Goal: Task Accomplishment & Management: Manage account settings

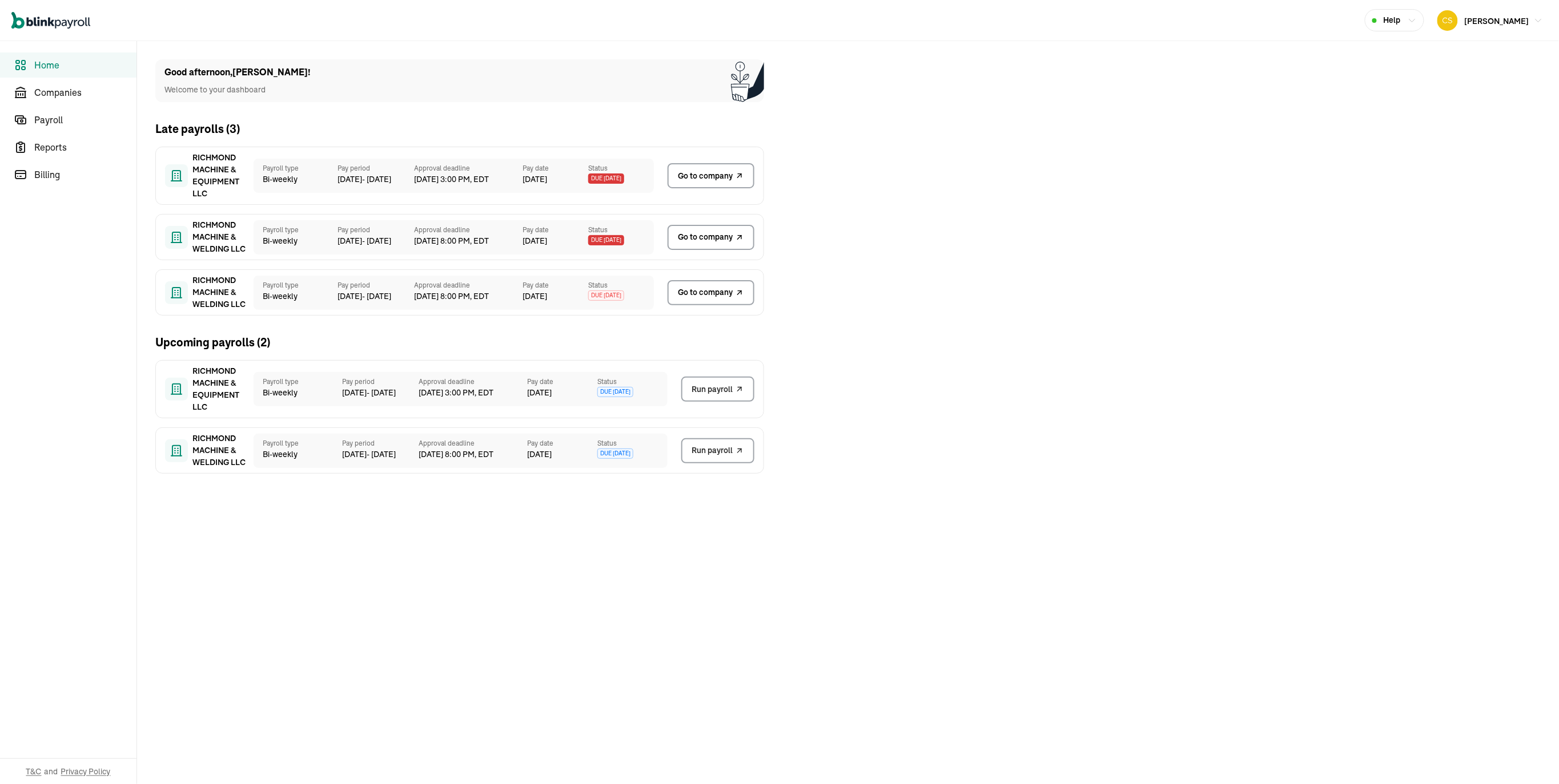
click at [717, 177] on span "Go to company" at bounding box center [705, 176] width 55 height 12
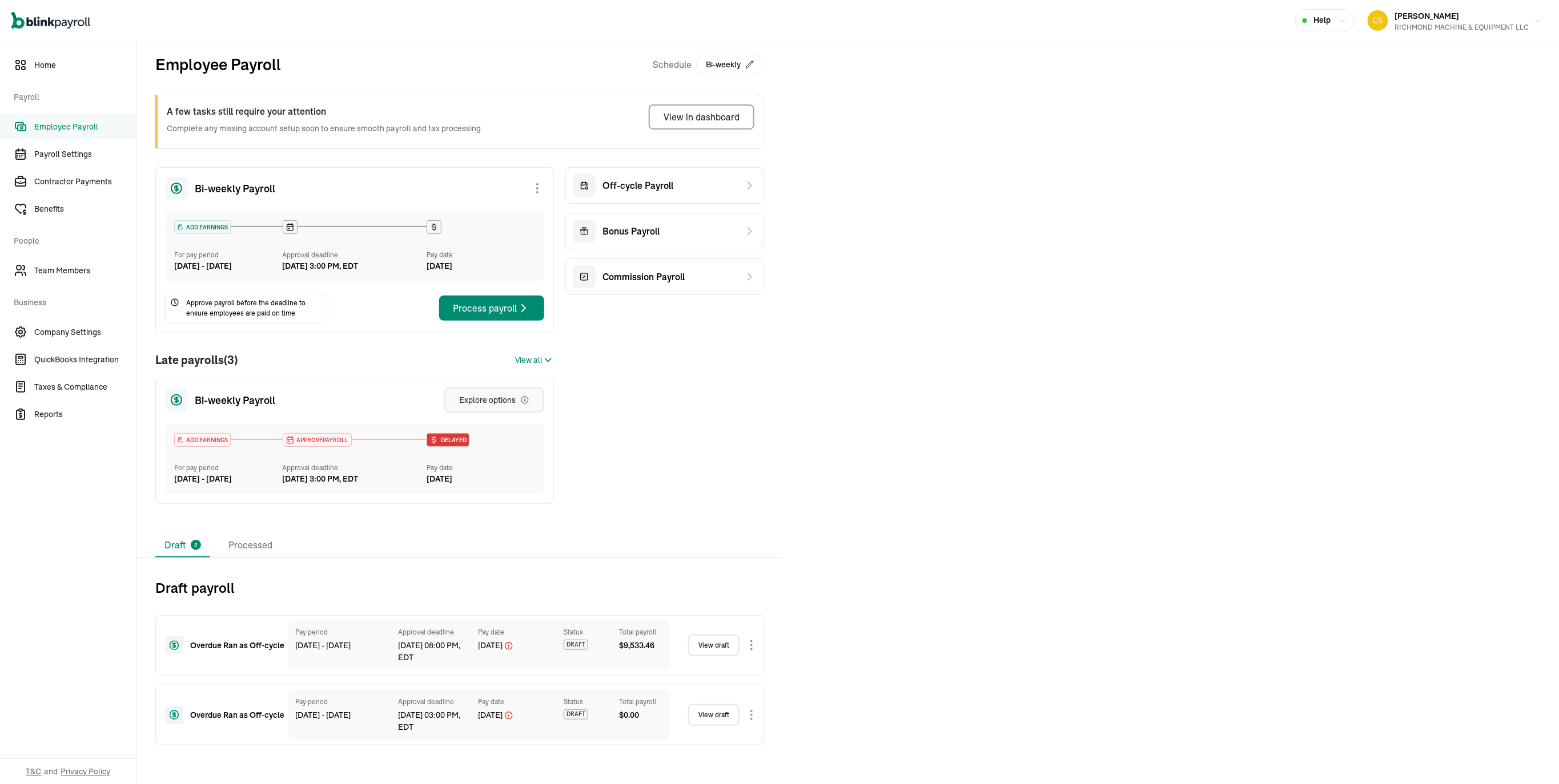
click at [480, 396] on div "Explore options" at bounding box center [494, 400] width 70 height 11
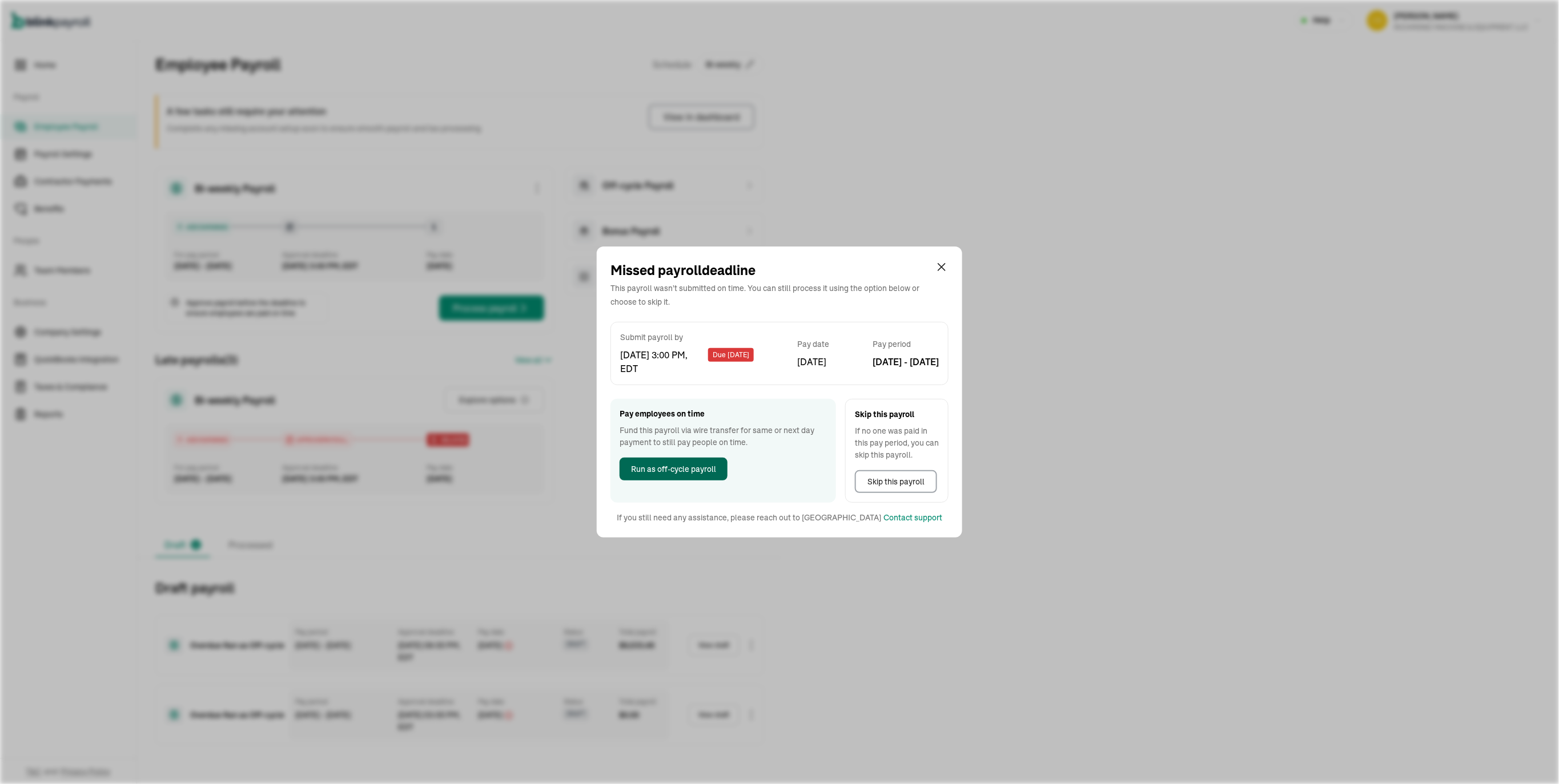
click at [682, 471] on span "Run as off-cycle payroll" at bounding box center [674, 469] width 85 height 12
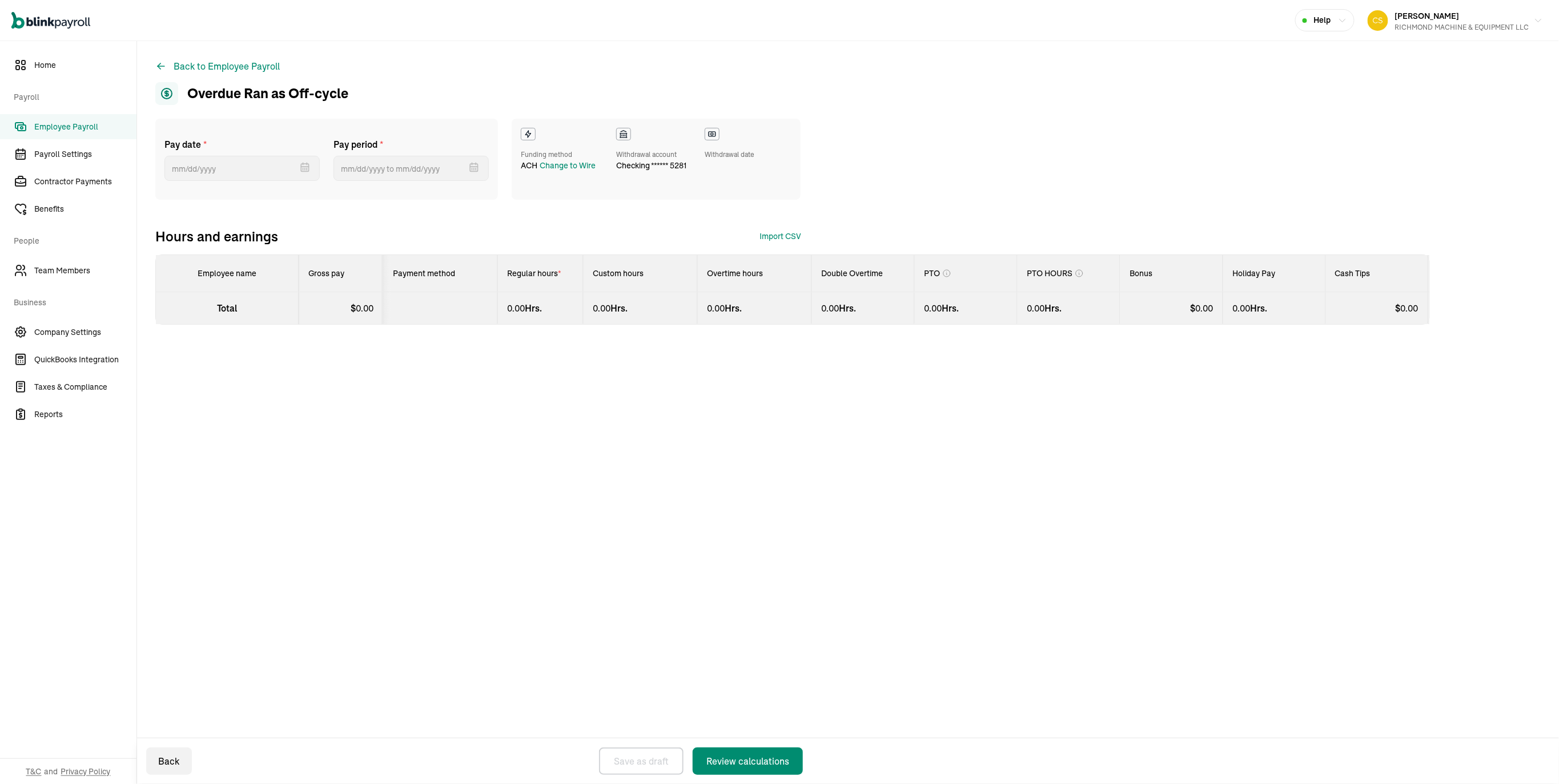
select select "manual"
select select "direct_deposit"
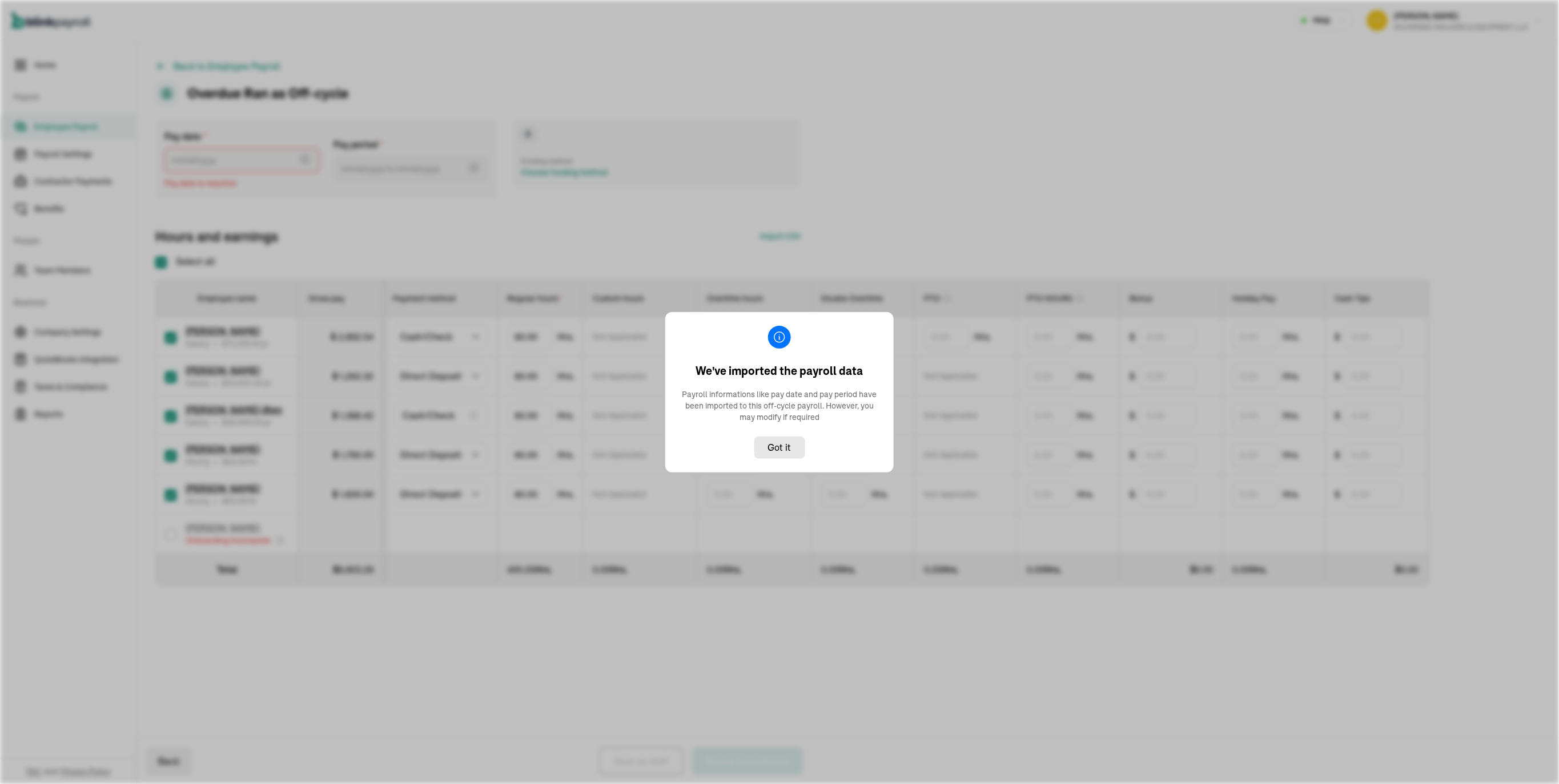
type input "09/17/2025 ~ 09/30/2025"
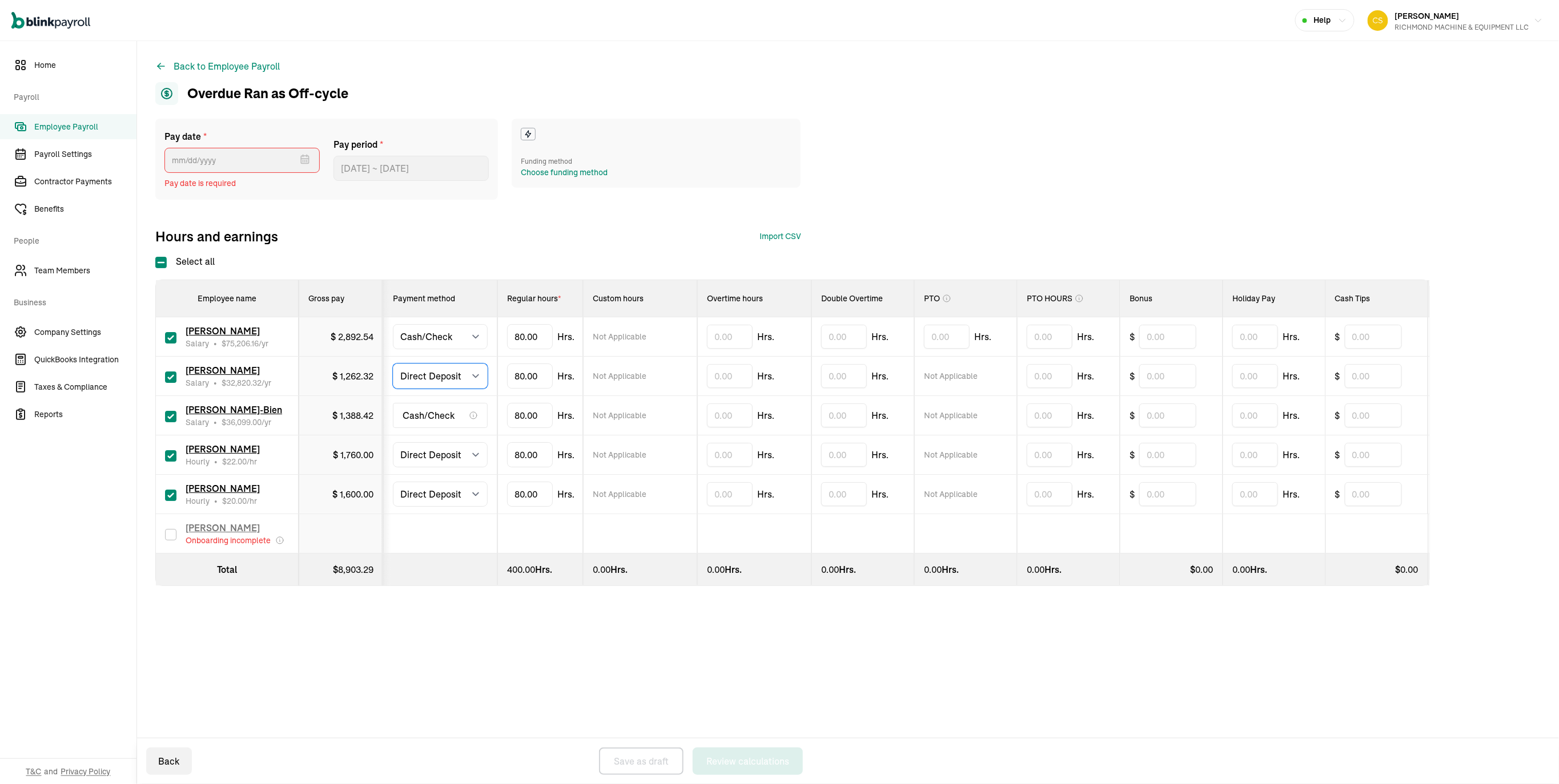
click at [450, 389] on select "Select method Direct Deposit Cash/Check" at bounding box center [440, 376] width 95 height 25
select select "manual"
click at [399, 389] on select "Select method Direct Deposit Cash/Check" at bounding box center [440, 376] width 95 height 25
click at [444, 468] on select "Select method Direct Deposit Cash/Check" at bounding box center [440, 455] width 95 height 25
select select "manual"
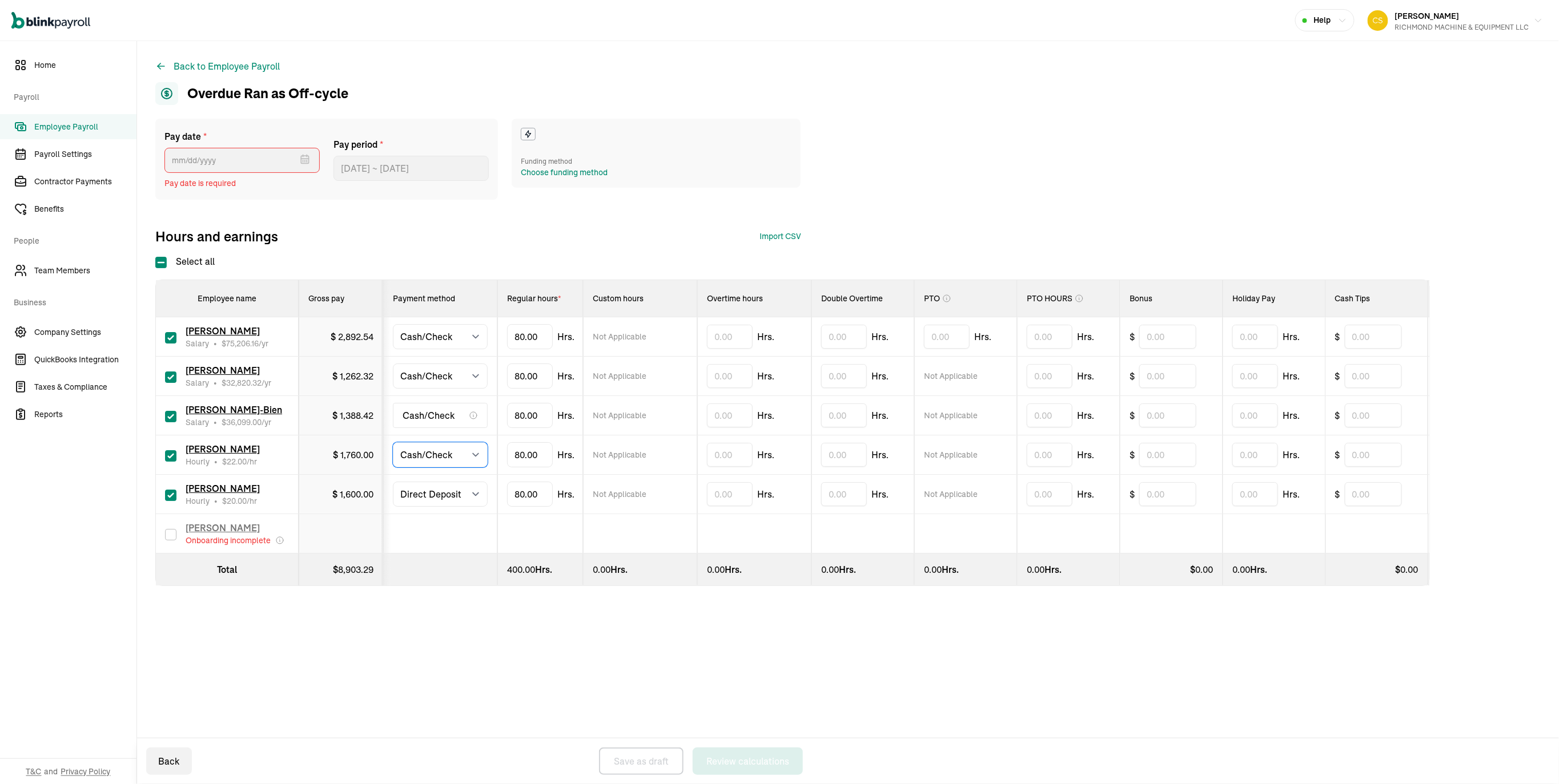
click at [399, 468] on select "Select method Direct Deposit Cash/Check" at bounding box center [440, 455] width 95 height 25
click at [452, 507] on select "Select method Direct Deposit Cash/Check" at bounding box center [440, 494] width 95 height 25
select select "manual"
click at [399, 507] on select "Select method Direct Deposit Cash/Check" at bounding box center [440, 494] width 95 height 25
type input "[DATE]"
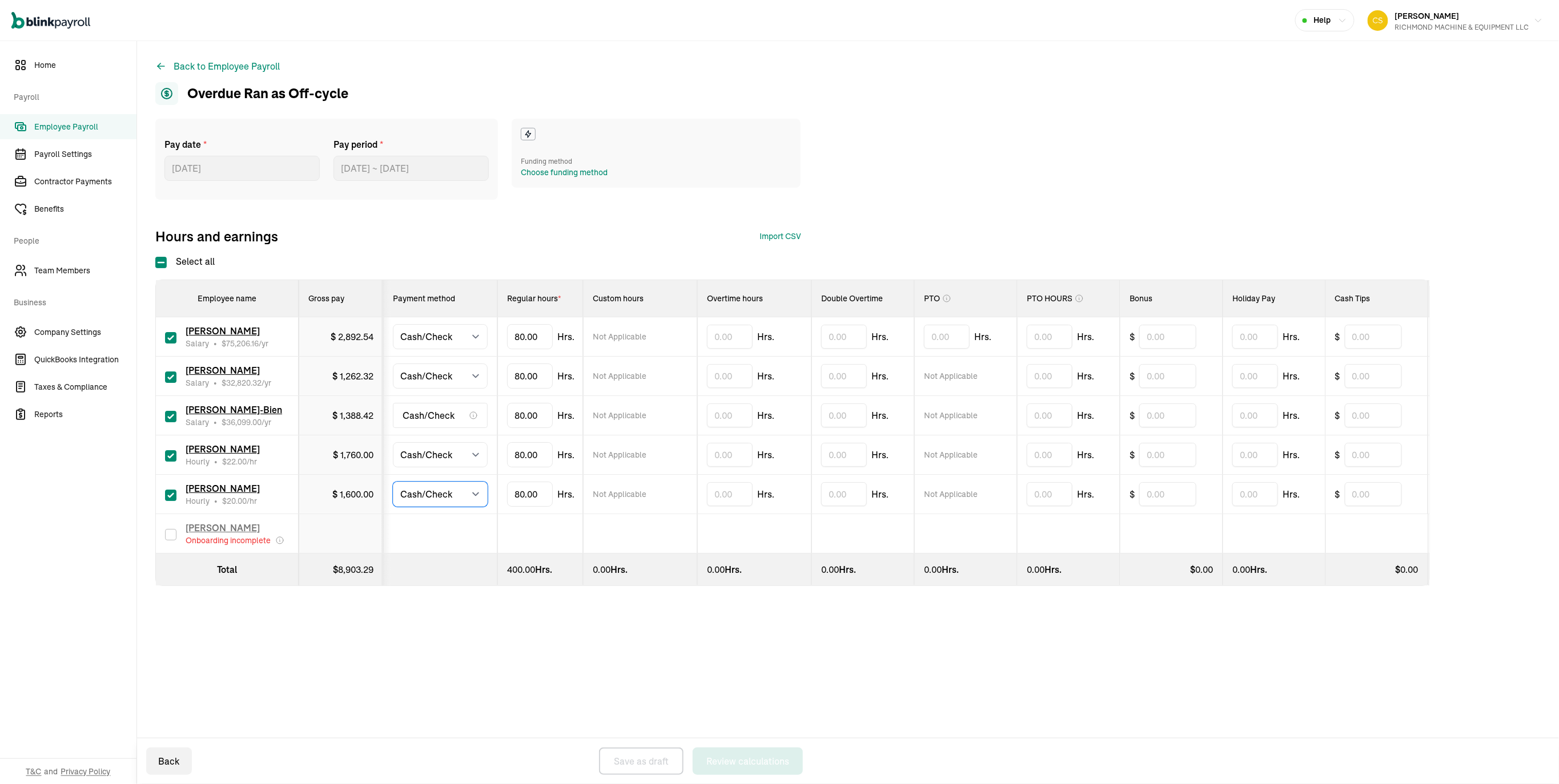
type input "[DATE] ~ [DATE]"
drag, startPoint x: 559, startPoint y: 560, endPoint x: 491, endPoint y: 563, distance: 68.1
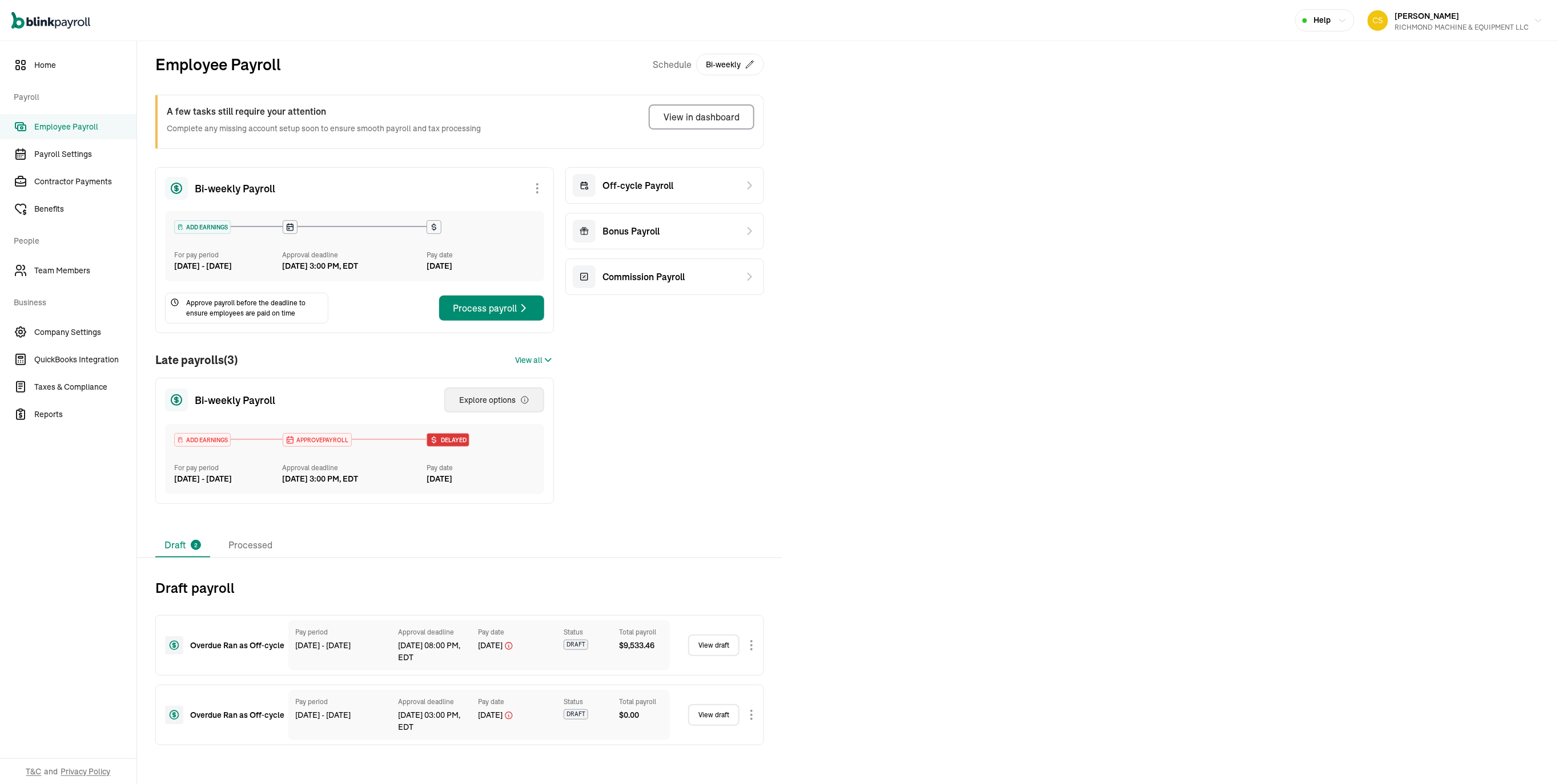
click at [480, 396] on div "Explore options" at bounding box center [494, 400] width 70 height 11
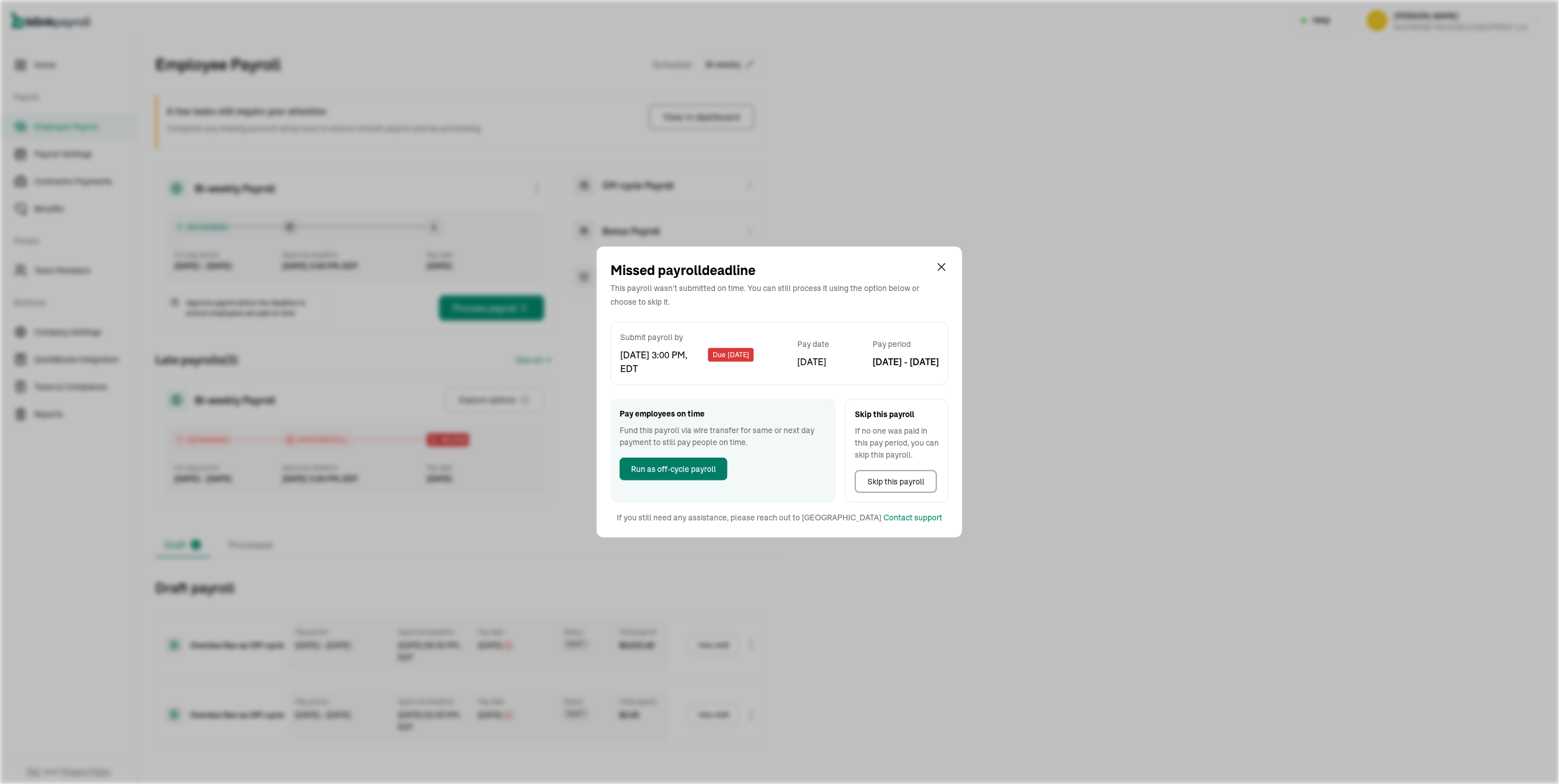
click at [682, 471] on span "Run as off-cycle payroll" at bounding box center [674, 469] width 85 height 12
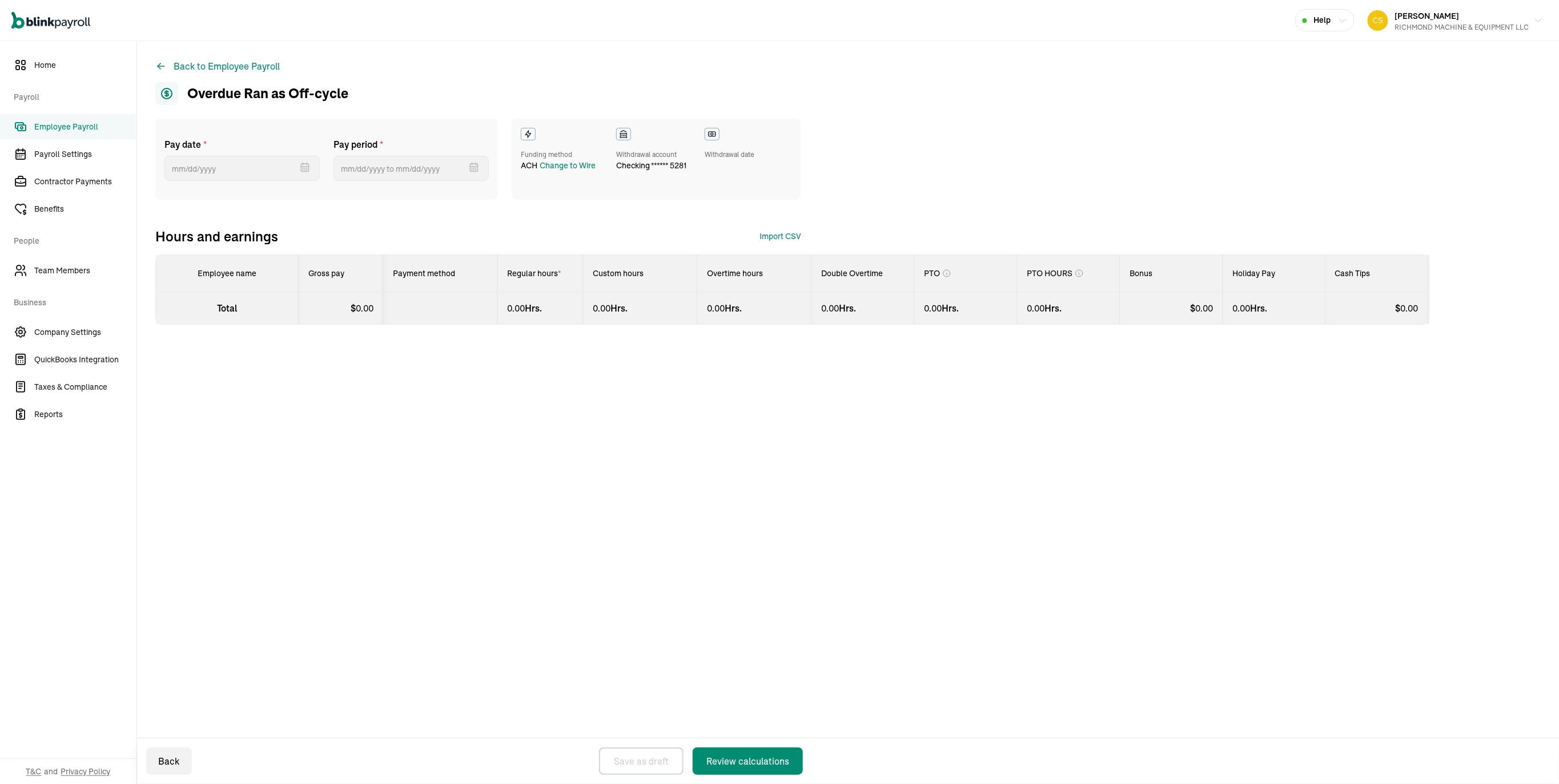
select select "manual"
select select "direct_deposit"
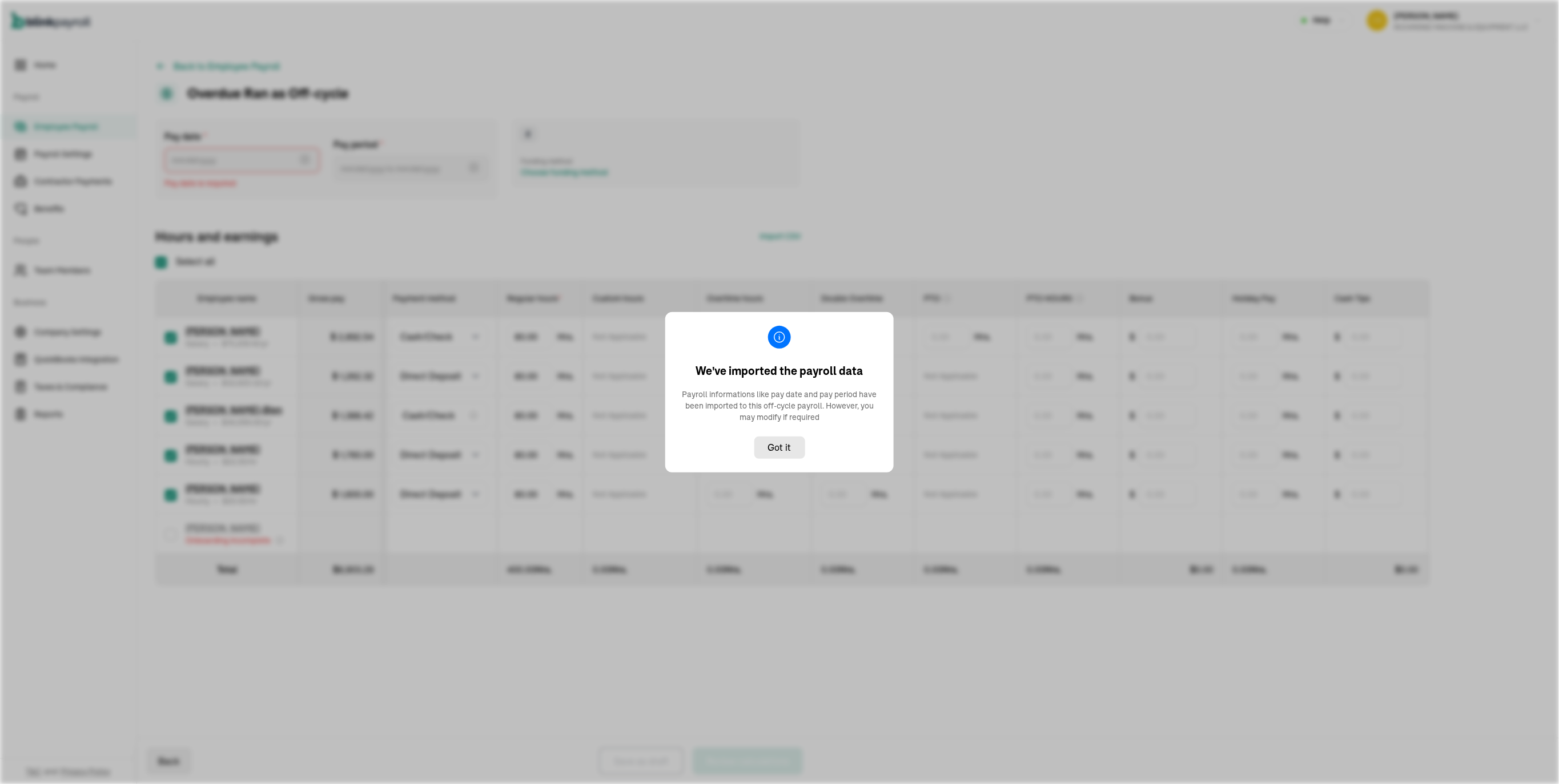
type input "[DATE] ~ [DATE]"
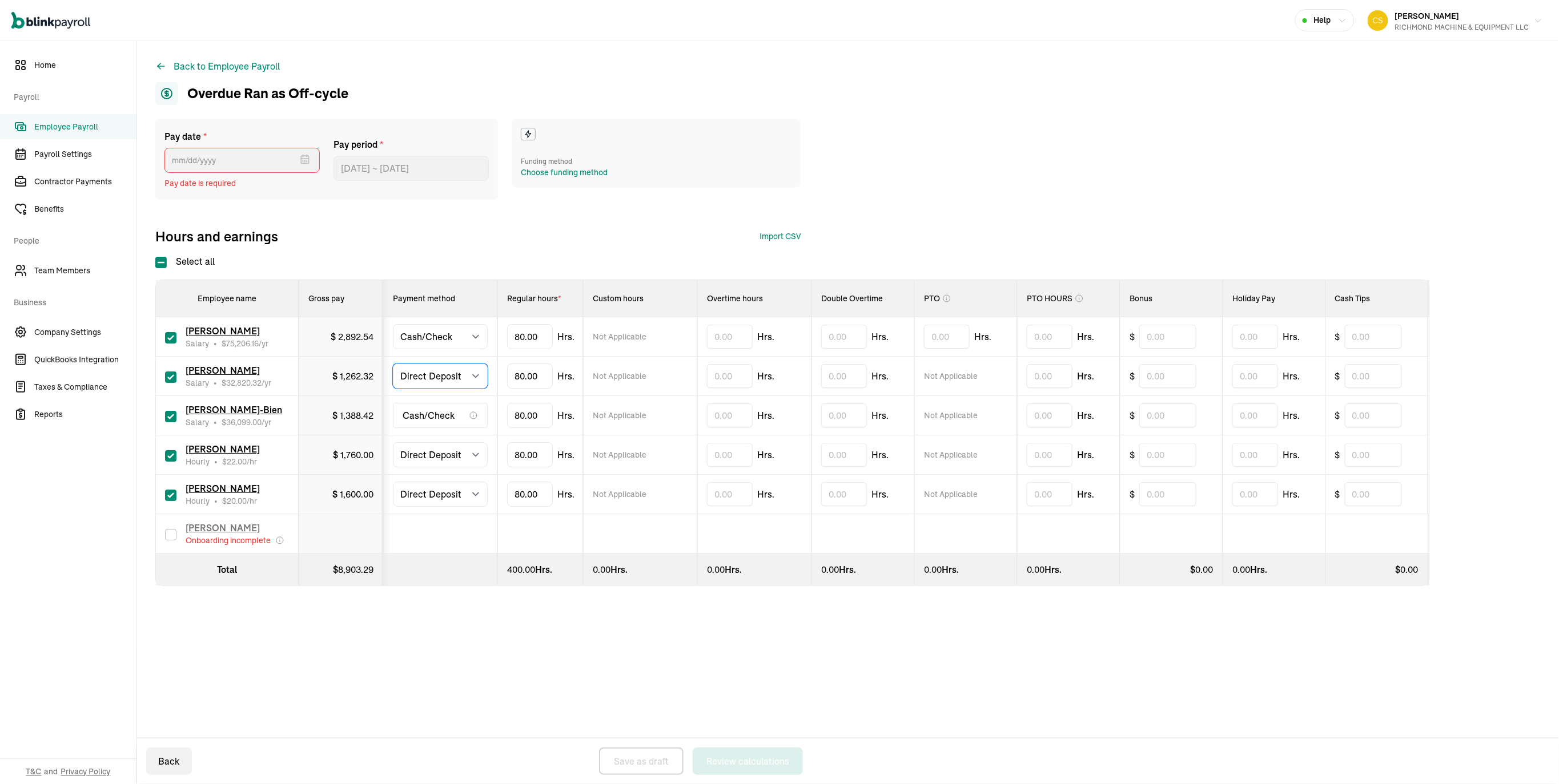
click at [450, 389] on select "Select method Direct Deposit Cash/Check" at bounding box center [440, 376] width 95 height 25
select select "manual"
click at [399, 389] on select "Select method Direct Deposit Cash/Check" at bounding box center [440, 376] width 95 height 25
click at [444, 468] on select "Select method Direct Deposit Cash/Check" at bounding box center [440, 455] width 95 height 25
select select "manual"
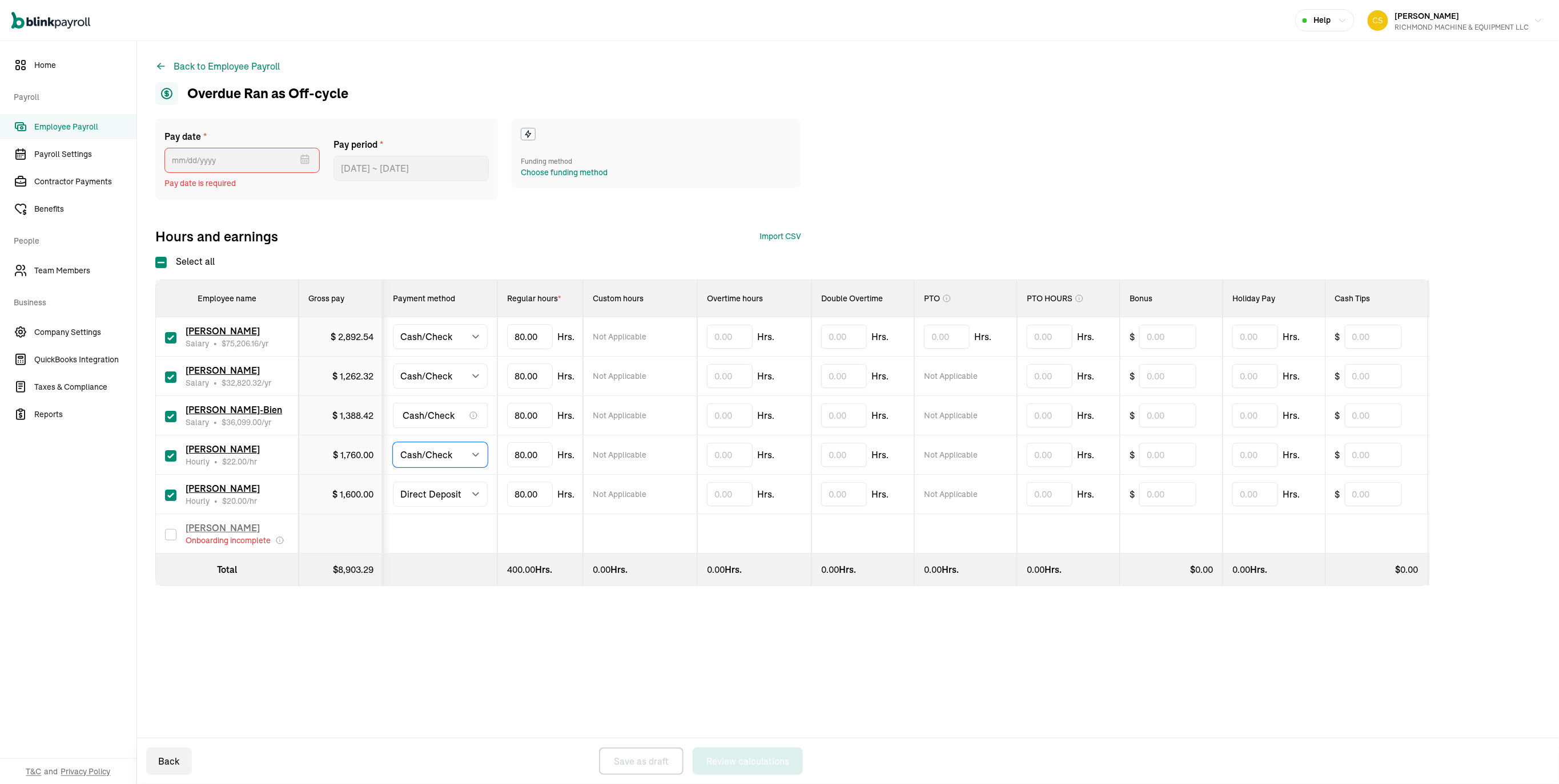
click at [399, 468] on select "Select method Direct Deposit Cash/Check" at bounding box center [440, 455] width 95 height 25
click at [452, 507] on select "Select method Direct Deposit Cash/Check" at bounding box center [440, 494] width 95 height 25
select select "manual"
click at [399, 507] on select "Select method Direct Deposit Cash/Check" at bounding box center [440, 494] width 95 height 25
drag, startPoint x: 559, startPoint y: 560, endPoint x: 491, endPoint y: 563, distance: 68.1
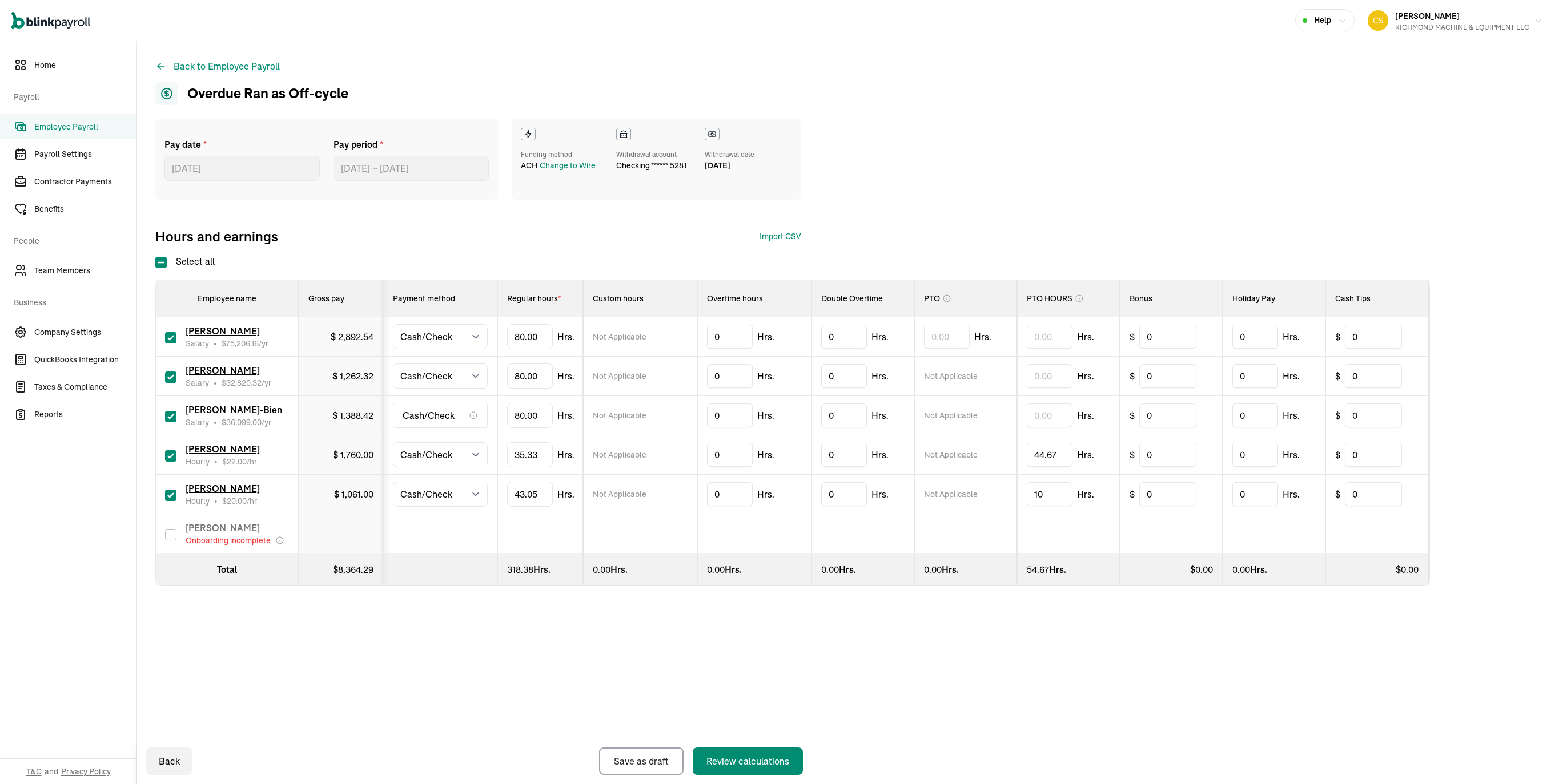
select select "manual"
click at [752, 754] on div "Review calculations" at bounding box center [747, 761] width 83 height 14
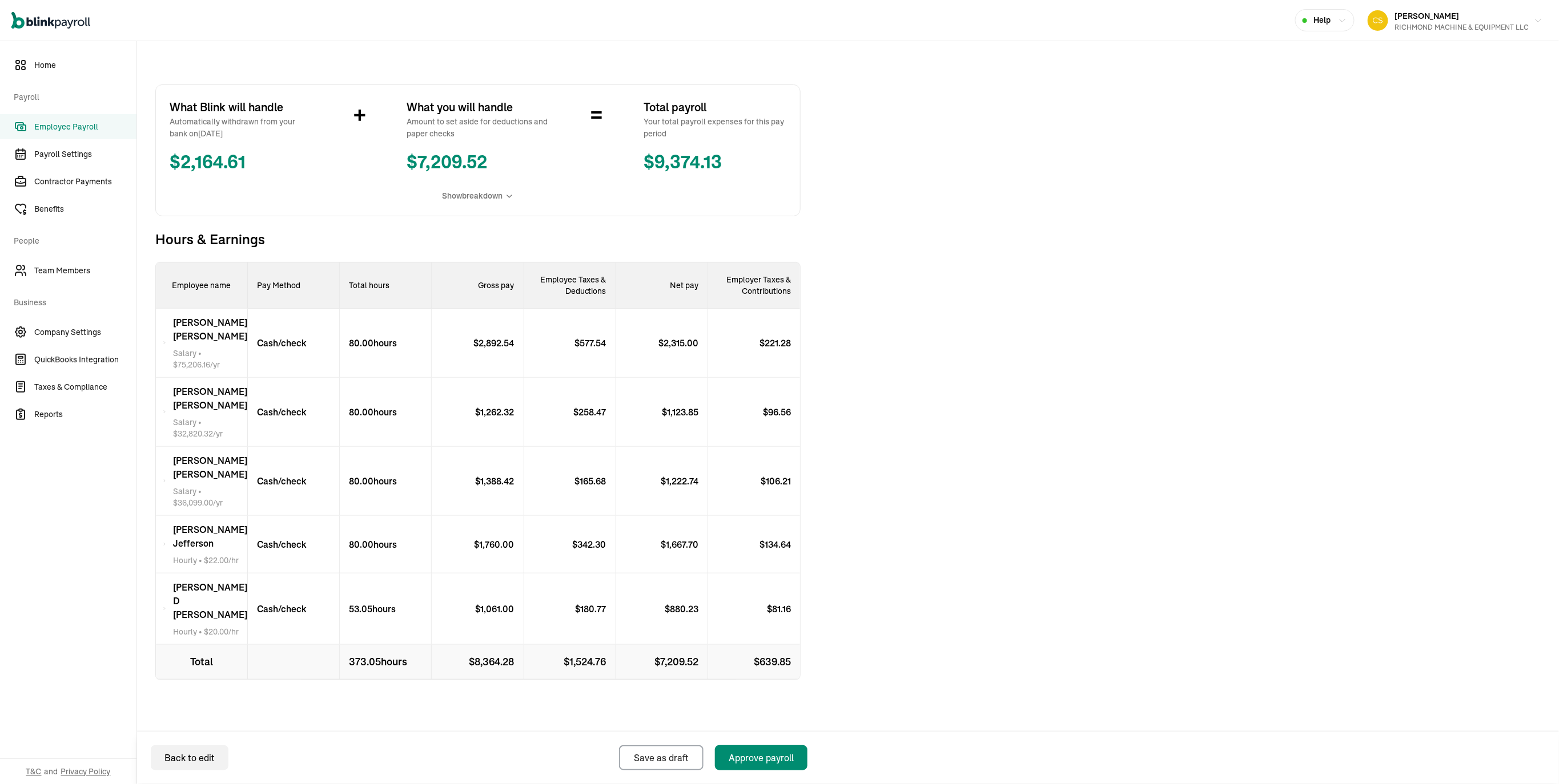
scroll to position [192, 0]
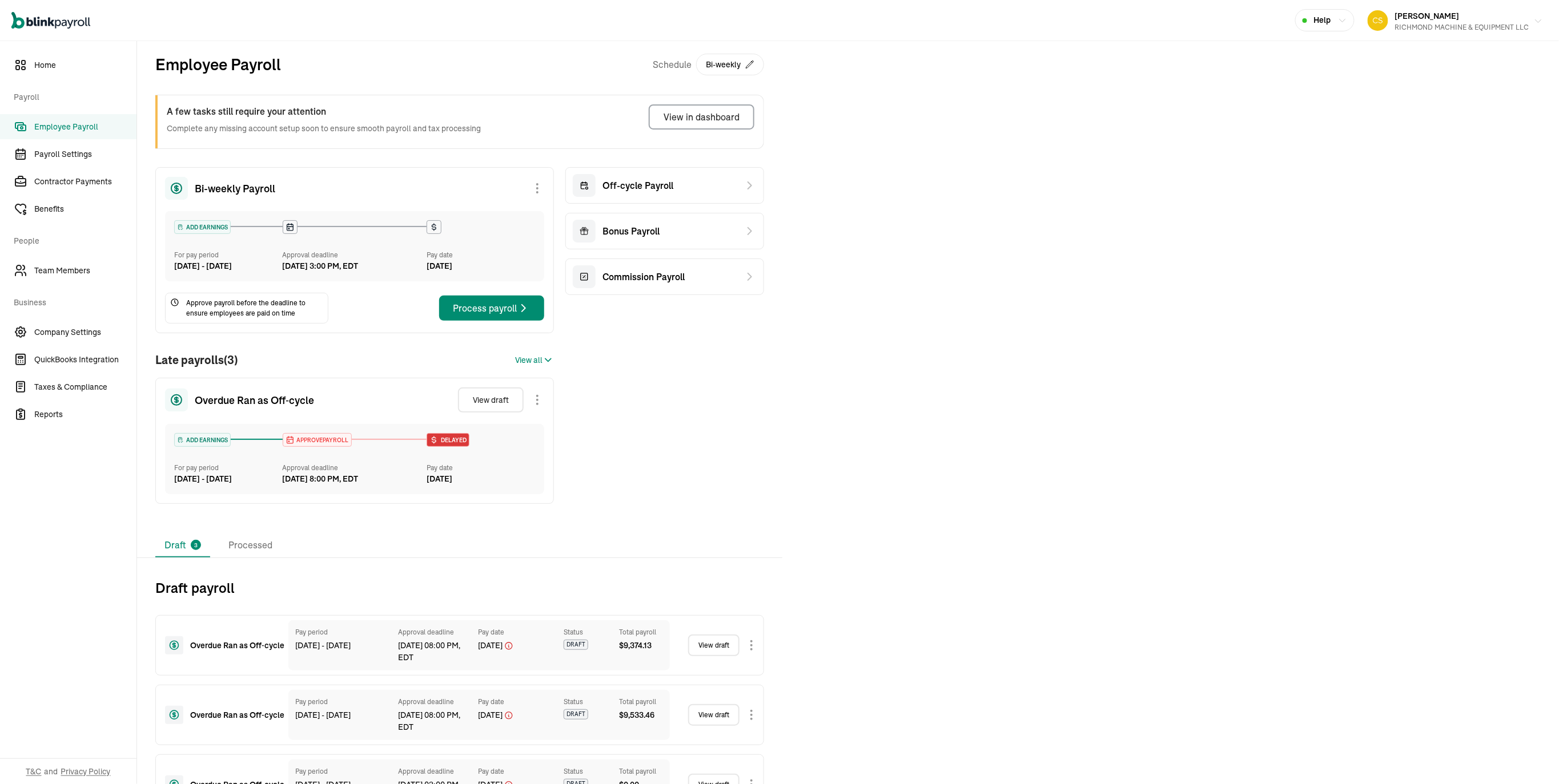
click at [1432, 23] on div "RICHMOND MACHINE & EQUIPMENT LLC" at bounding box center [1462, 27] width 134 height 10
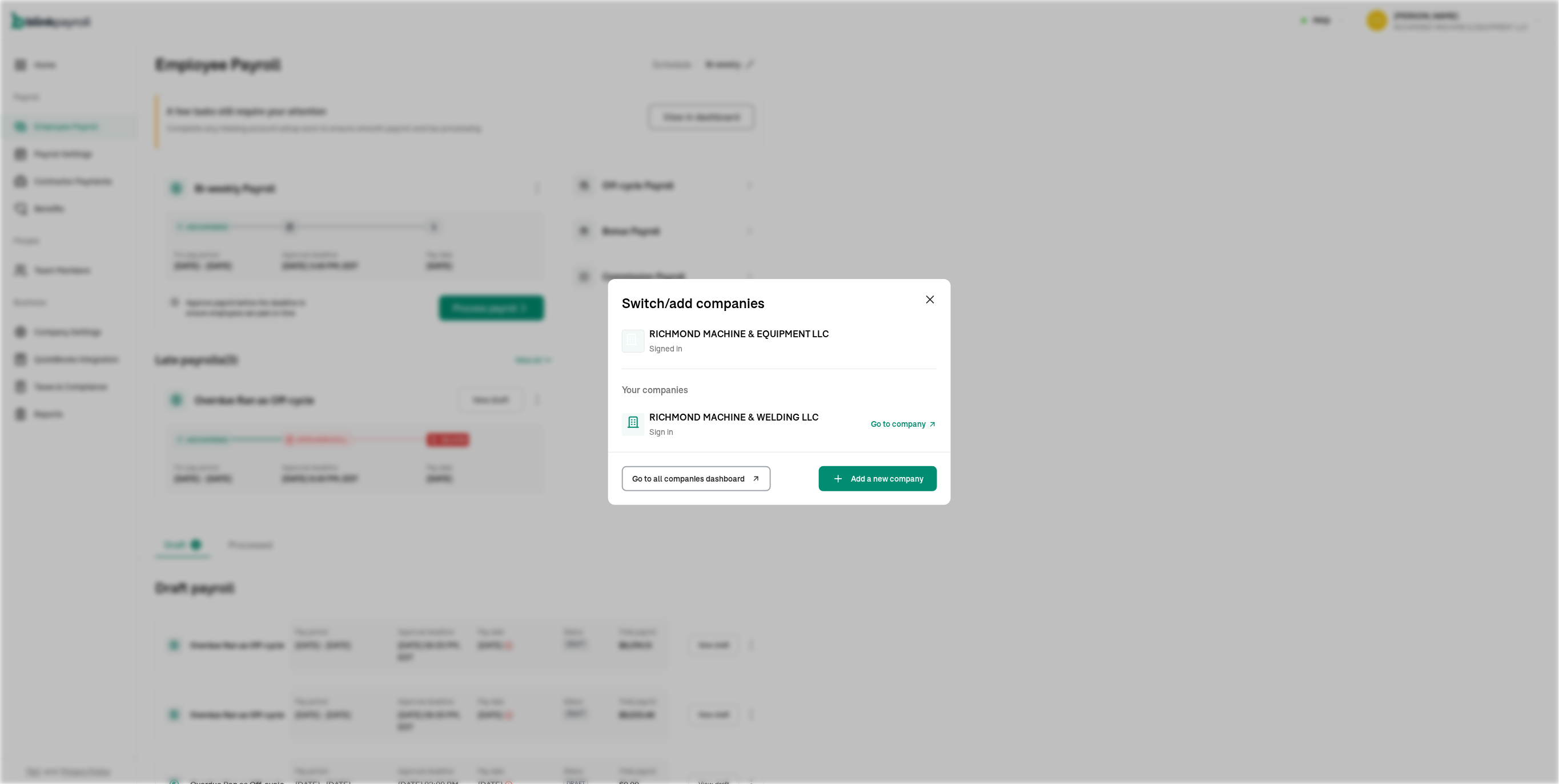
click at [711, 420] on span "RICHMOND MACHINE & WELDING LLC" at bounding box center [734, 417] width 169 height 14
click at [891, 420] on span "Go to company" at bounding box center [898, 425] width 55 height 12
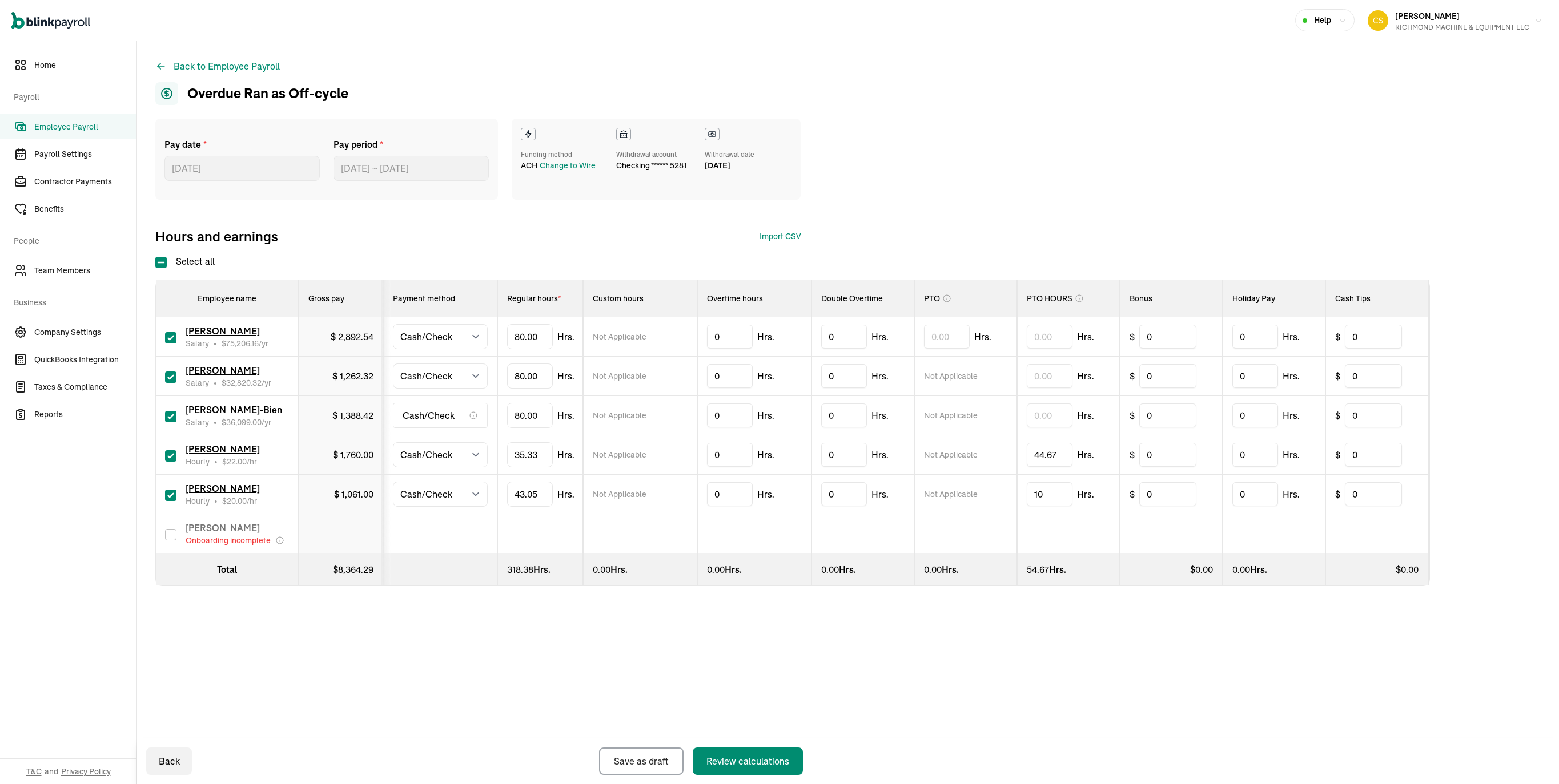
select select "manual"
click at [752, 754] on div "Review calculations" at bounding box center [747, 761] width 83 height 14
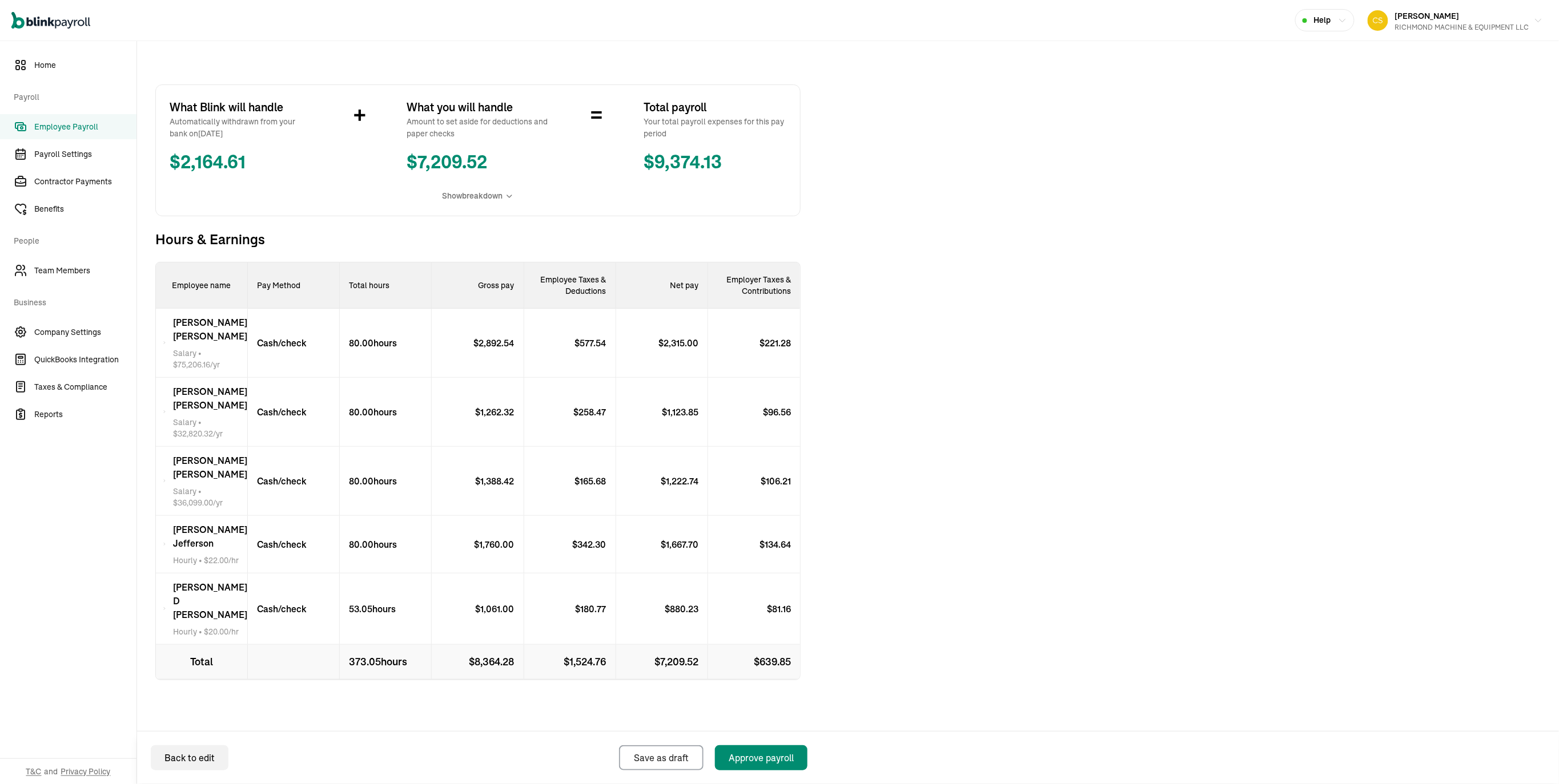
scroll to position [192, 0]
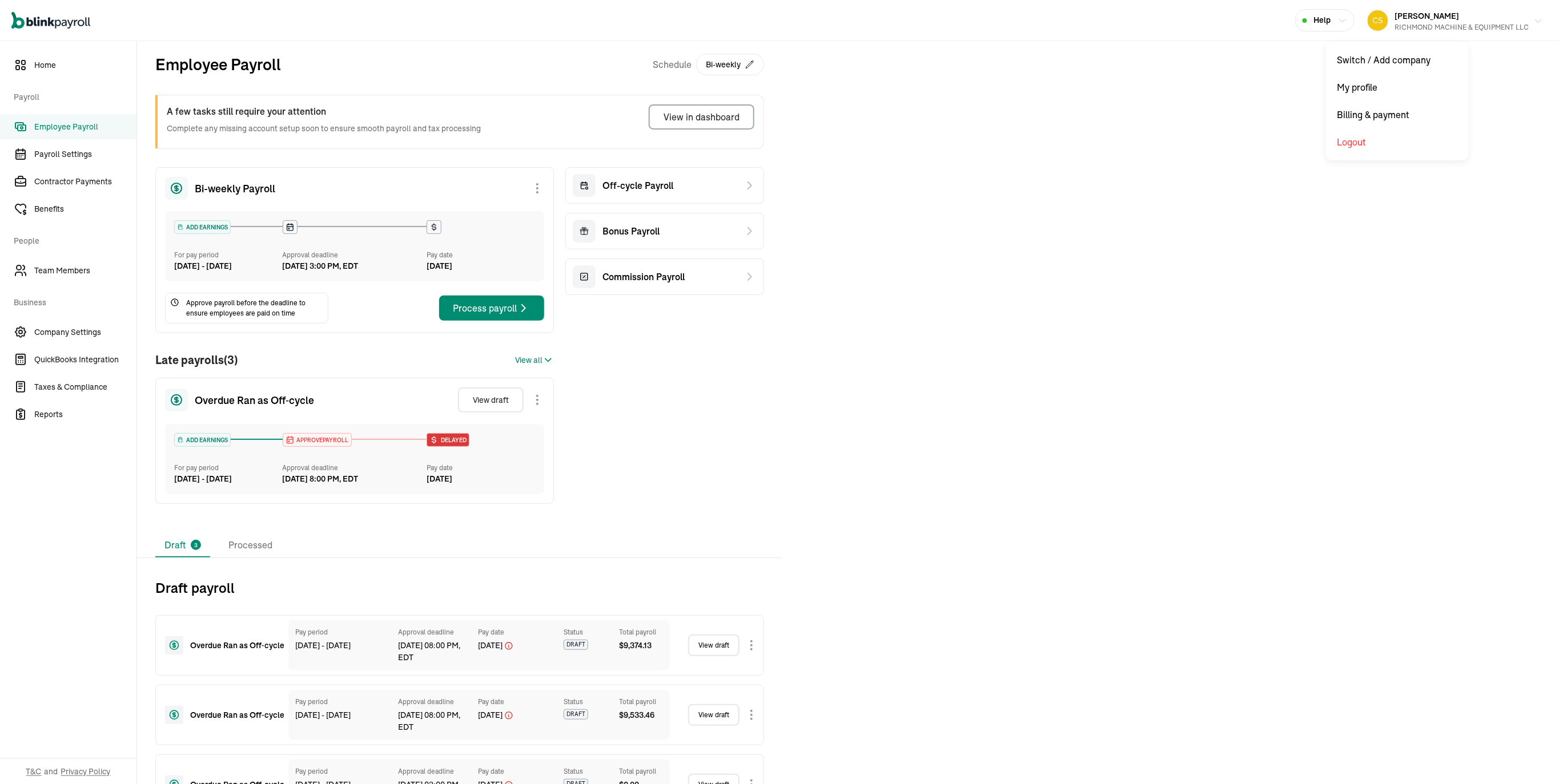
click at [1432, 23] on div "RICHMOND MACHINE & EQUIPMENT LLC" at bounding box center [1462, 27] width 134 height 10
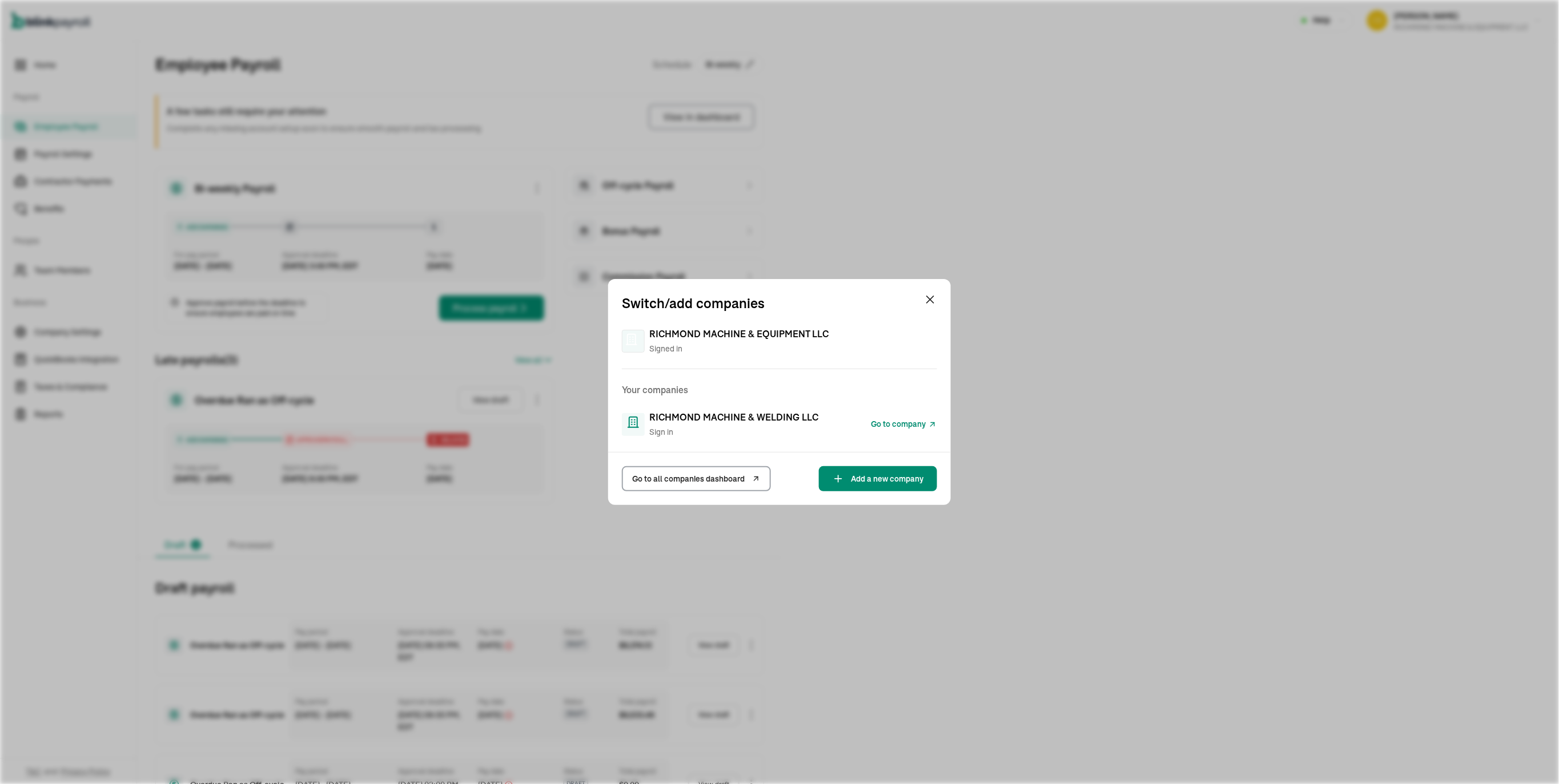
click at [711, 420] on span "RICHMOND MACHINE & WELDING LLC" at bounding box center [734, 417] width 169 height 14
click at [891, 420] on span "Go to company" at bounding box center [898, 425] width 55 height 12
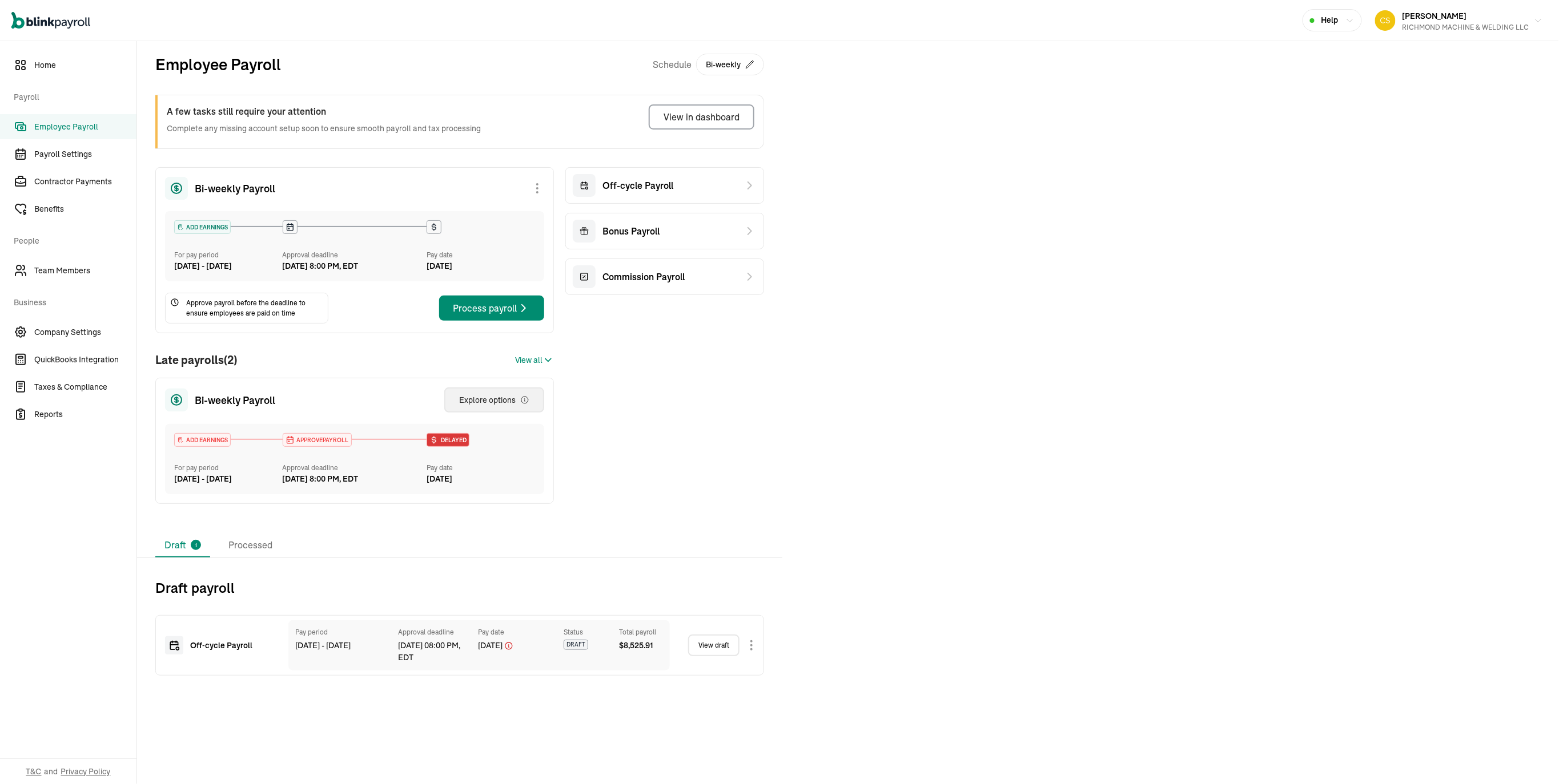
click at [503, 406] on div "Explore options" at bounding box center [494, 400] width 70 height 11
click at [523, 367] on span "View all" at bounding box center [528, 361] width 27 height 12
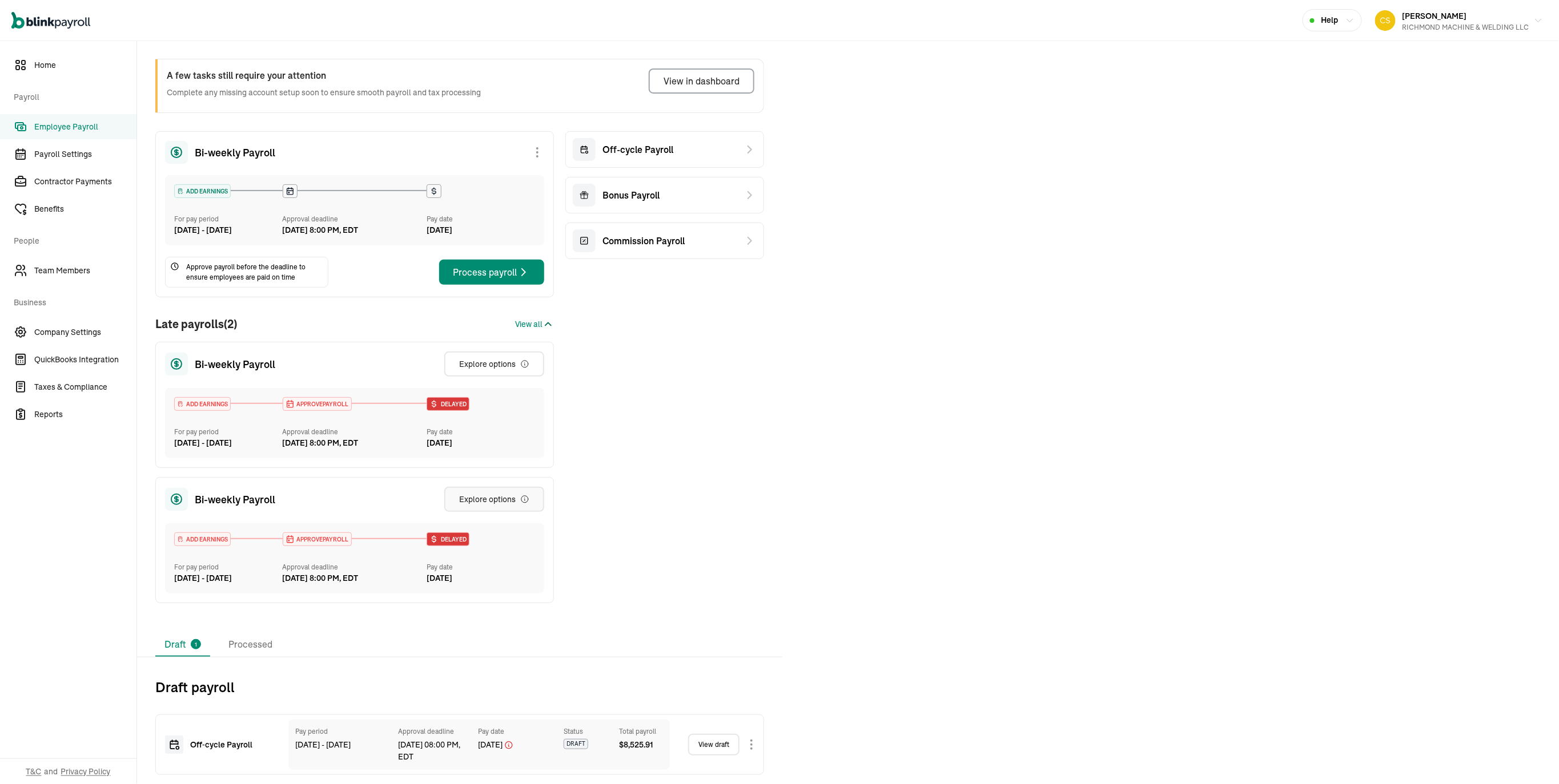
click at [470, 494] on div "Explore options" at bounding box center [494, 499] width 70 height 11
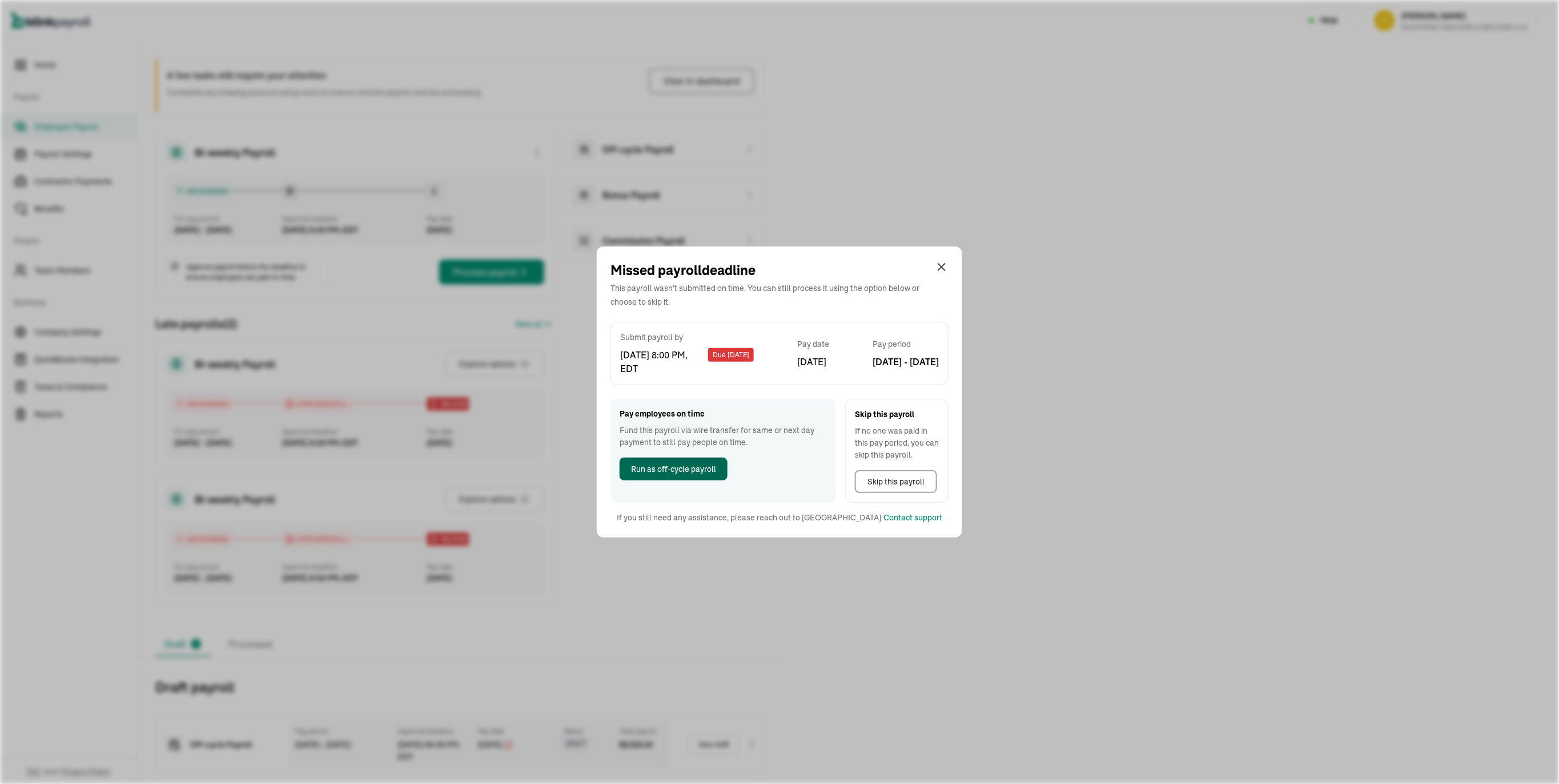
click at [689, 469] on span "Run as off-cycle payroll" at bounding box center [674, 469] width 85 height 12
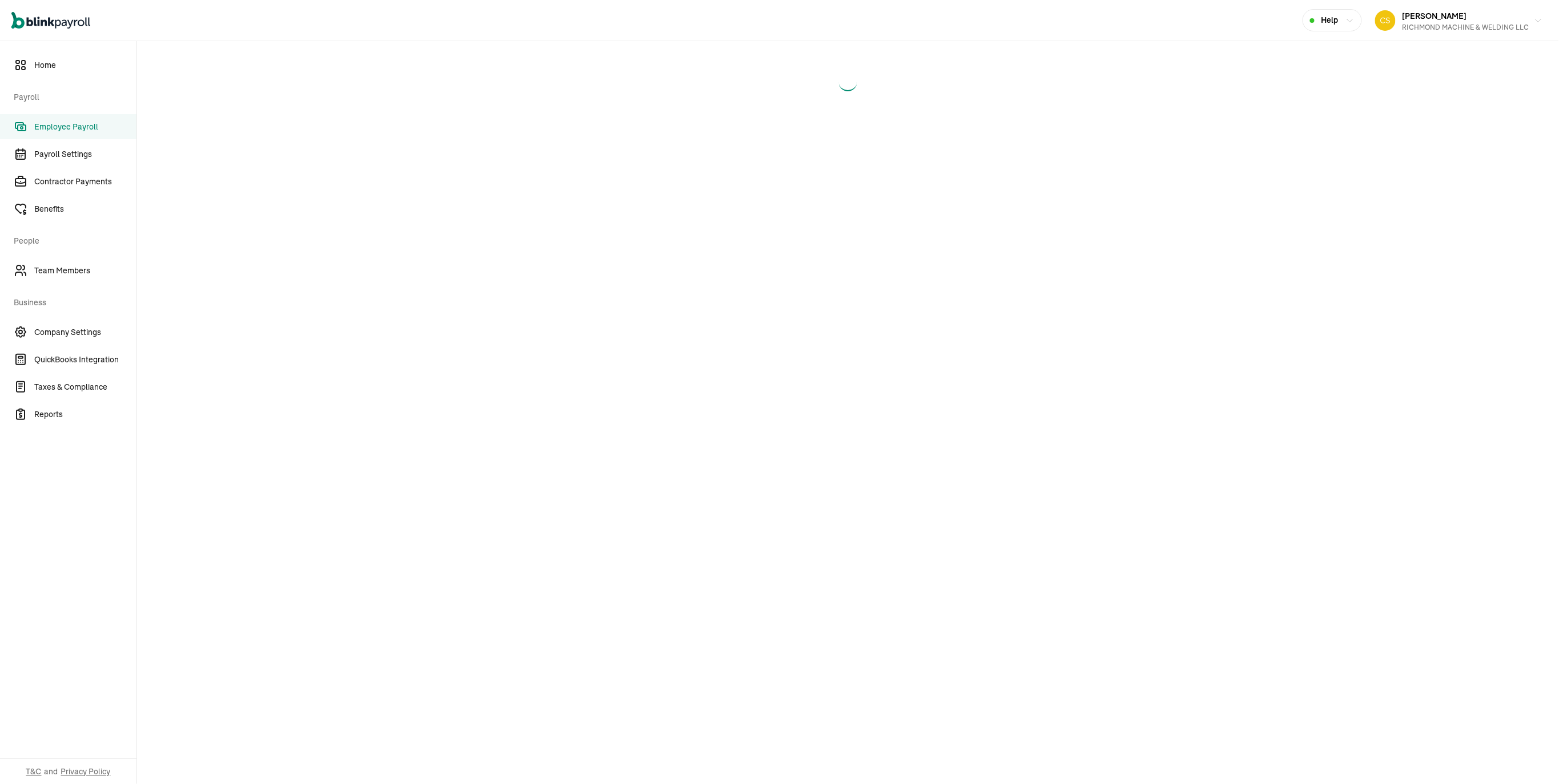
select select "direct_deposit"
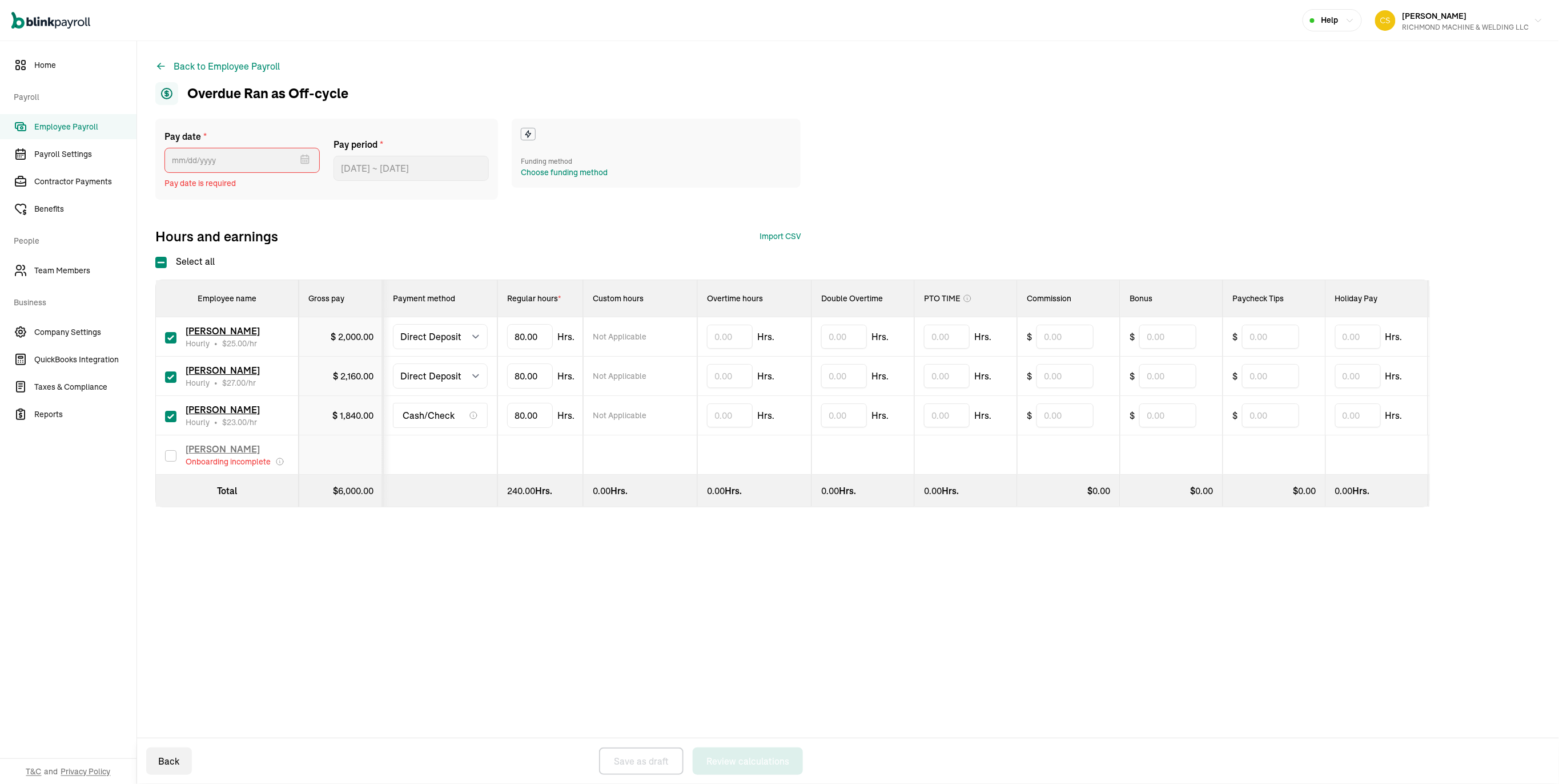
click at [484, 183] on div at bounding box center [478, 168] width 14 height 30
click at [548, 178] on div "Choose funding method" at bounding box center [564, 173] width 87 height 12
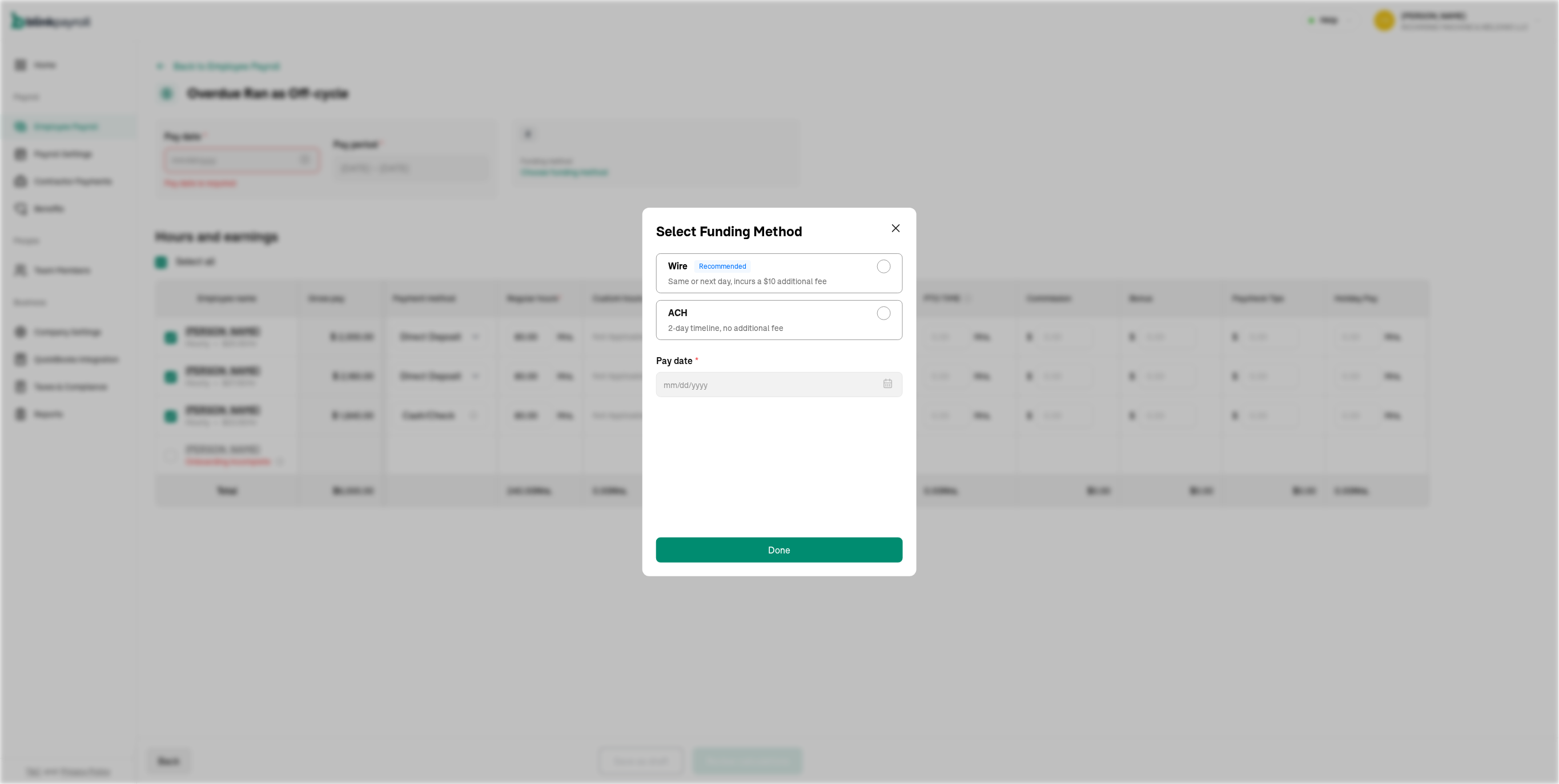
click at [879, 318] on div "radio-group" at bounding box center [884, 313] width 9 height 9
click at [882, 315] on input "ACH 2-day timeline, no additional fee" at bounding box center [887, 310] width 9 height 9
radio input "true"
select select "555"
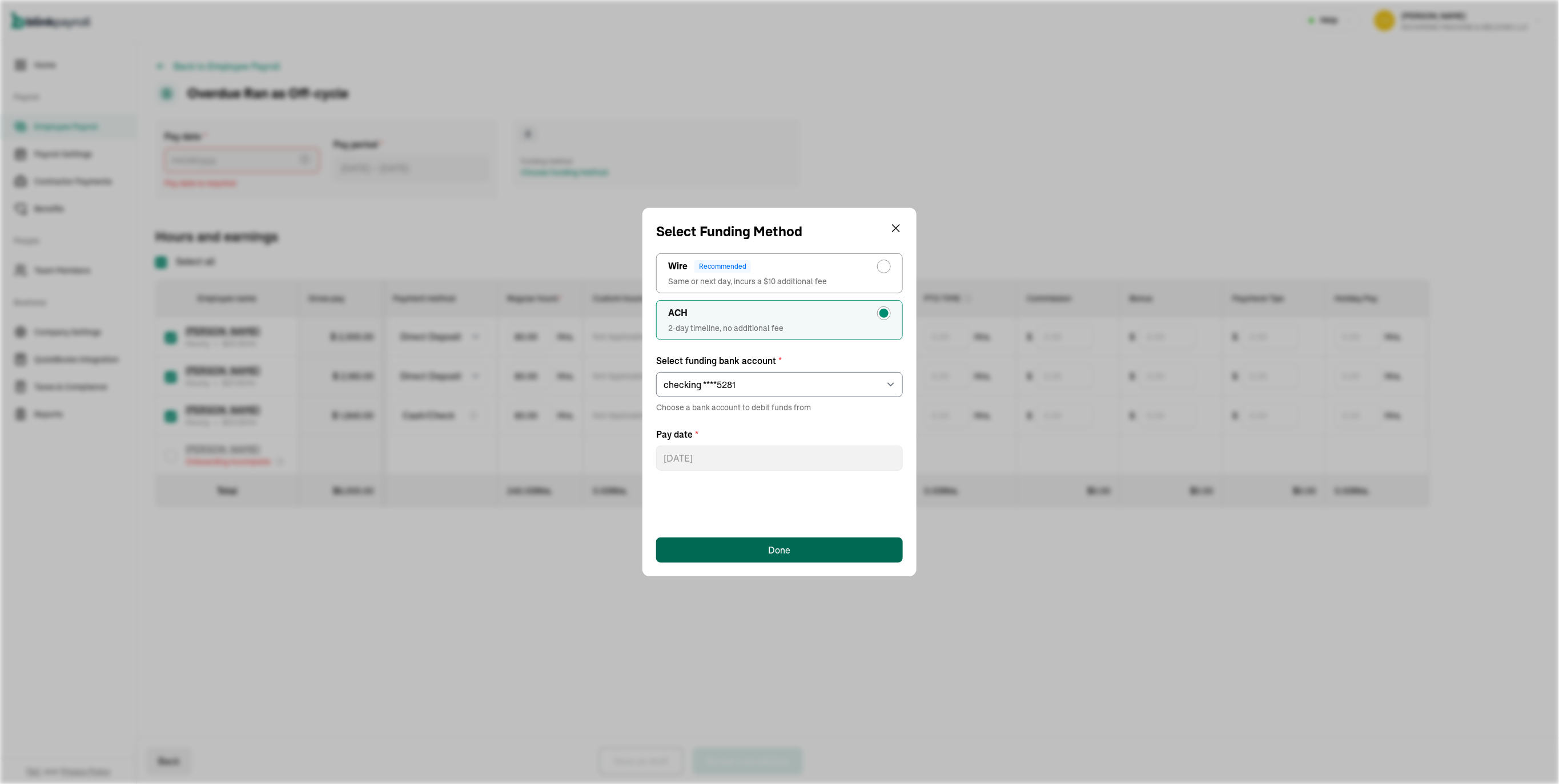
click at [792, 551] on button "Done" at bounding box center [780, 550] width 247 height 25
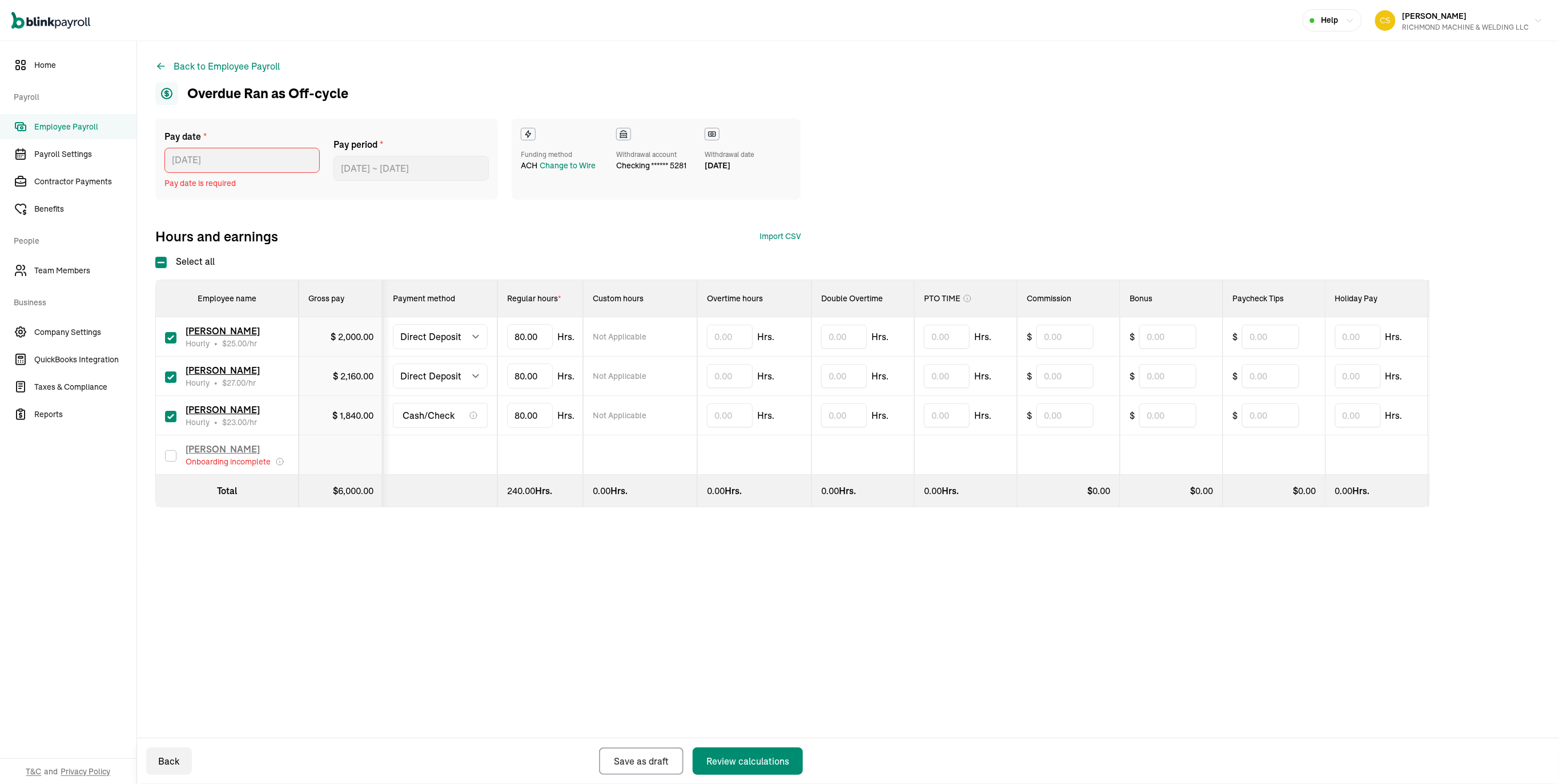
click at [282, 241] on div "Pay date * 10/06/2025 Oct 2025 Mon Tue Wed Thu Fri Sat Sun 29 30 1 2 3 4 5 6 7 …" at bounding box center [848, 181] width 1385 height 126
click at [442, 349] on select "Select method Direct Deposit Cash/Check" at bounding box center [440, 337] width 95 height 25
select select "manual"
click at [399, 349] on select "Select method Direct Deposit Cash/Check" at bounding box center [440, 337] width 95 height 25
click at [441, 389] on select "Select method Direct Deposit Cash/Check" at bounding box center [440, 376] width 95 height 25
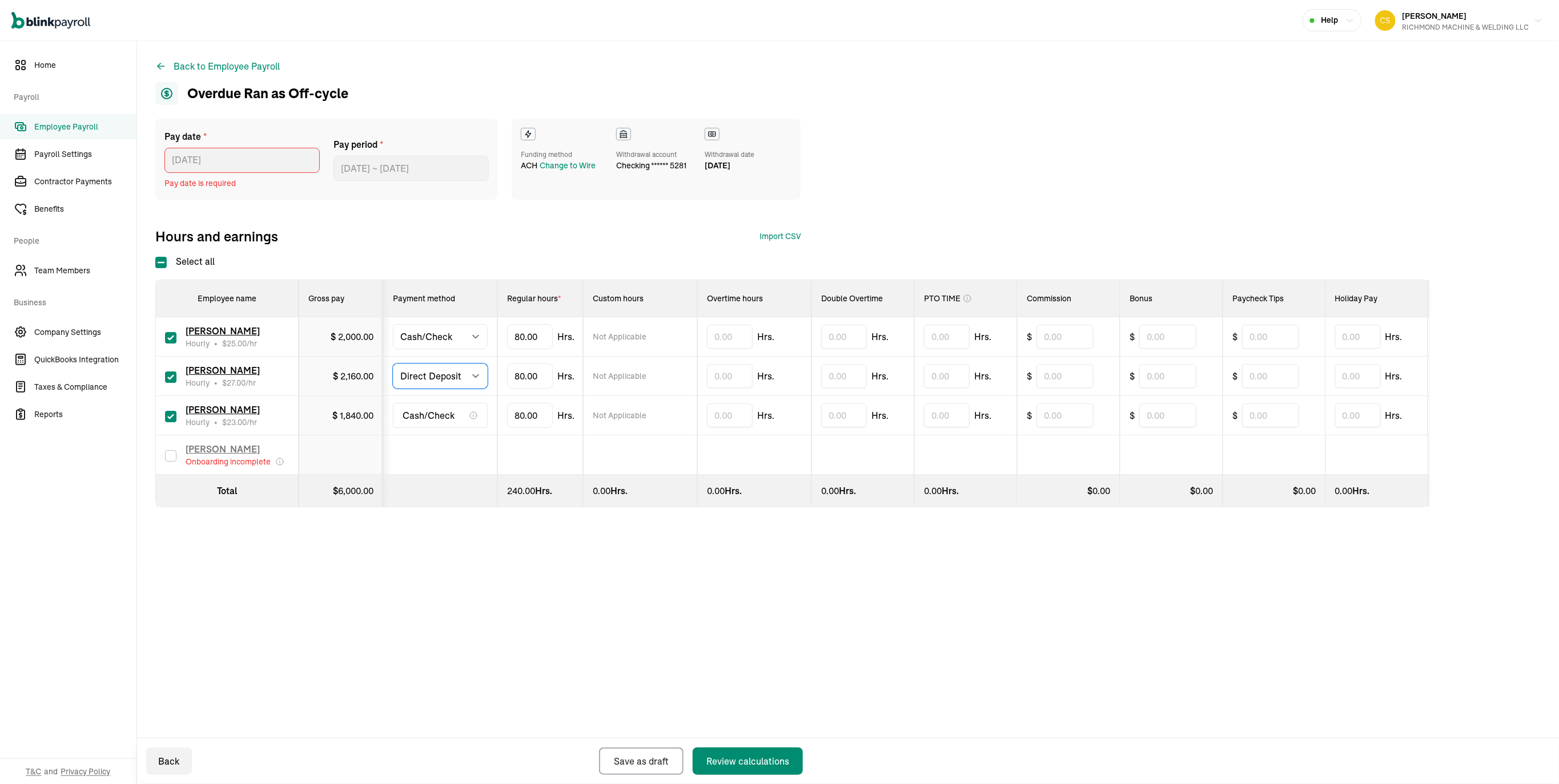
select select "manual"
click at [399, 389] on select "Select method Direct Deposit Cash/Check" at bounding box center [440, 376] width 95 height 25
drag, startPoint x: 556, startPoint y: 470, endPoint x: 504, endPoint y: 471, distance: 52.0
type input "8"
type input "78"
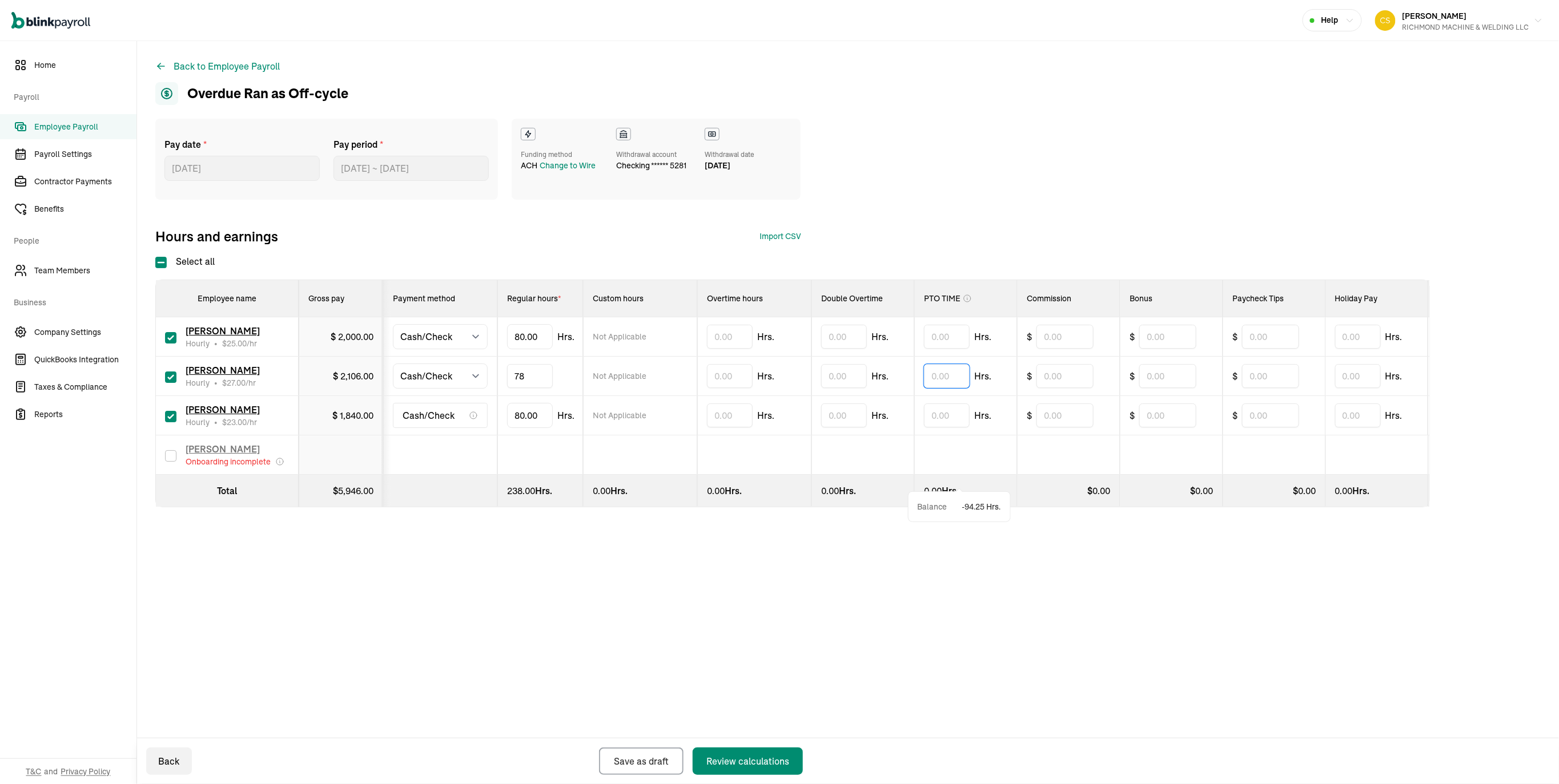
click at [965, 388] on input "text" at bounding box center [947, 376] width 45 height 24
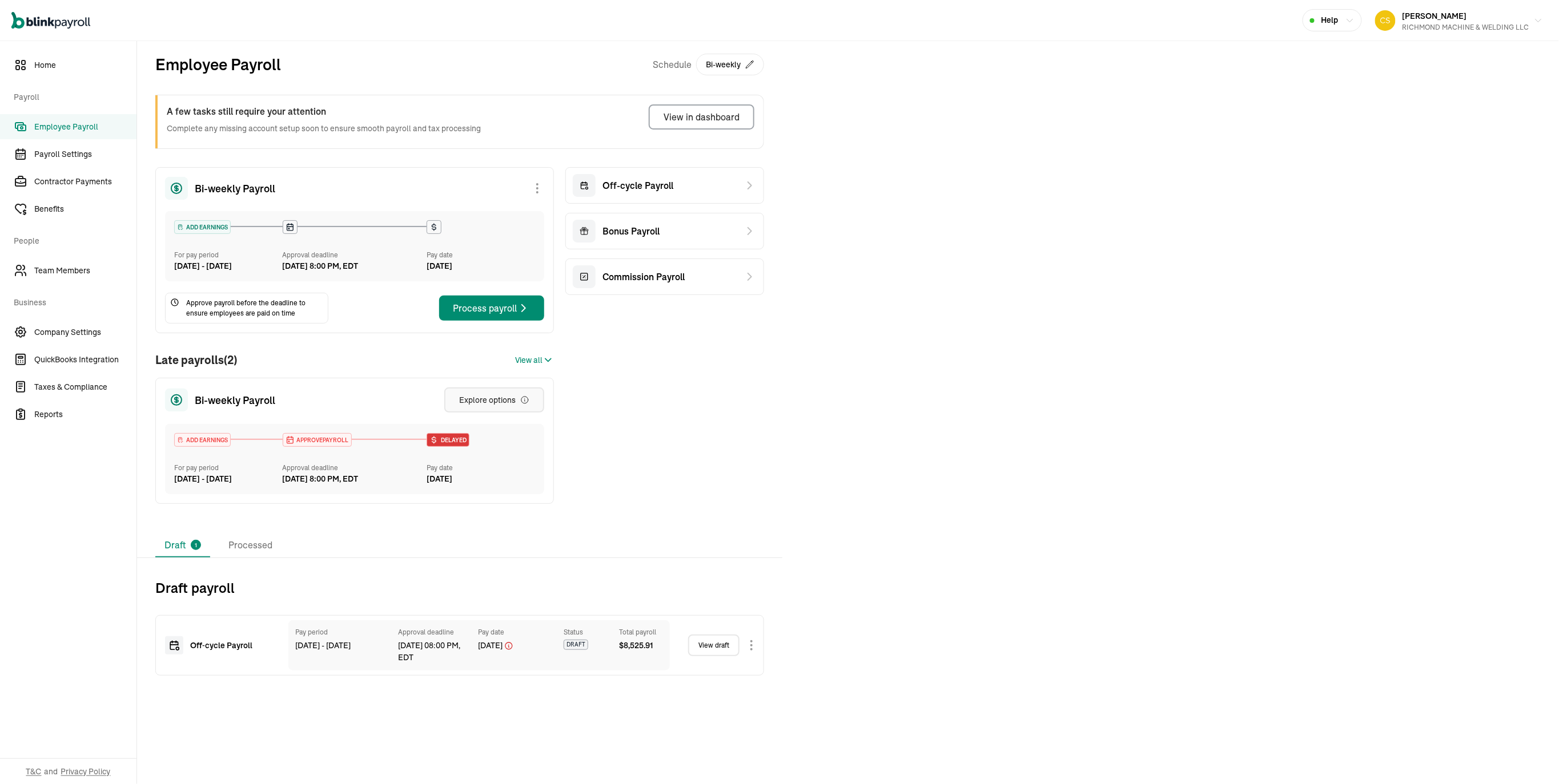
click at [503, 406] on div "Explore options" at bounding box center [494, 400] width 70 height 11
click at [523, 367] on span "View all" at bounding box center [528, 361] width 27 height 12
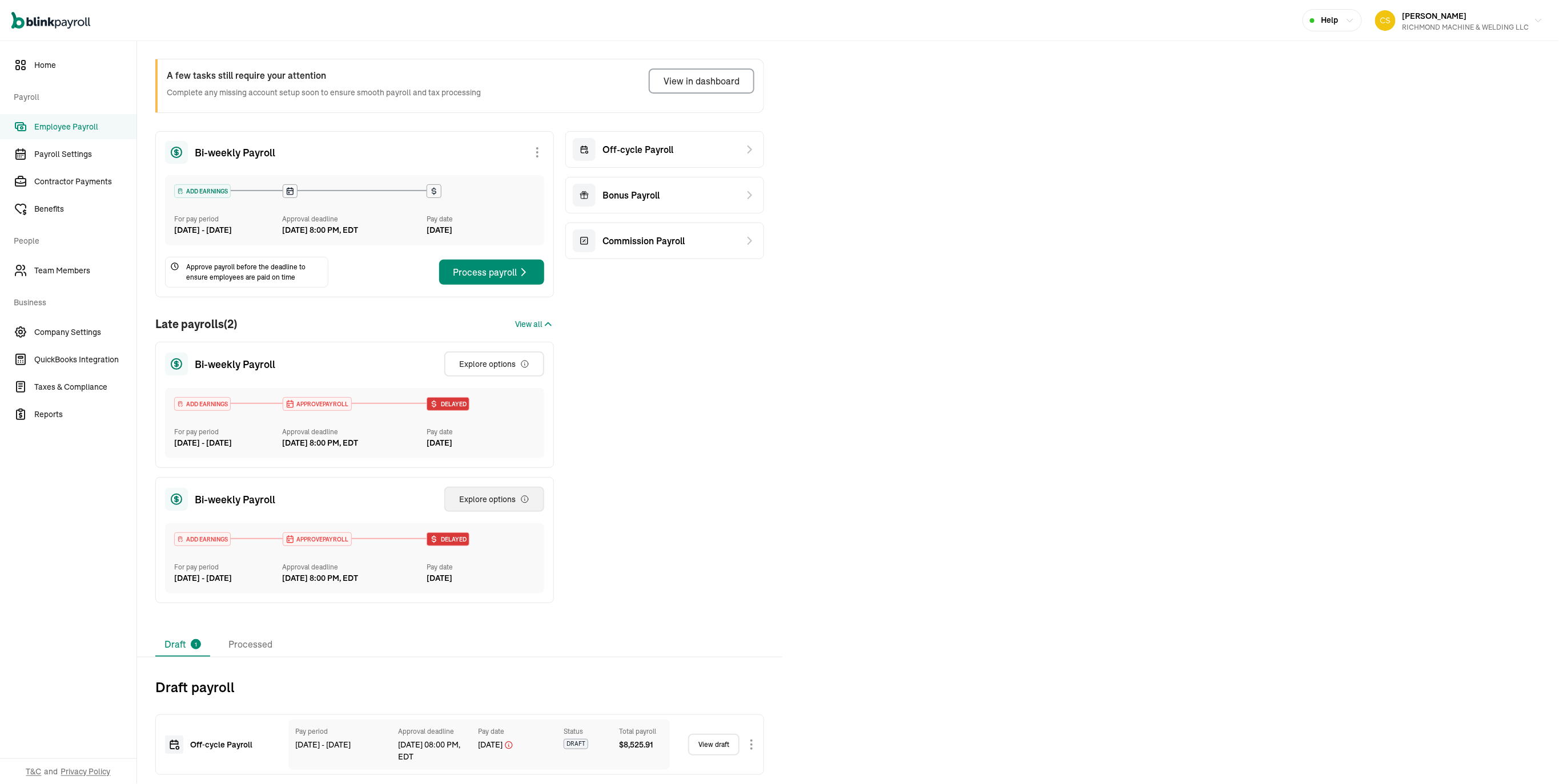
click at [470, 494] on div "Explore options" at bounding box center [494, 499] width 70 height 11
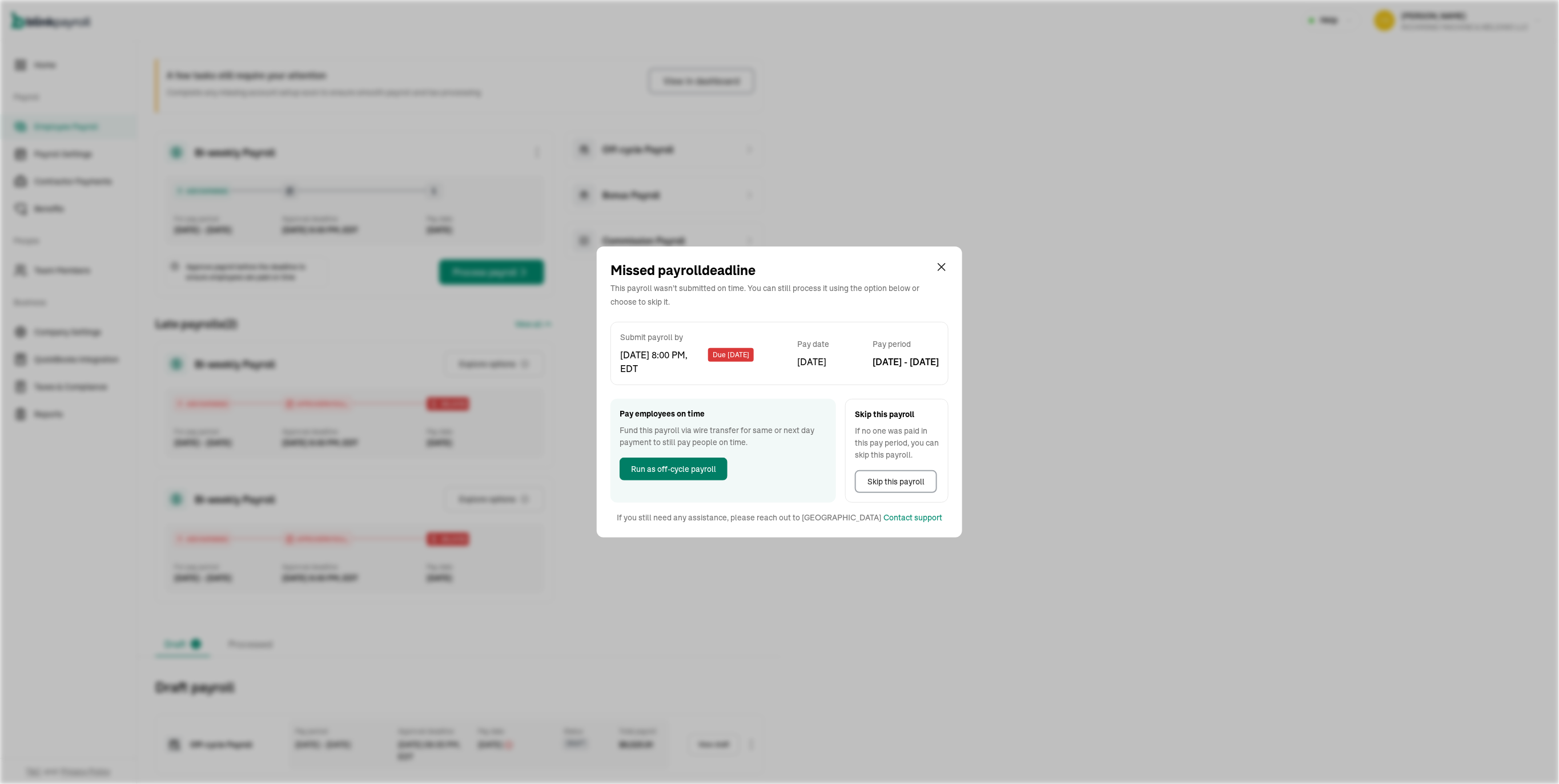
click at [689, 469] on span "Run as off-cycle payroll" at bounding box center [674, 469] width 85 height 12
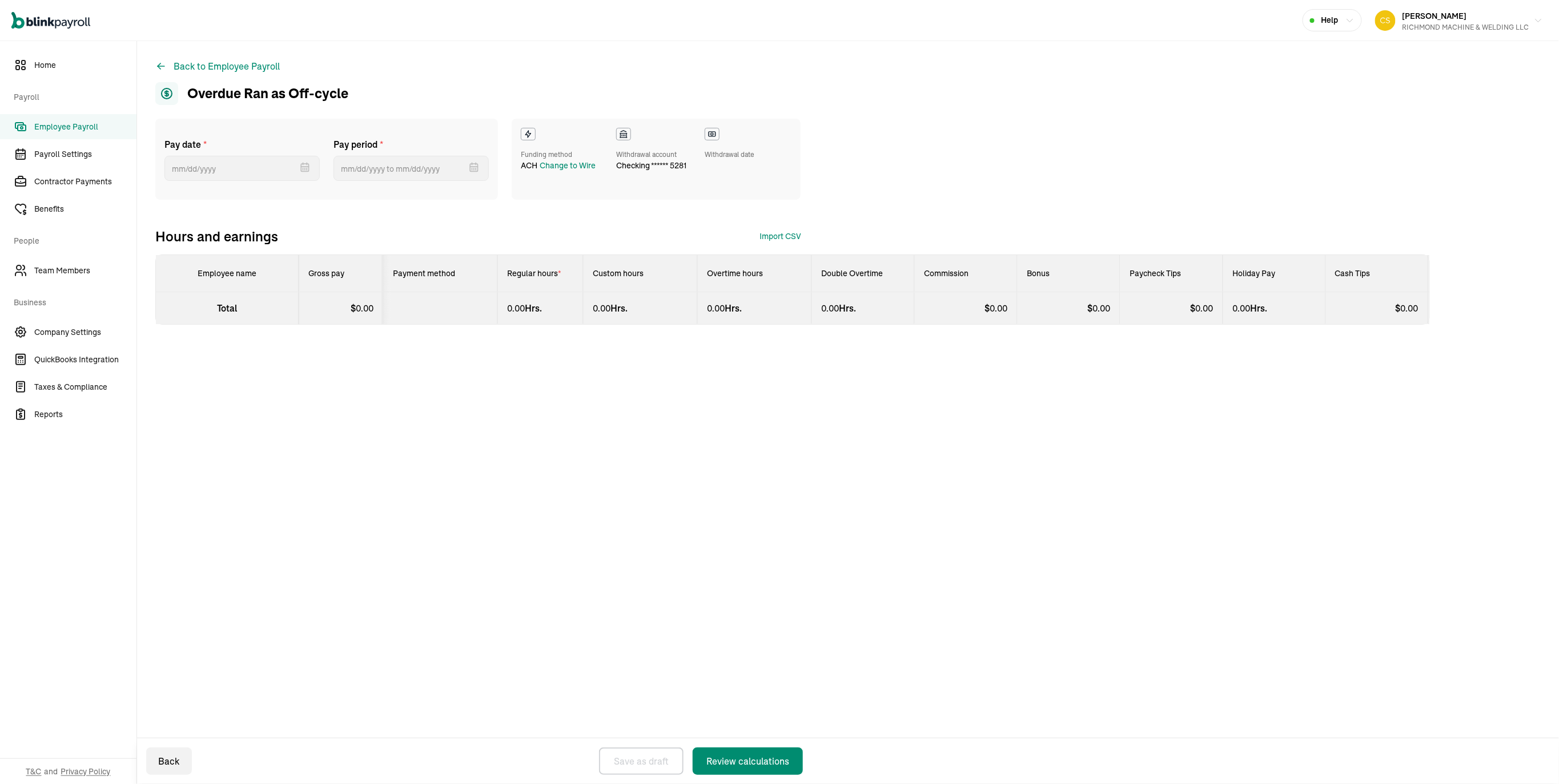
select select "direct_deposit"
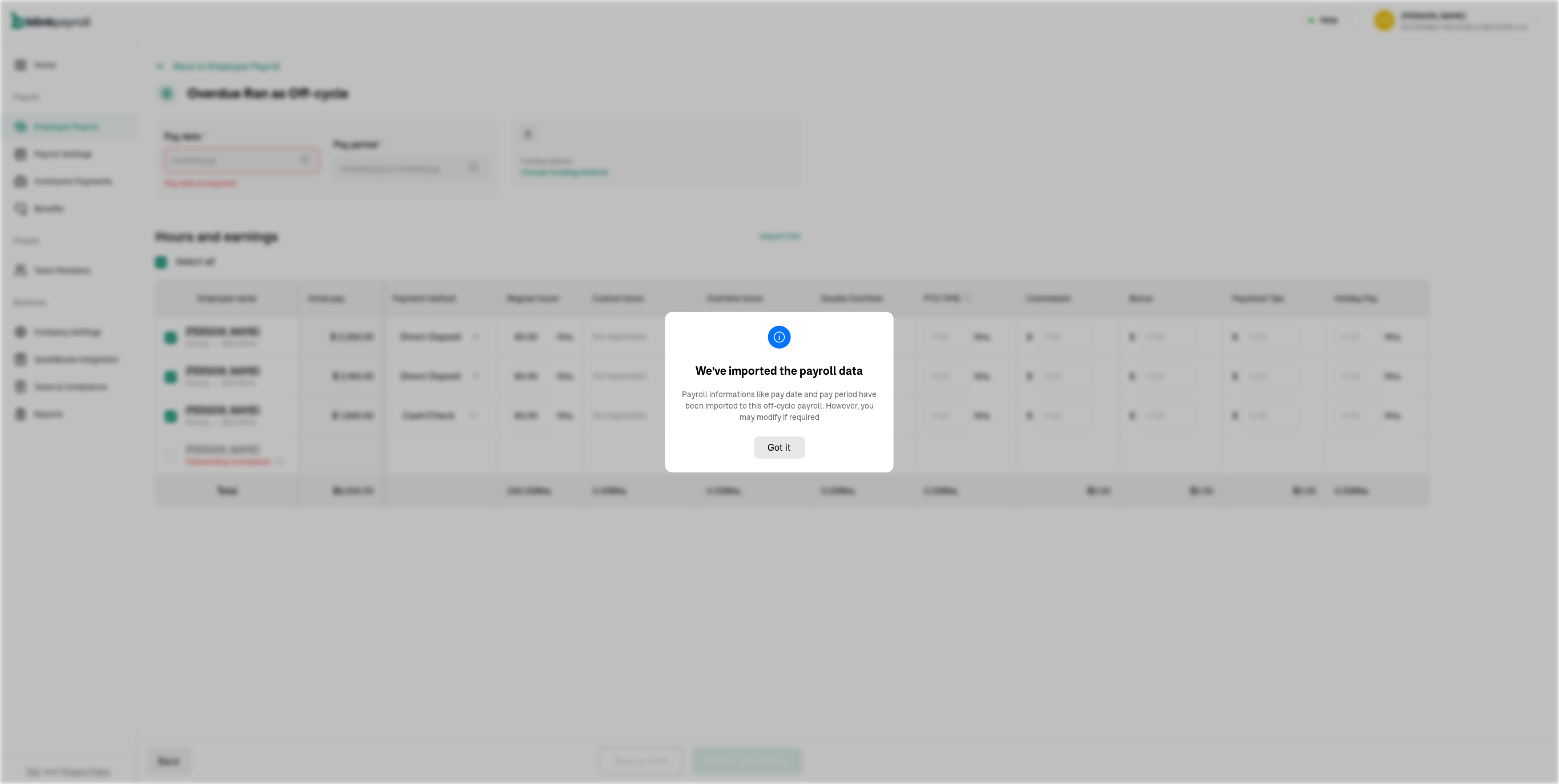
type input "09/17/2025 ~ 09/30/2025"
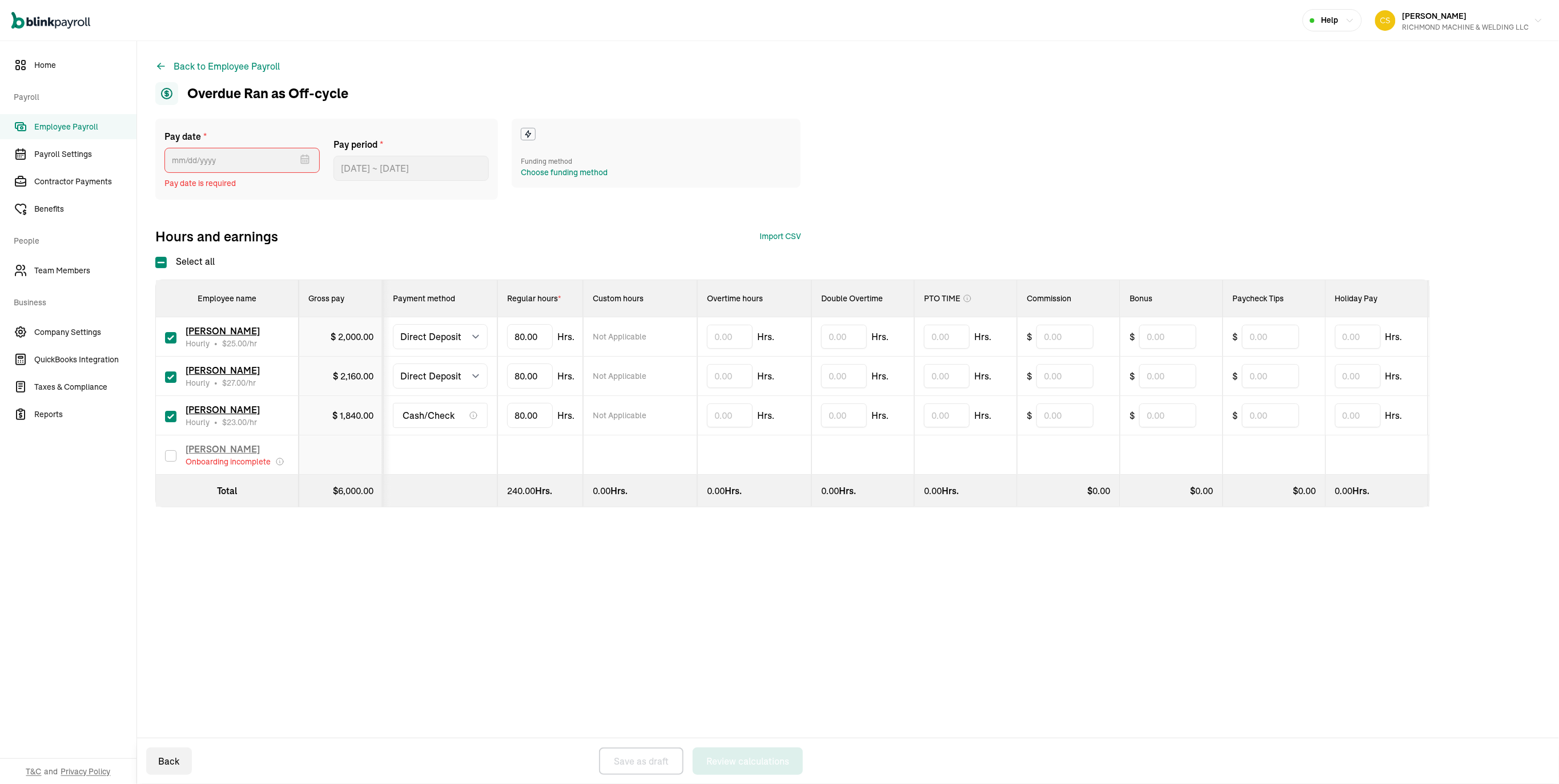
click at [484, 183] on div at bounding box center [478, 168] width 14 height 30
click at [548, 178] on div "Choose funding method" at bounding box center [564, 173] width 87 height 12
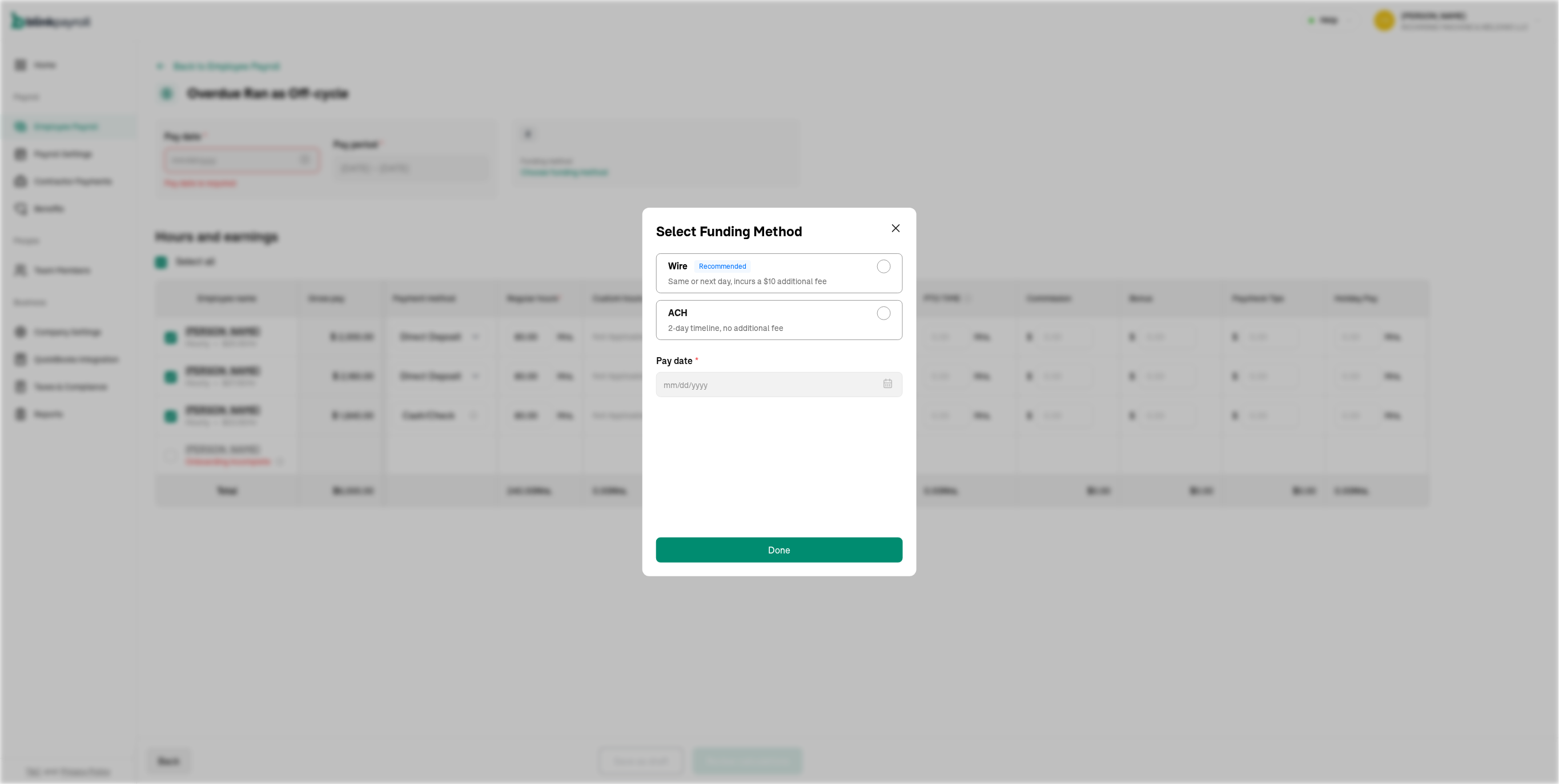
click at [879, 318] on div "radio-group" at bounding box center [884, 313] width 9 height 9
click at [882, 315] on input "ACH 2-day timeline, no additional fee" at bounding box center [887, 310] width 9 height 9
radio input "true"
select select "555"
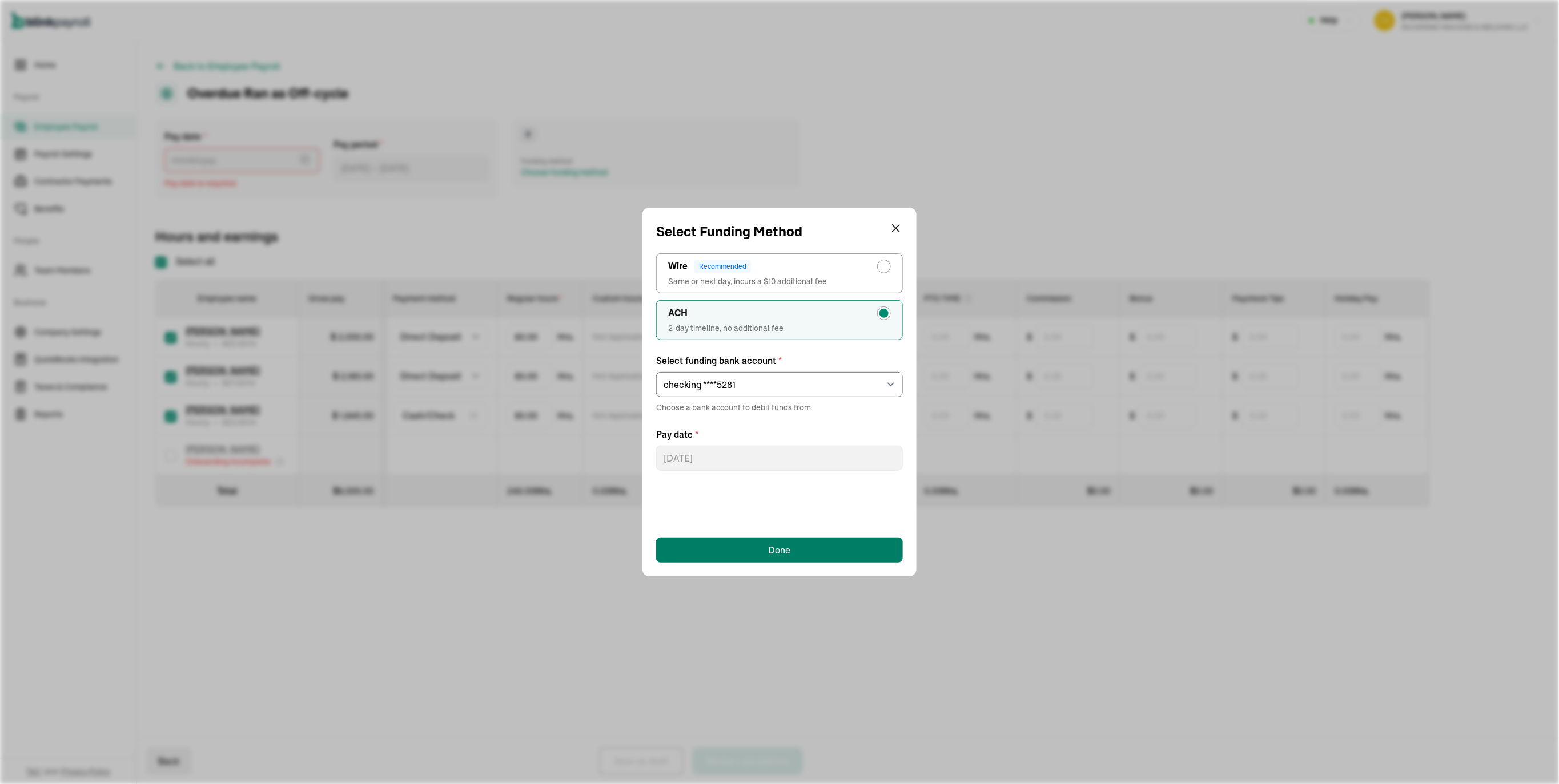
click at [792, 551] on button "Done" at bounding box center [780, 550] width 247 height 25
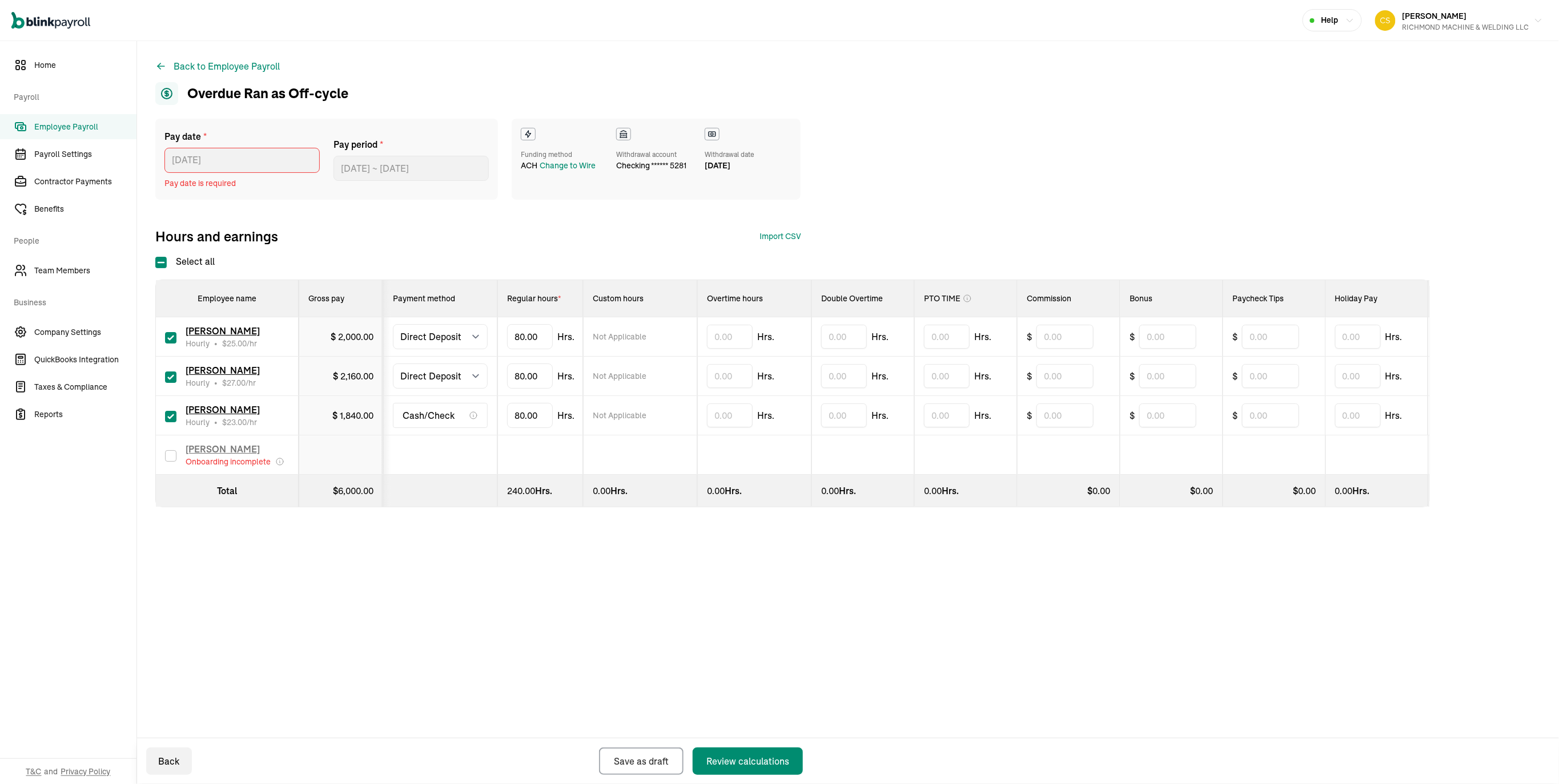
click at [282, 241] on div "Pay date * 10/06/2025 Oct 2025 Mon Tue Wed Thu Fri Sat Sun 29 30 1 2 3 4 5 6 7 …" at bounding box center [848, 181] width 1385 height 126
click at [442, 349] on select "Select method Direct Deposit Cash/Check" at bounding box center [440, 337] width 95 height 25
select select "manual"
click at [399, 349] on select "Select method Direct Deposit Cash/Check" at bounding box center [440, 337] width 95 height 25
click at [441, 389] on select "Select method Direct Deposit Cash/Check" at bounding box center [440, 376] width 95 height 25
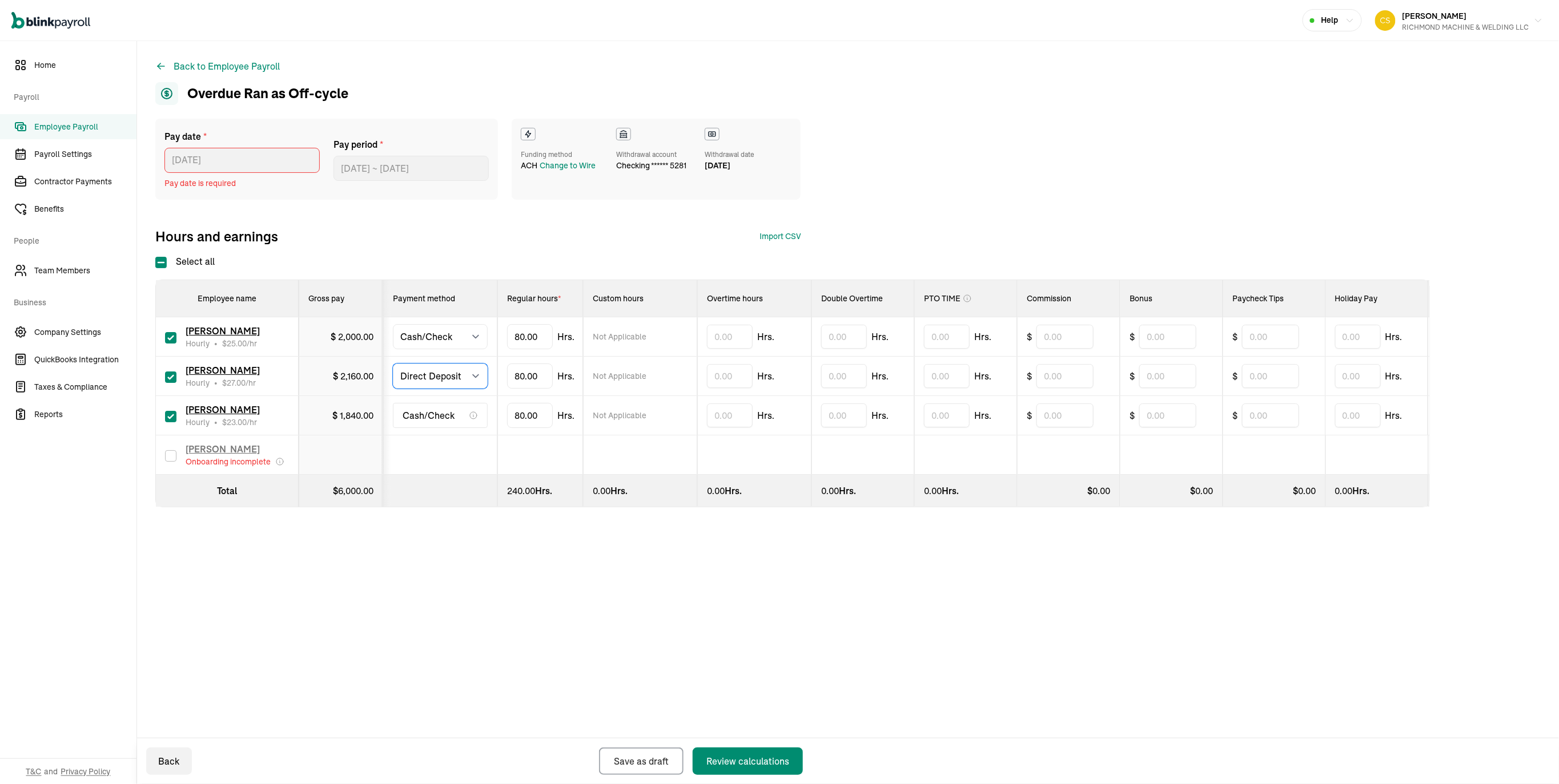
select select "manual"
click at [399, 389] on select "Select method Direct Deposit Cash/Check" at bounding box center [440, 376] width 95 height 25
drag, startPoint x: 556, startPoint y: 470, endPoint x: 504, endPoint y: 471, distance: 52.0
type input "8"
type input "78"
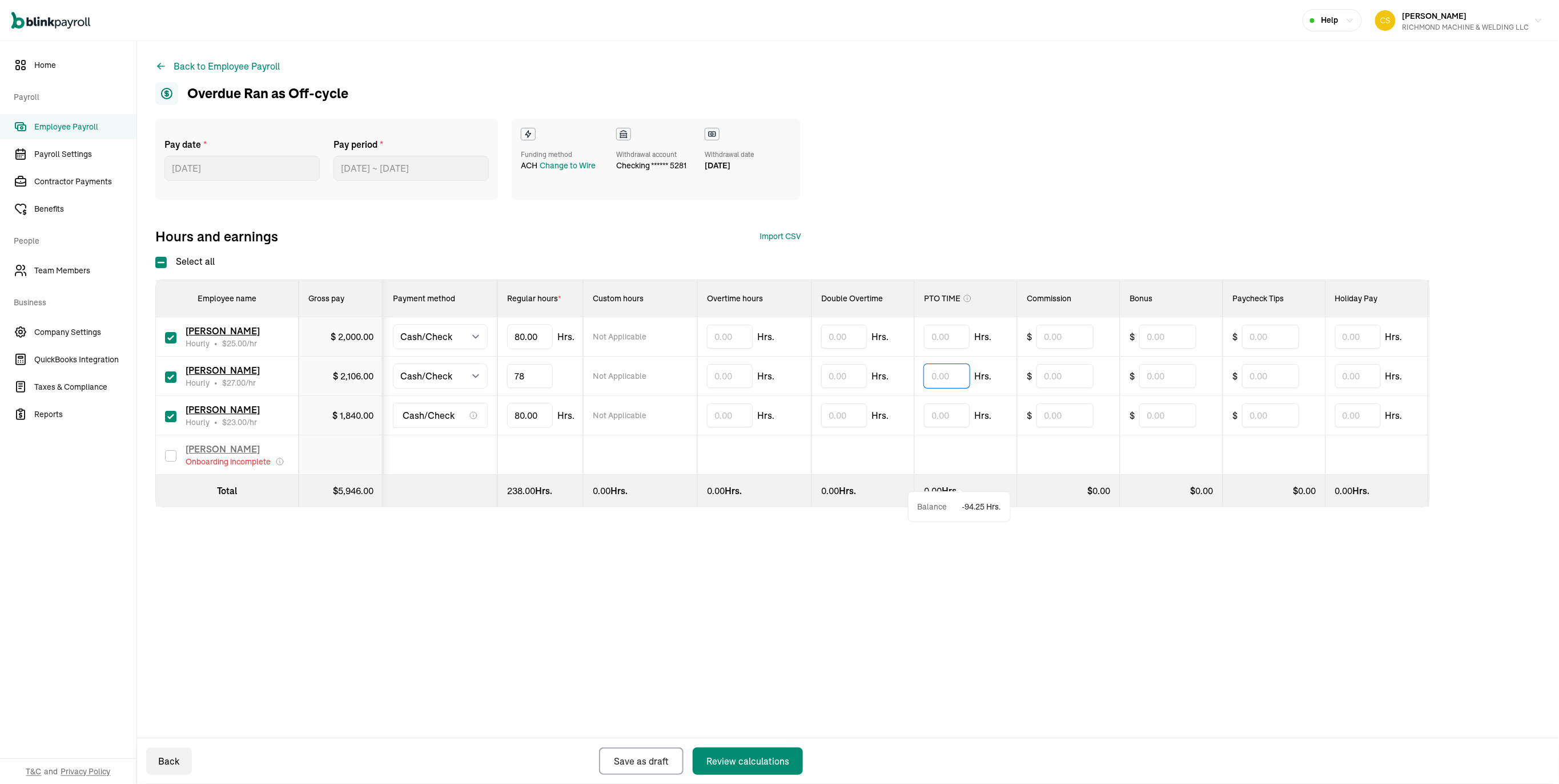
click at [965, 388] on input "text" at bounding box center [947, 376] width 45 height 24
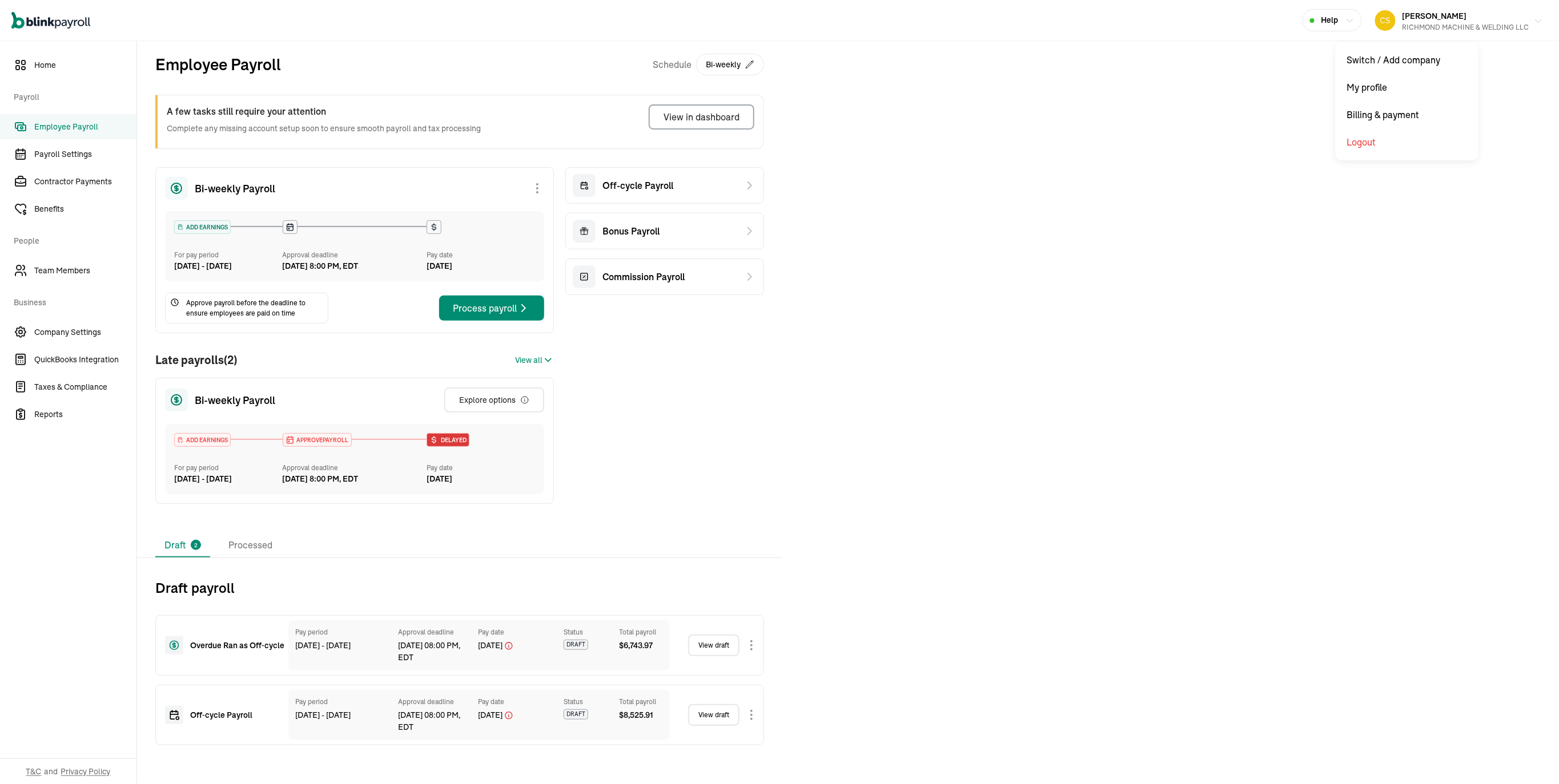
click at [1439, 25] on div "RICHMOND MACHINE & WELDING LLC" at bounding box center [1465, 27] width 126 height 10
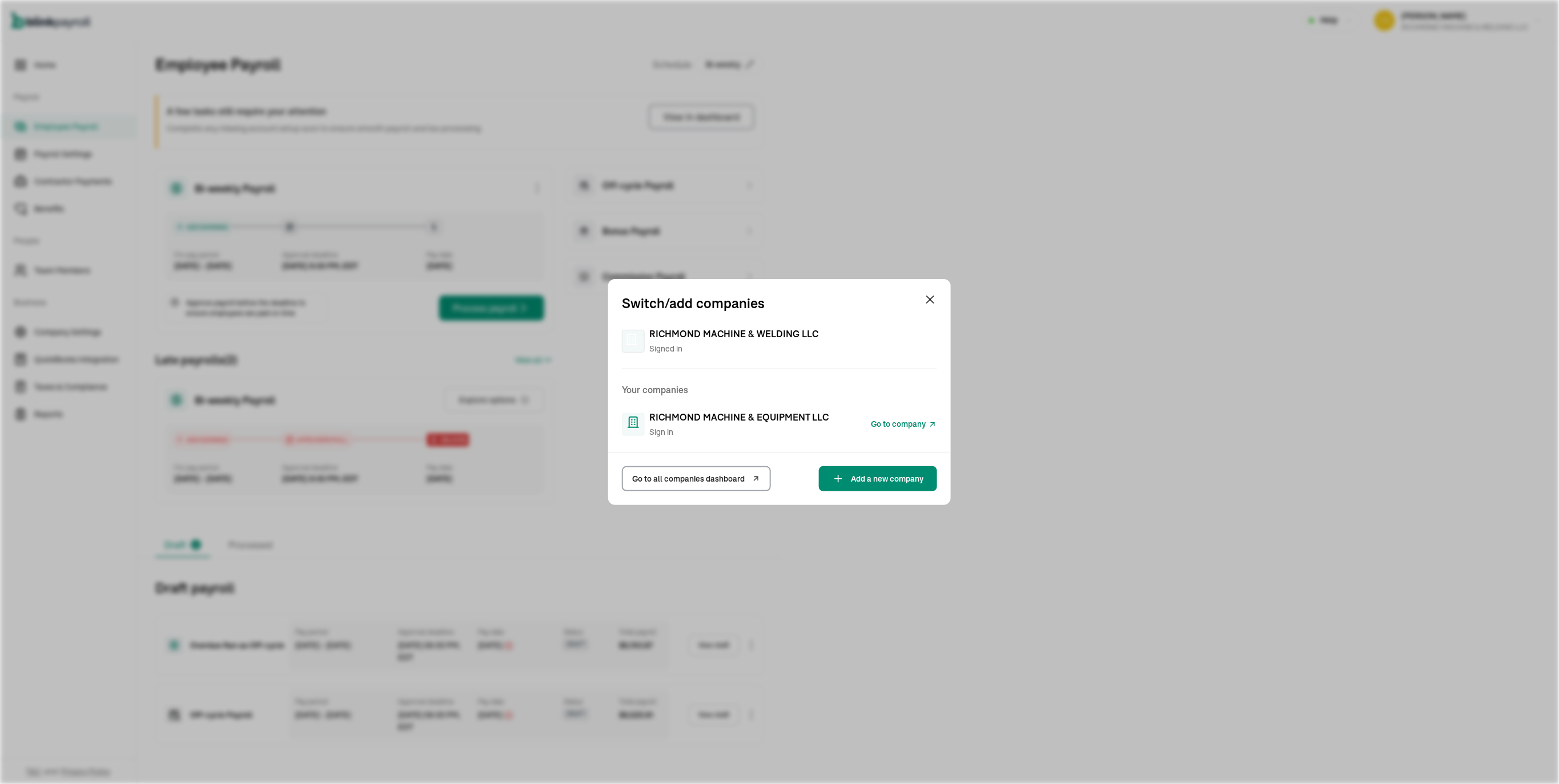
click at [730, 422] on div "RICHMOND MACHINE & EQUIPMENT LLC Sign in" at bounding box center [739, 424] width 179 height 28
click at [892, 423] on span "Go to company" at bounding box center [898, 425] width 55 height 12
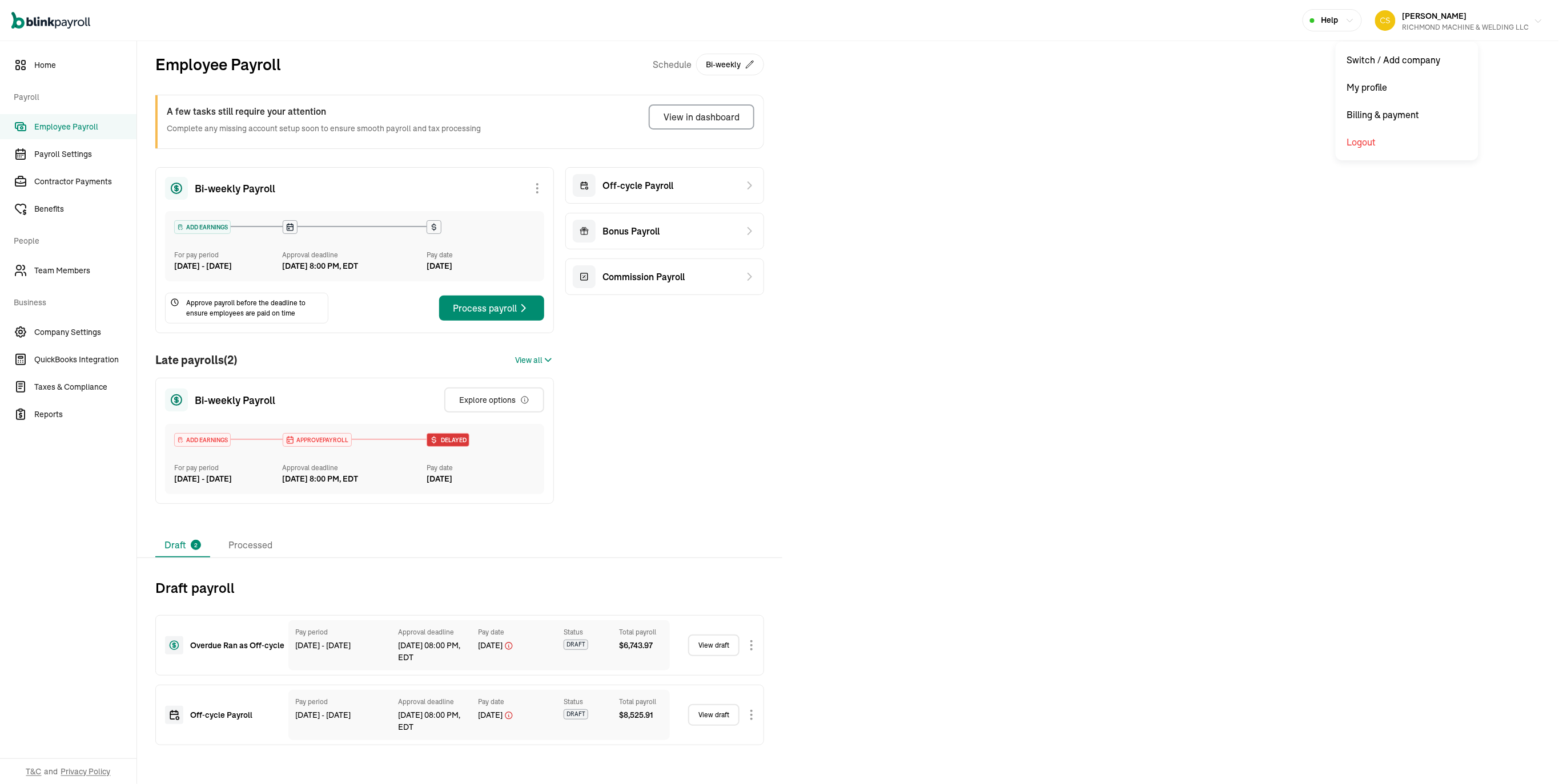
click at [1439, 25] on div "RICHMOND MACHINE & WELDING LLC" at bounding box center [1465, 27] width 126 height 10
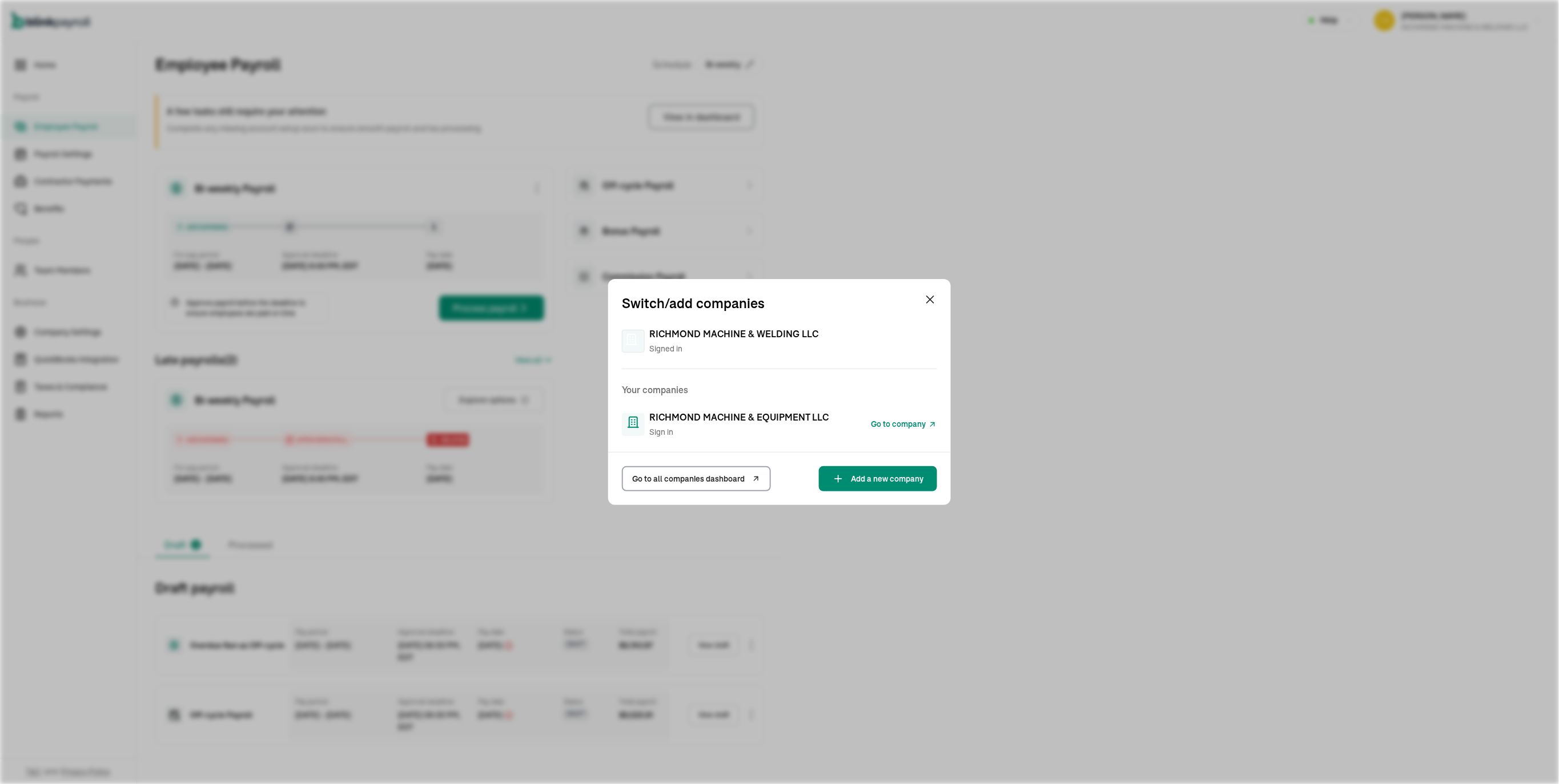
click at [730, 422] on div "RICHMOND MACHINE & EQUIPMENT LLC Sign in" at bounding box center [739, 424] width 179 height 28
click at [892, 423] on span "Go to company" at bounding box center [898, 425] width 55 height 12
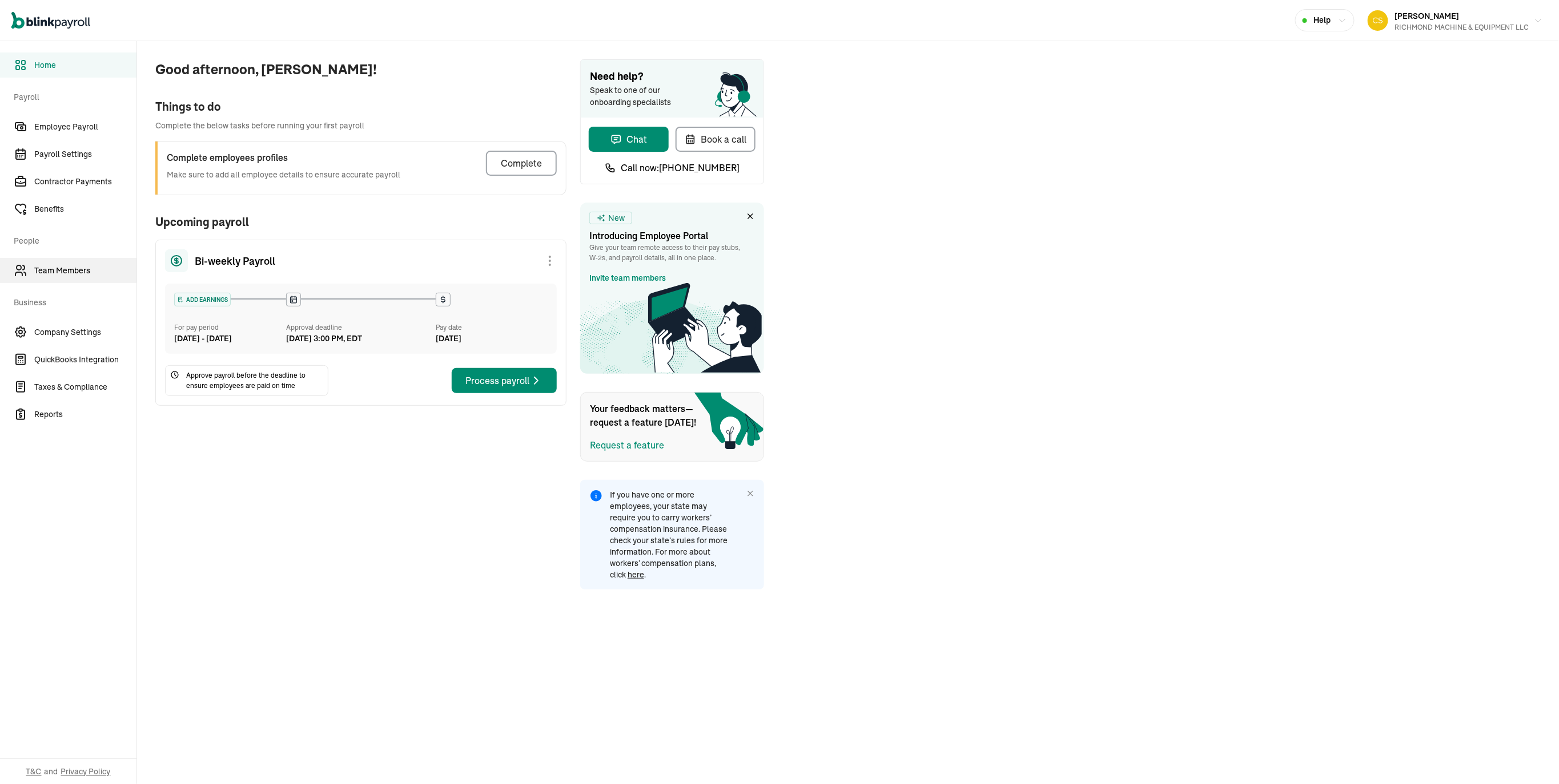
click at [92, 275] on span "Team Members" at bounding box center [85, 271] width 102 height 12
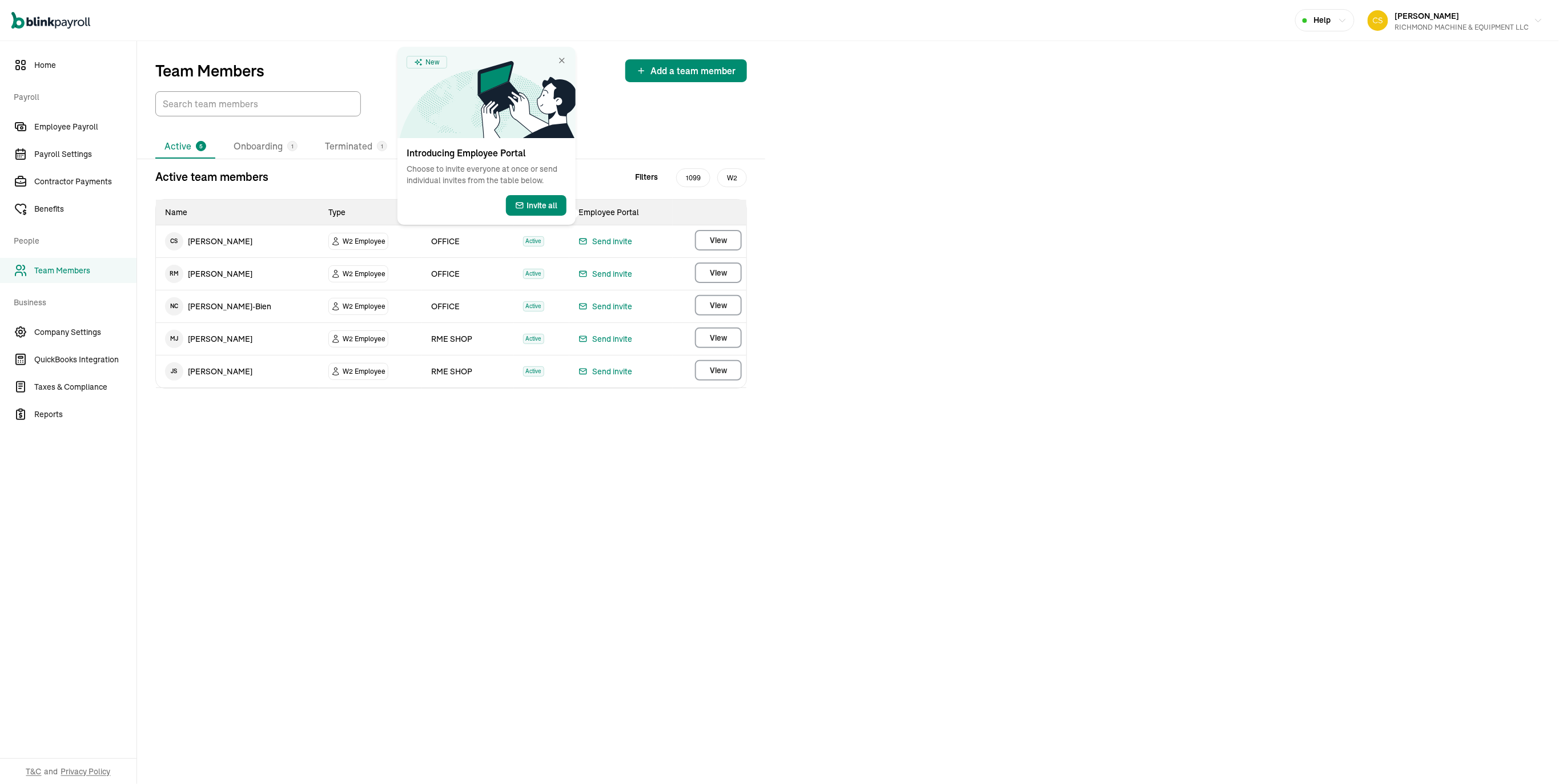
click at [70, 275] on span "Team Members" at bounding box center [85, 271] width 102 height 12
click at [79, 274] on span "Team Members" at bounding box center [85, 271] width 102 height 12
click at [70, 275] on span "Team Members" at bounding box center [85, 271] width 102 height 12
click at [271, 322] on td "N C [PERSON_NAME]-Bien" at bounding box center [238, 306] width 163 height 32
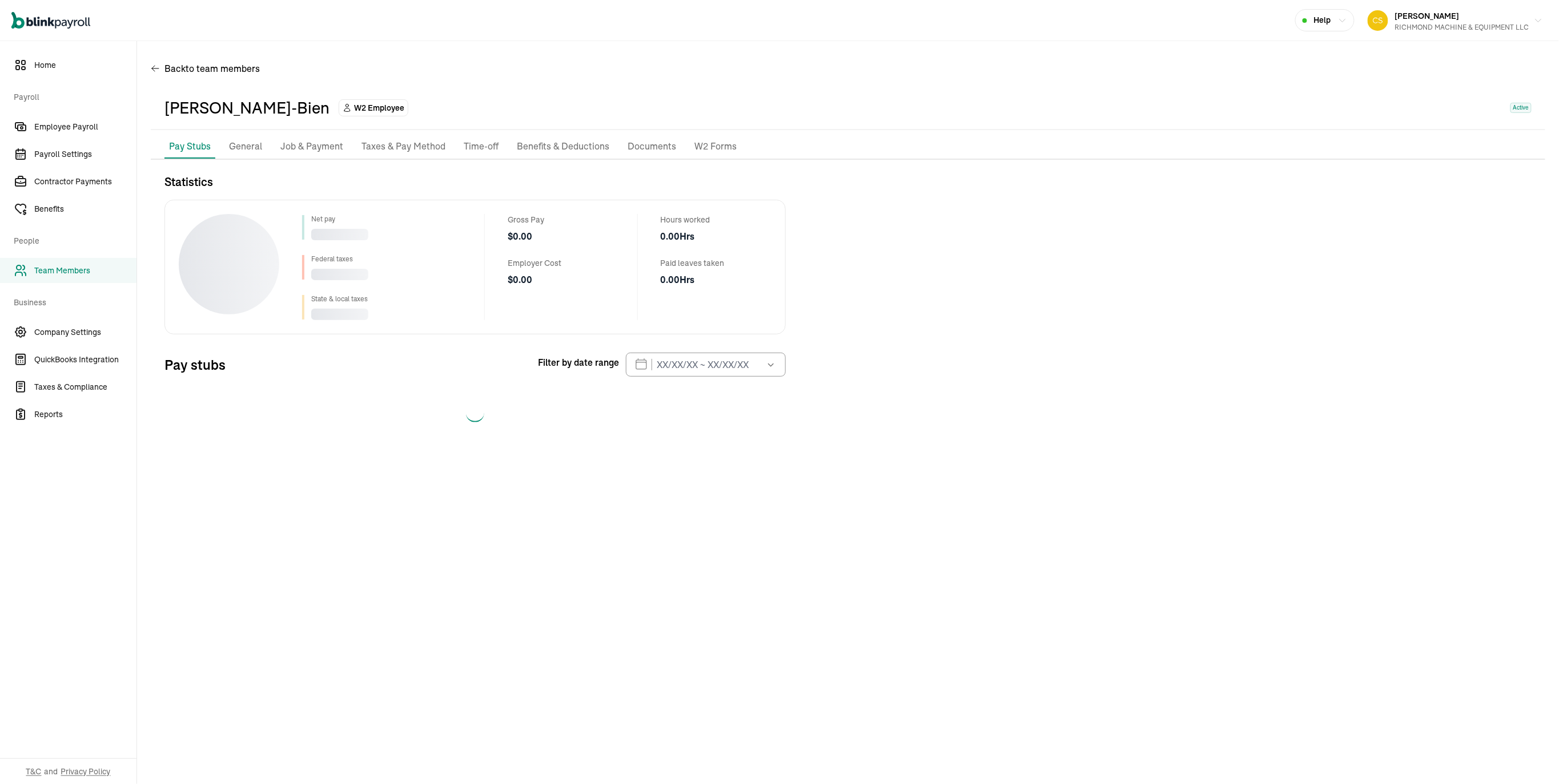
select select "2025"
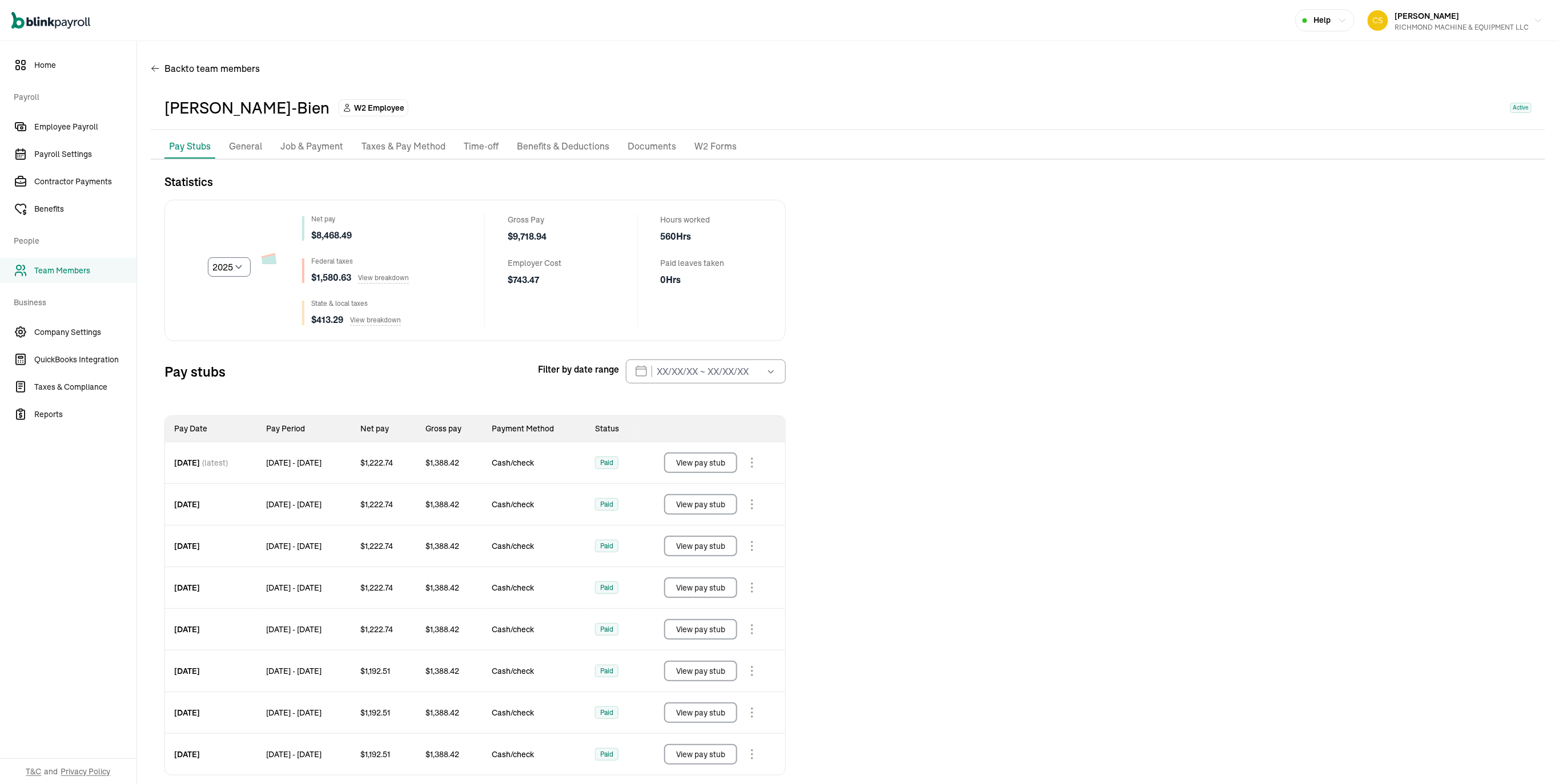
click at [894, 246] on div "Statistics Select year [DATE] 2024 2023 2022 2021 Net pay $ 8,468.49 Federal ta…" at bounding box center [848, 510] width 1394 height 673
click at [262, 154] on p "General" at bounding box center [245, 146] width 33 height 15
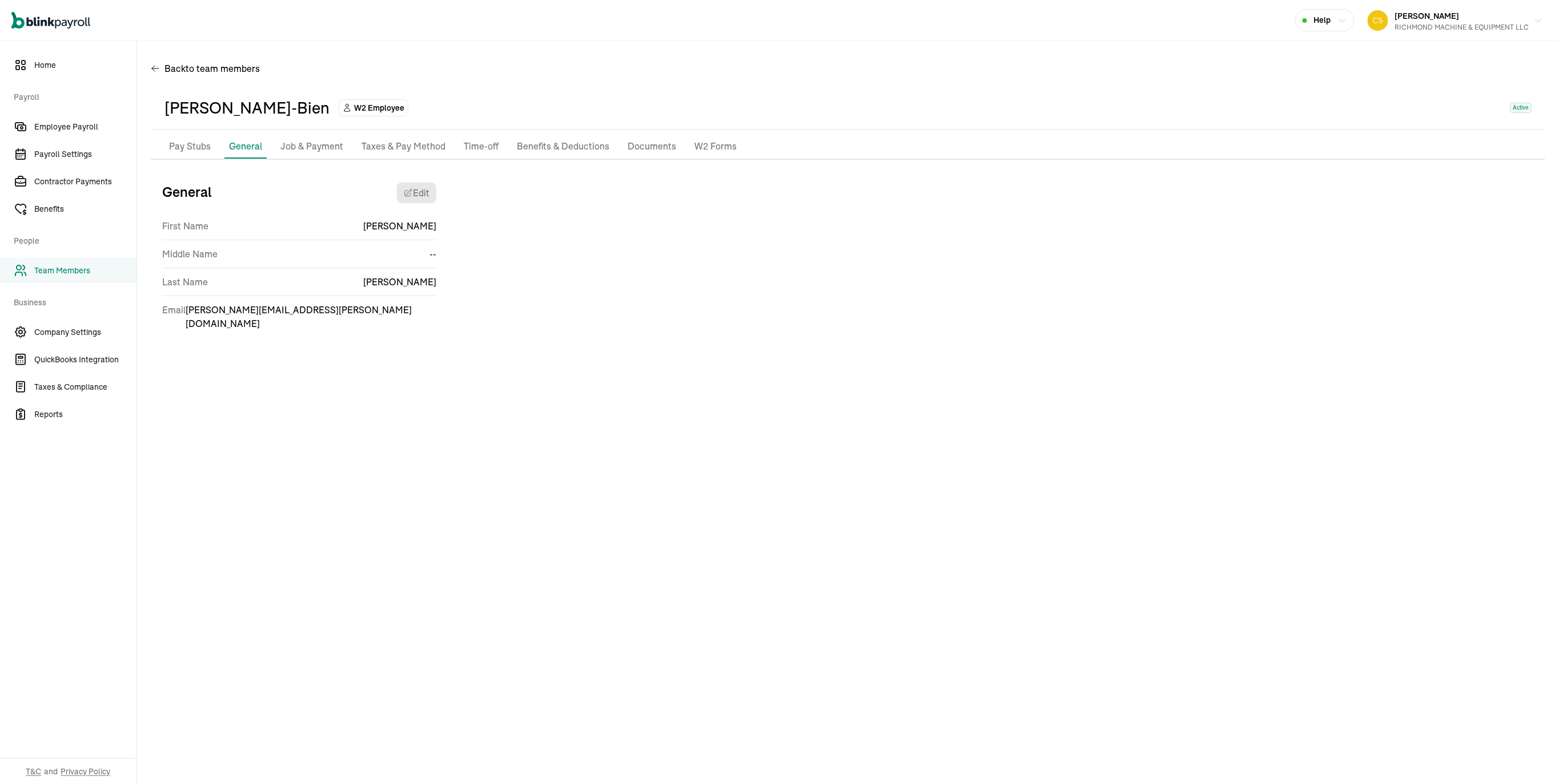
click at [343, 154] on p "Job & Payment" at bounding box center [312, 146] width 63 height 15
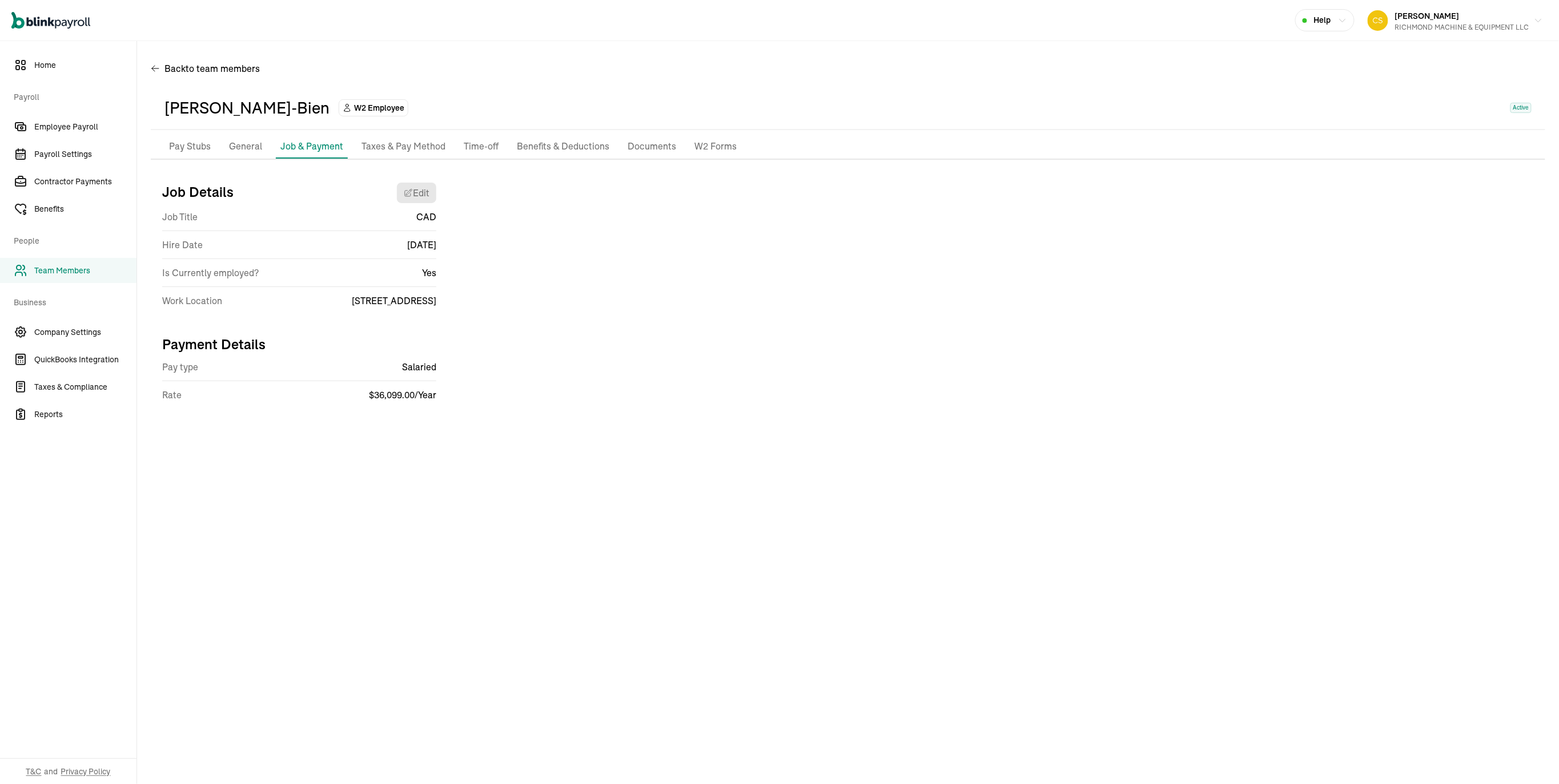
click at [445, 154] on p "Taxes & Pay Method" at bounding box center [403, 146] width 84 height 15
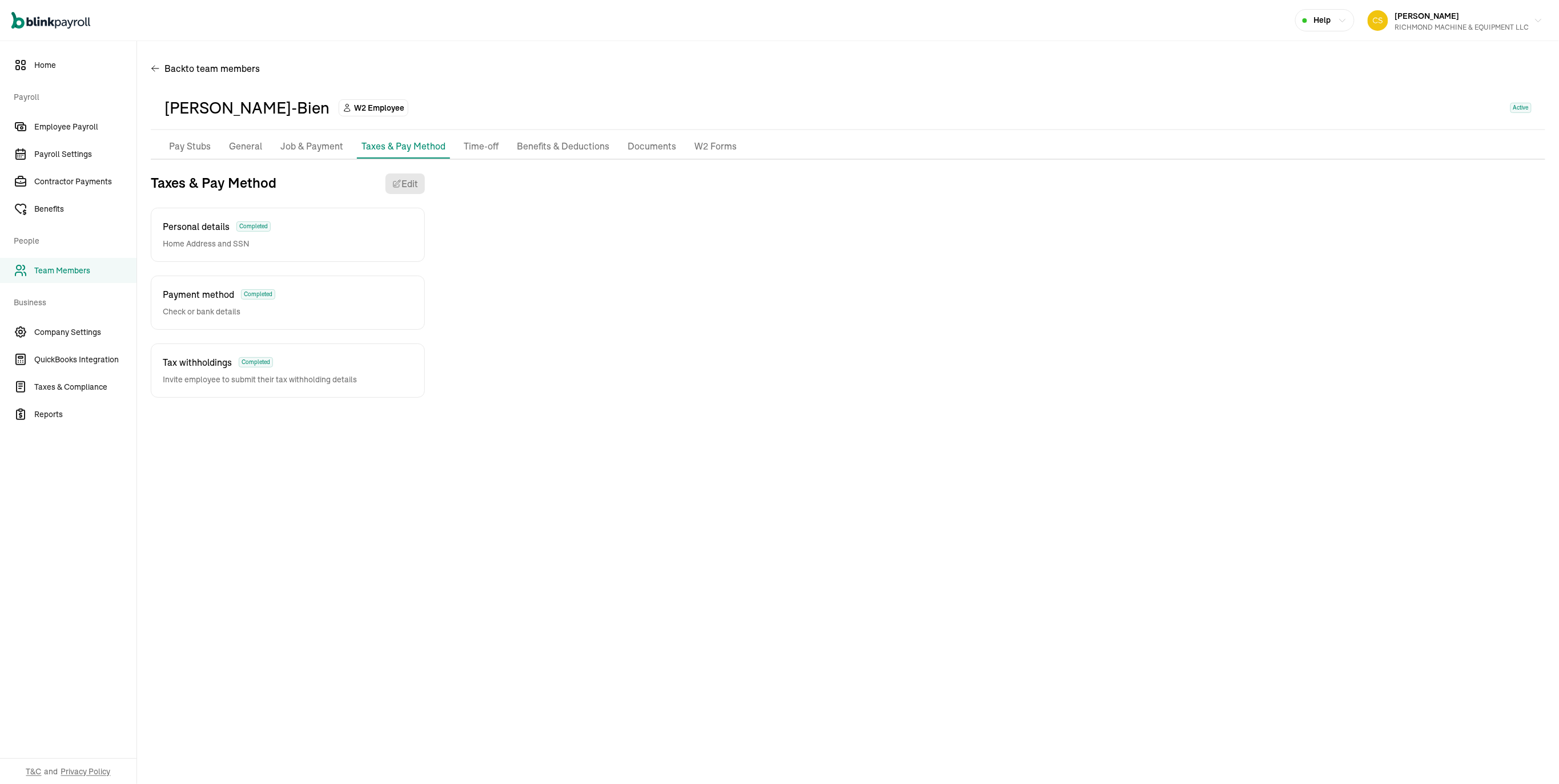
click at [737, 154] on p "W2 Forms" at bounding box center [715, 146] width 42 height 15
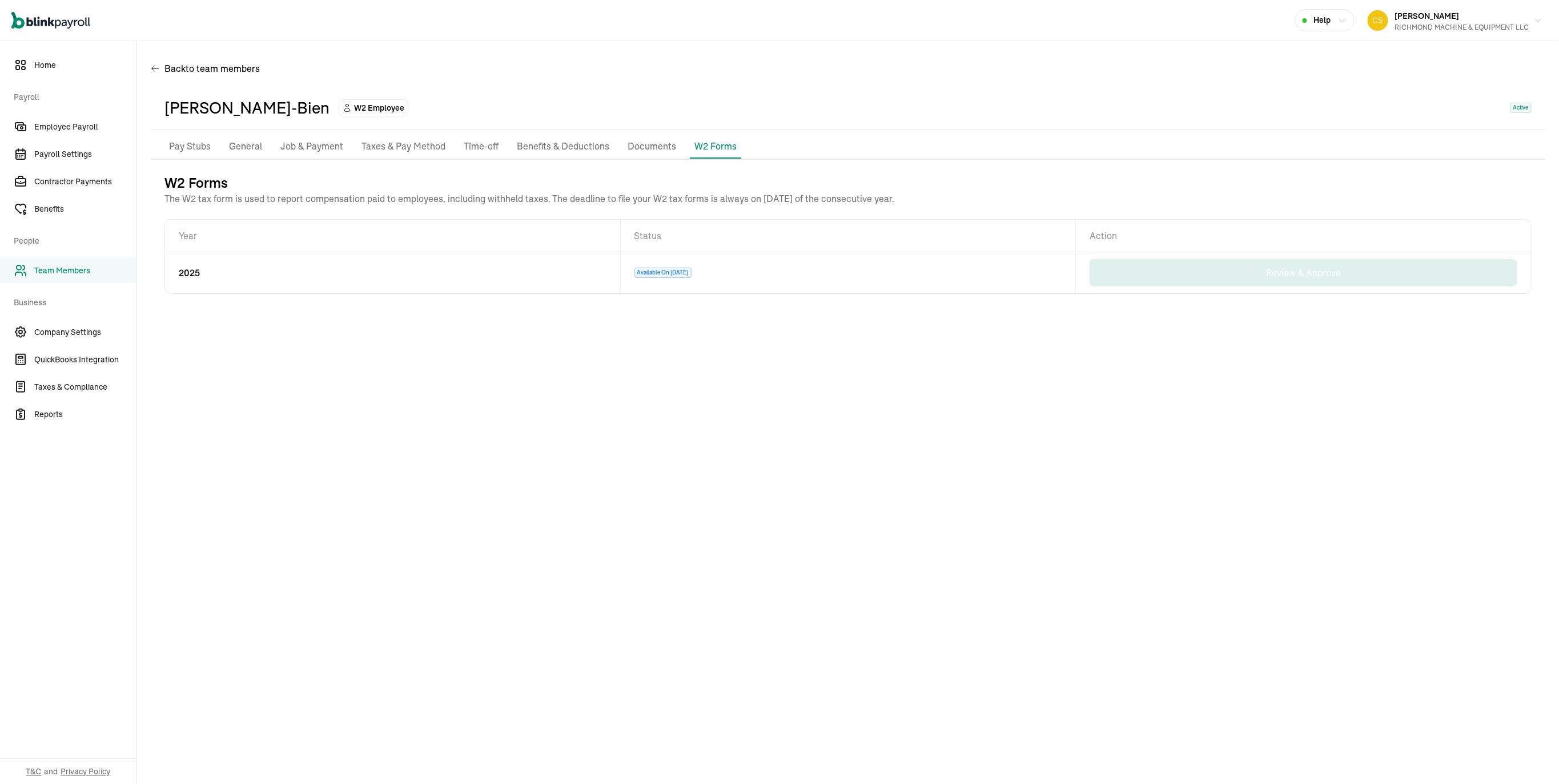
click at [253, 119] on div "[PERSON_NAME]-Bien" at bounding box center [247, 108] width 165 height 24
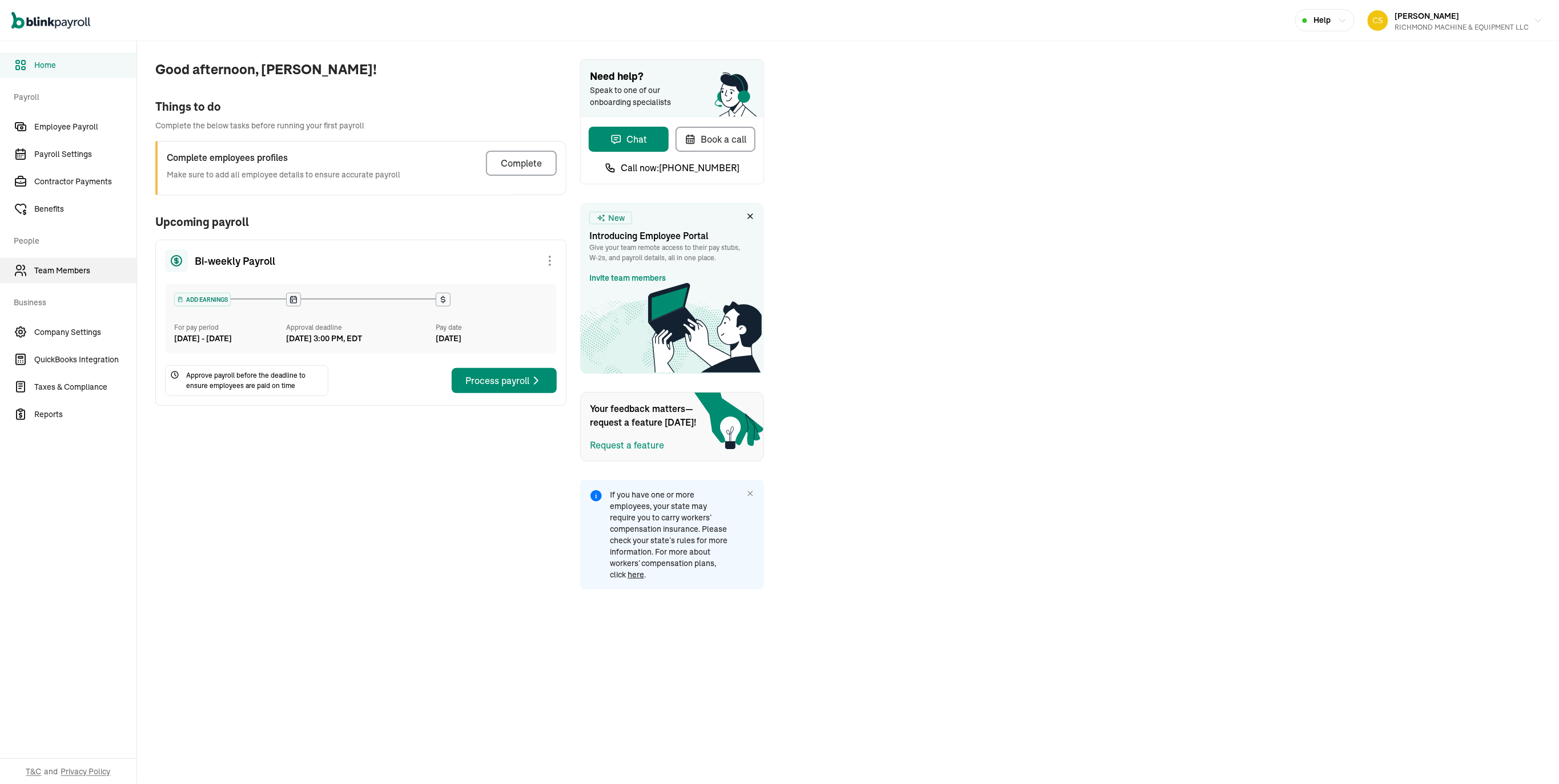
click at [92, 275] on span "Team Members" at bounding box center [85, 271] width 102 height 12
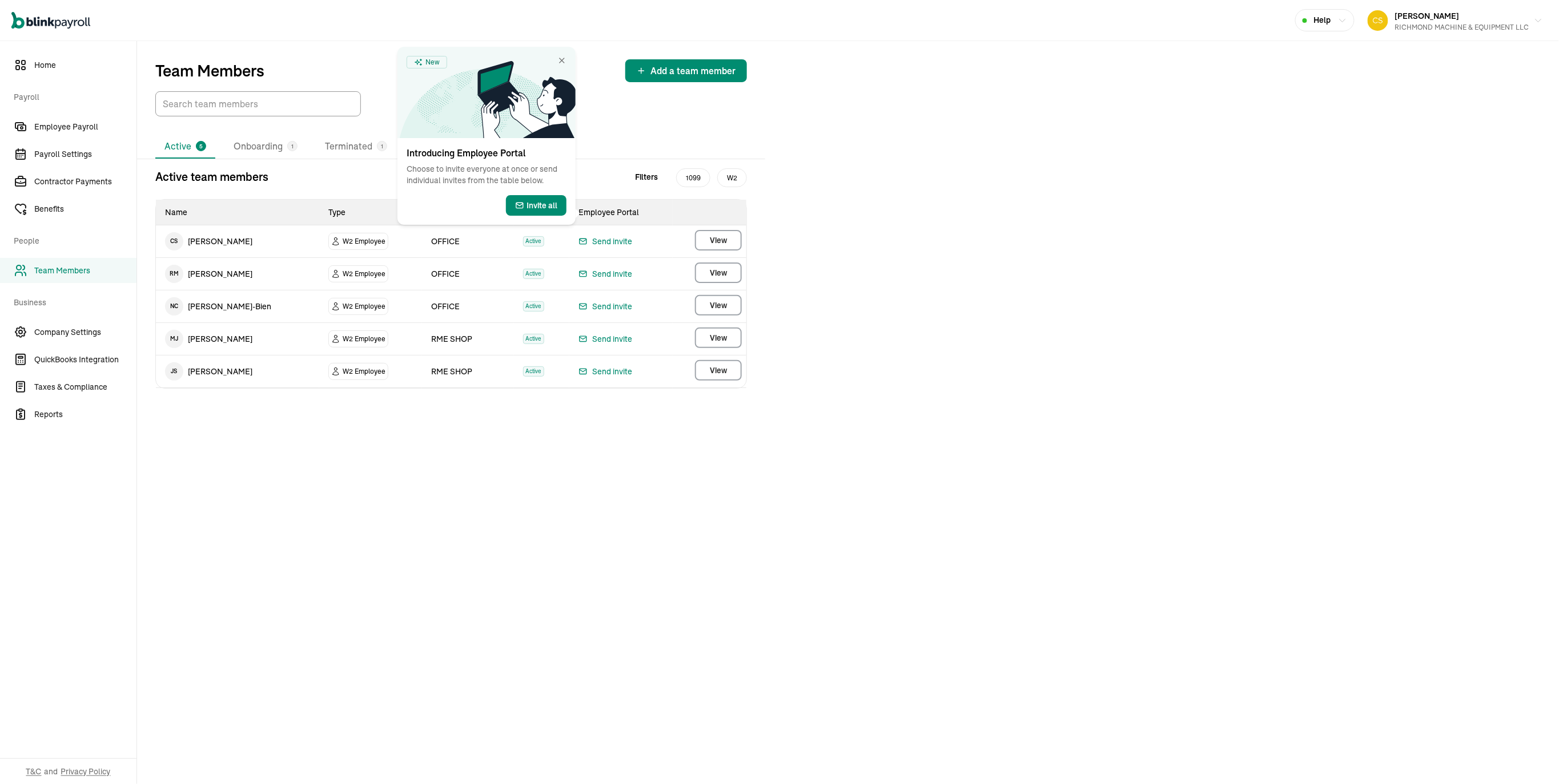
click at [70, 275] on span "Team Members" at bounding box center [85, 271] width 102 height 12
click at [79, 274] on span "Team Members" at bounding box center [85, 271] width 102 height 12
click at [70, 275] on span "Team Members" at bounding box center [85, 271] width 102 height 12
click at [271, 322] on td "N C [PERSON_NAME]-Bien" at bounding box center [238, 306] width 163 height 32
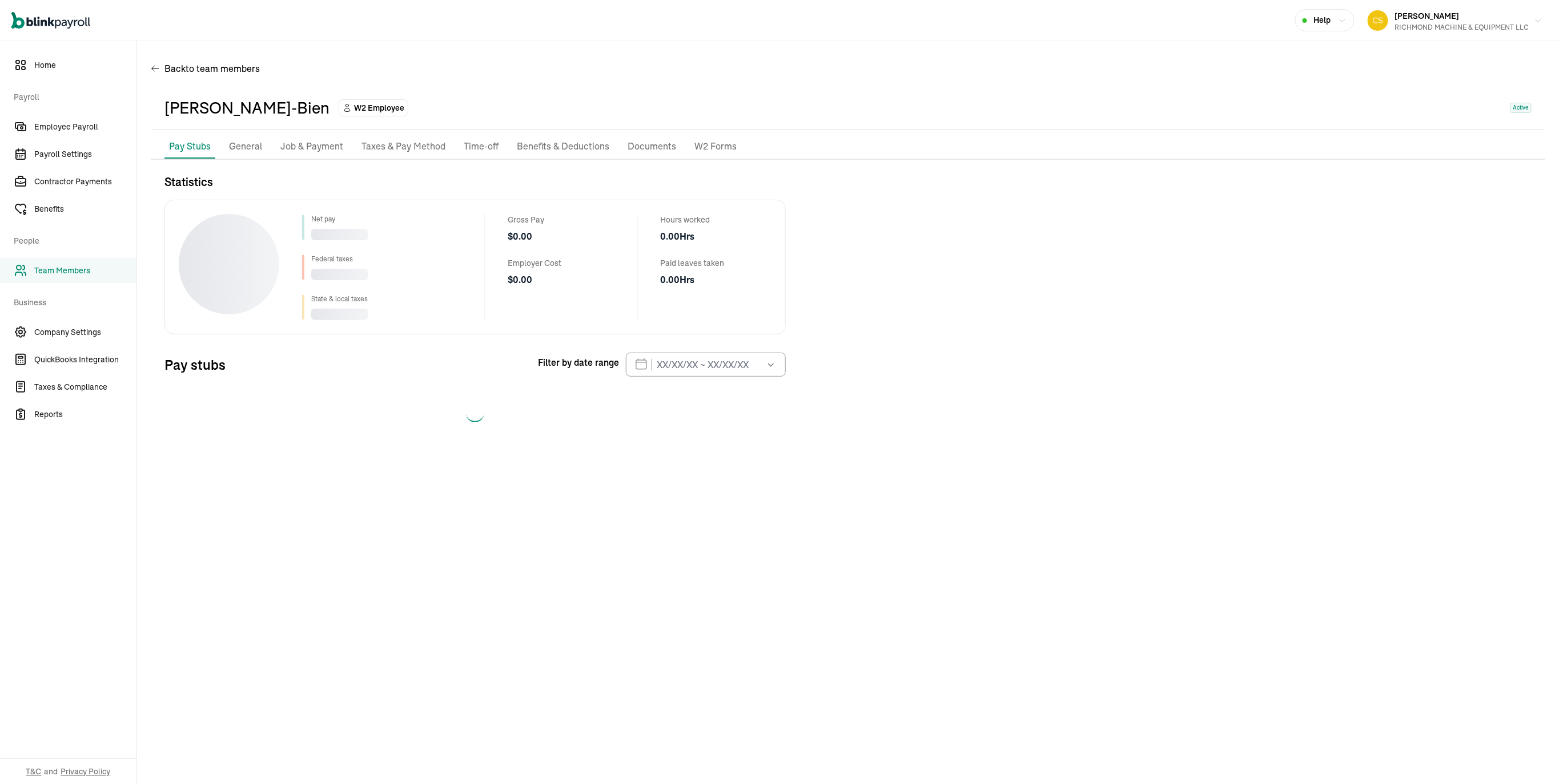
select select "2025"
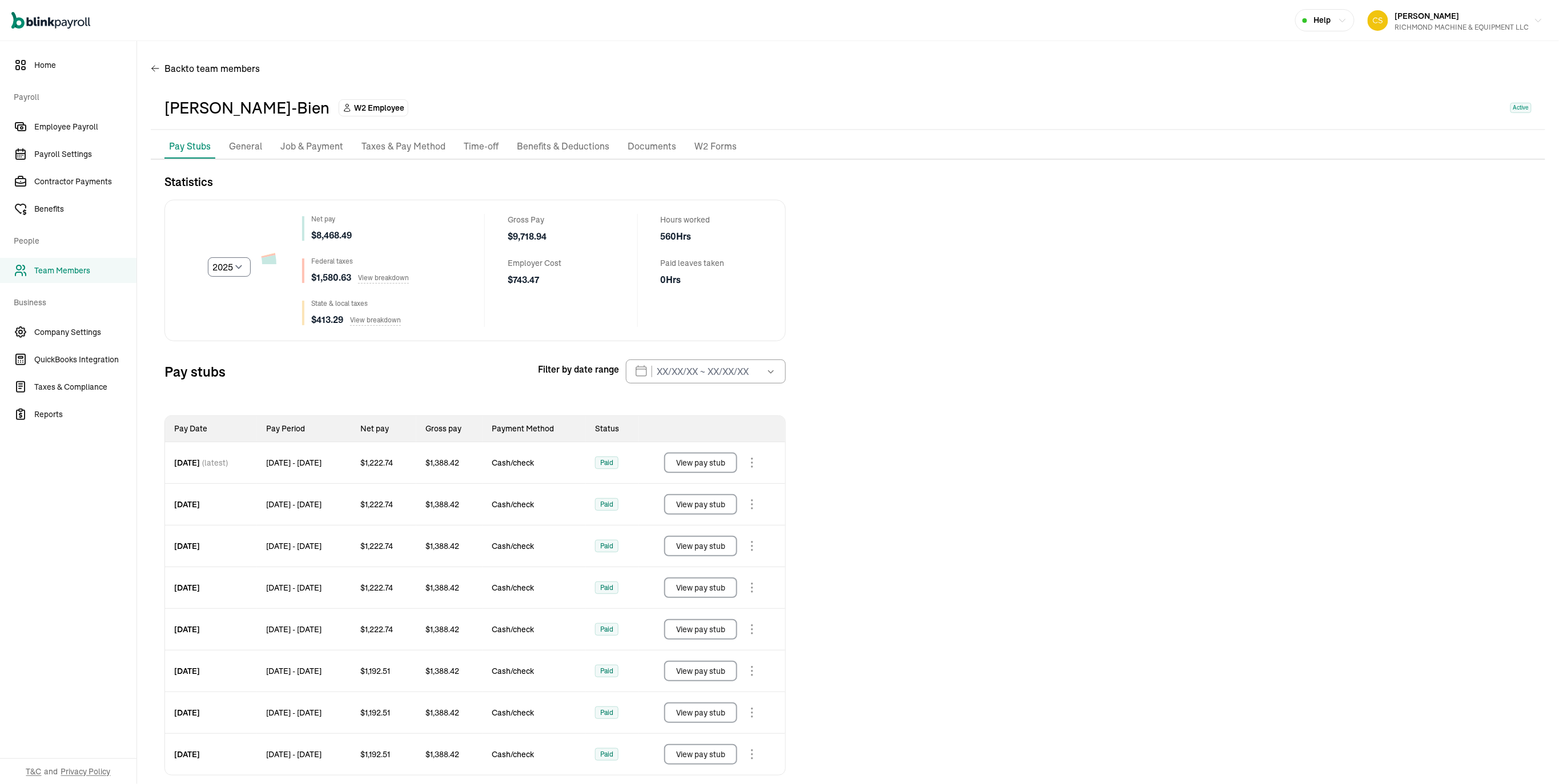
click at [894, 246] on div "Statistics Select year [DATE] 2024 2023 2022 2021 Net pay $ 8,468.49 Federal ta…" at bounding box center [848, 510] width 1394 height 673
click at [262, 154] on p "General" at bounding box center [245, 146] width 33 height 15
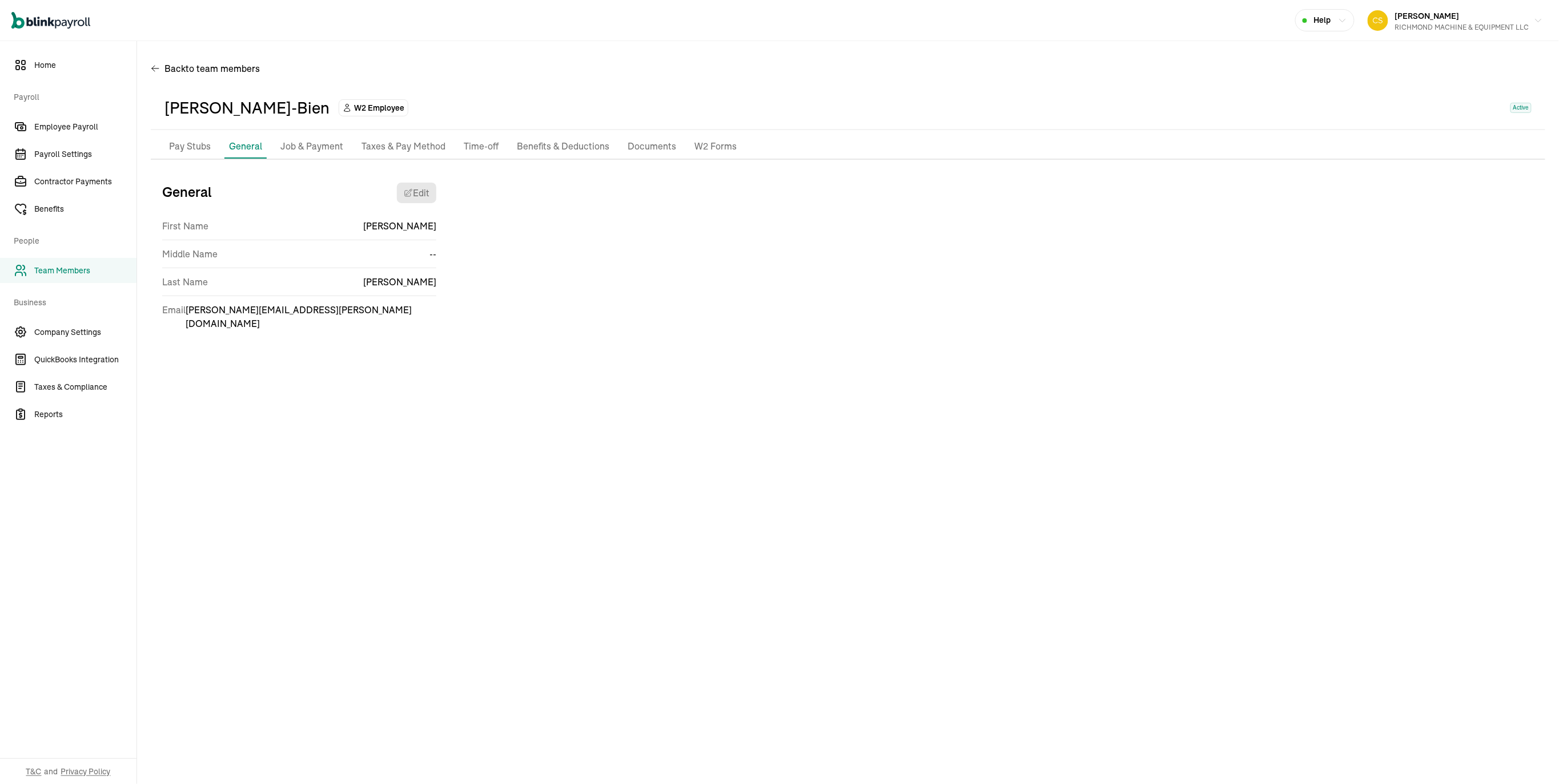
click at [343, 154] on p "Job & Payment" at bounding box center [312, 146] width 63 height 15
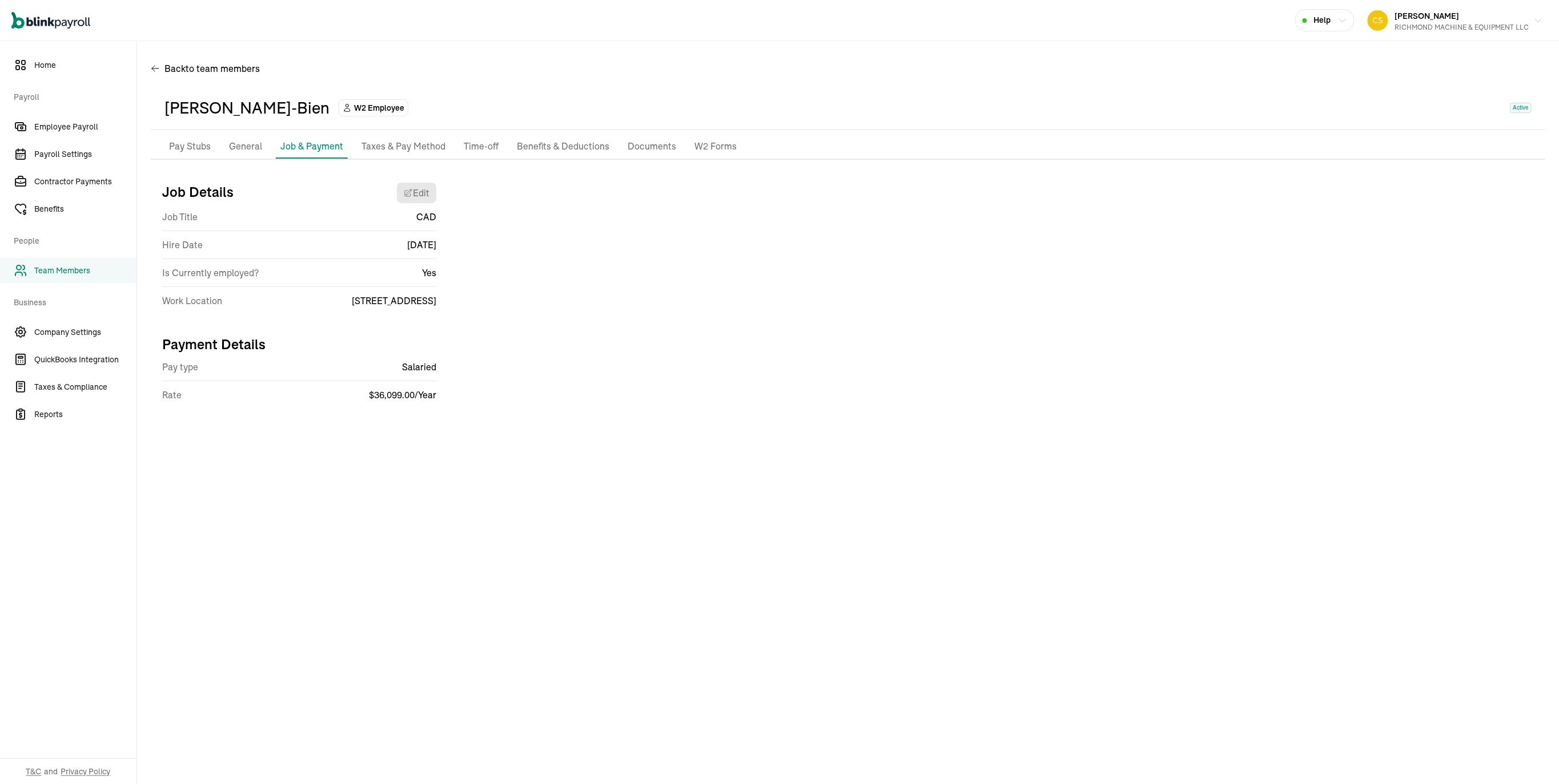
click at [445, 154] on p "Taxes & Pay Method" at bounding box center [403, 146] width 84 height 15
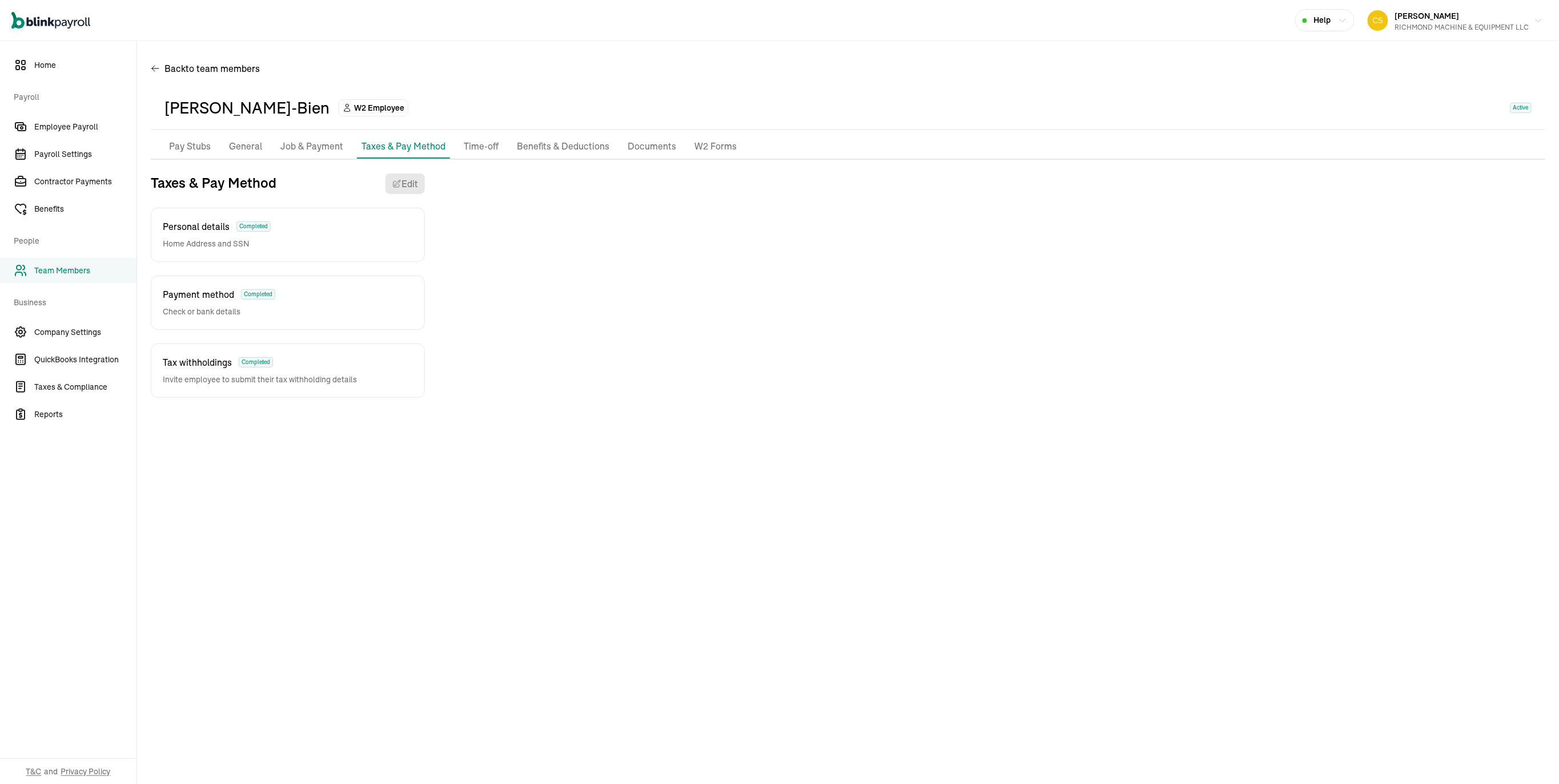
click at [737, 154] on p "W2 Forms" at bounding box center [715, 146] width 42 height 15
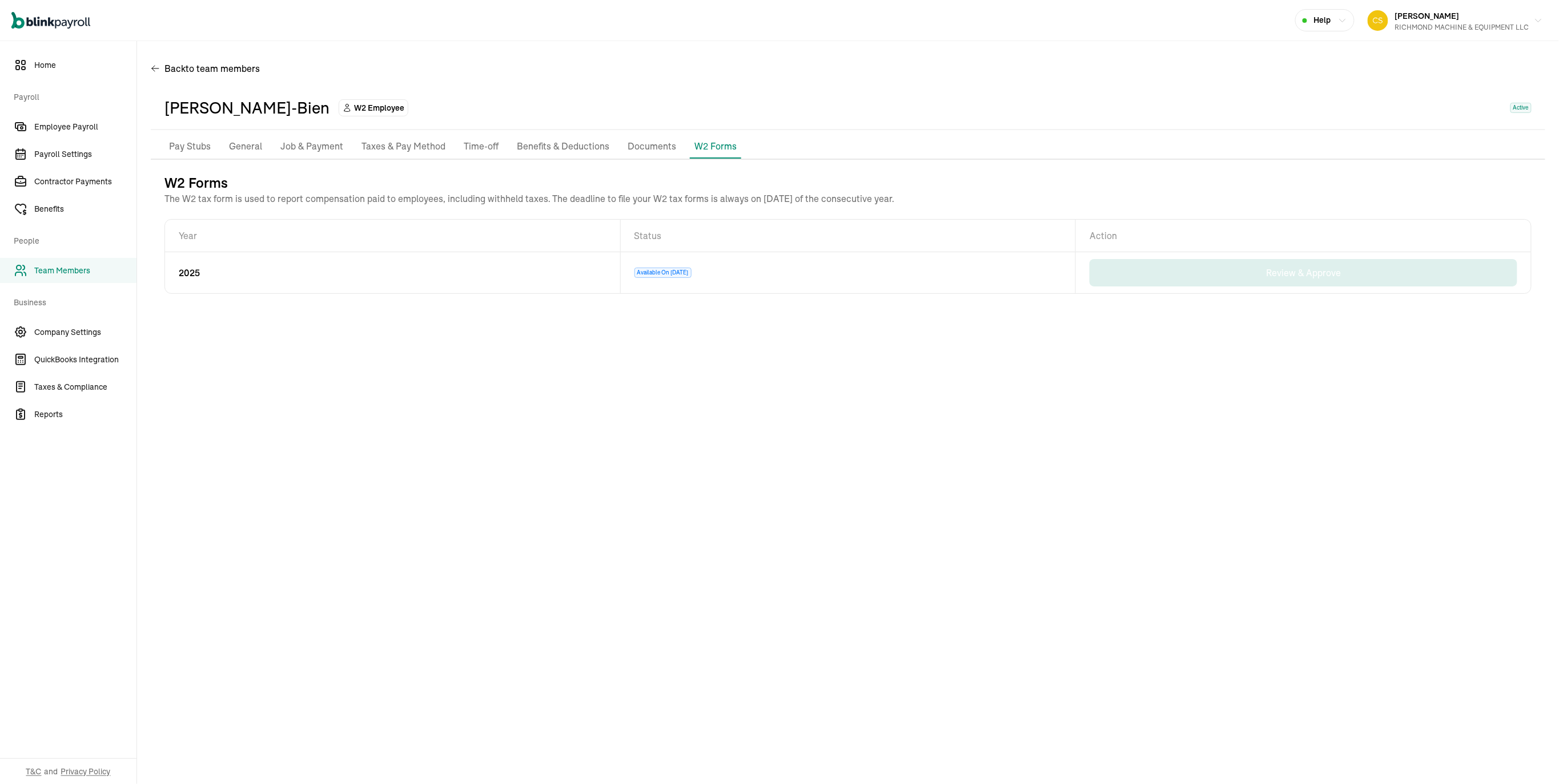
click at [253, 119] on div "[PERSON_NAME]-Bien" at bounding box center [247, 108] width 165 height 24
